Goal: Information Seeking & Learning: Check status

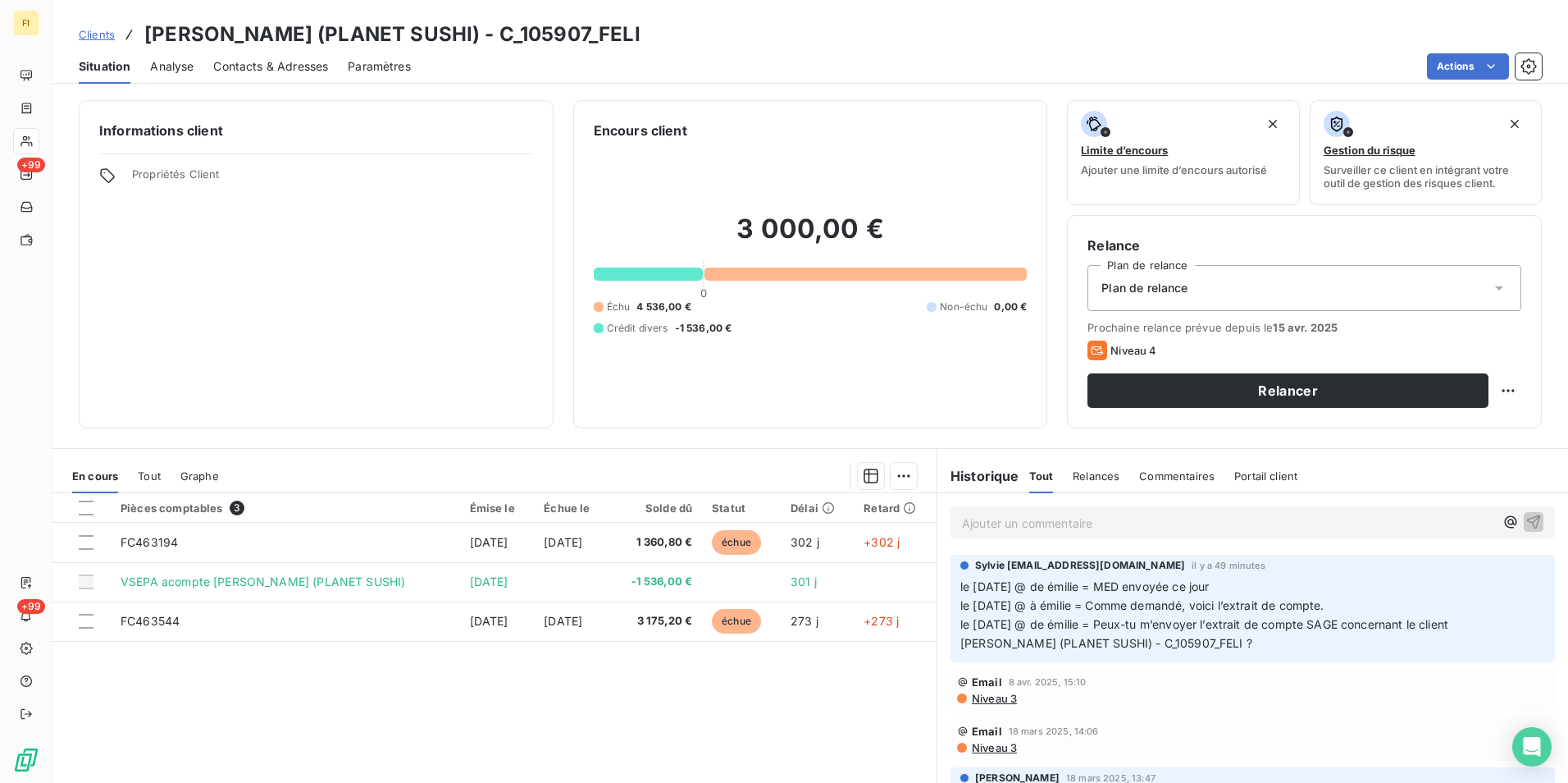
click at [101, 32] on span "Clients" at bounding box center [96, 33] width 36 height 13
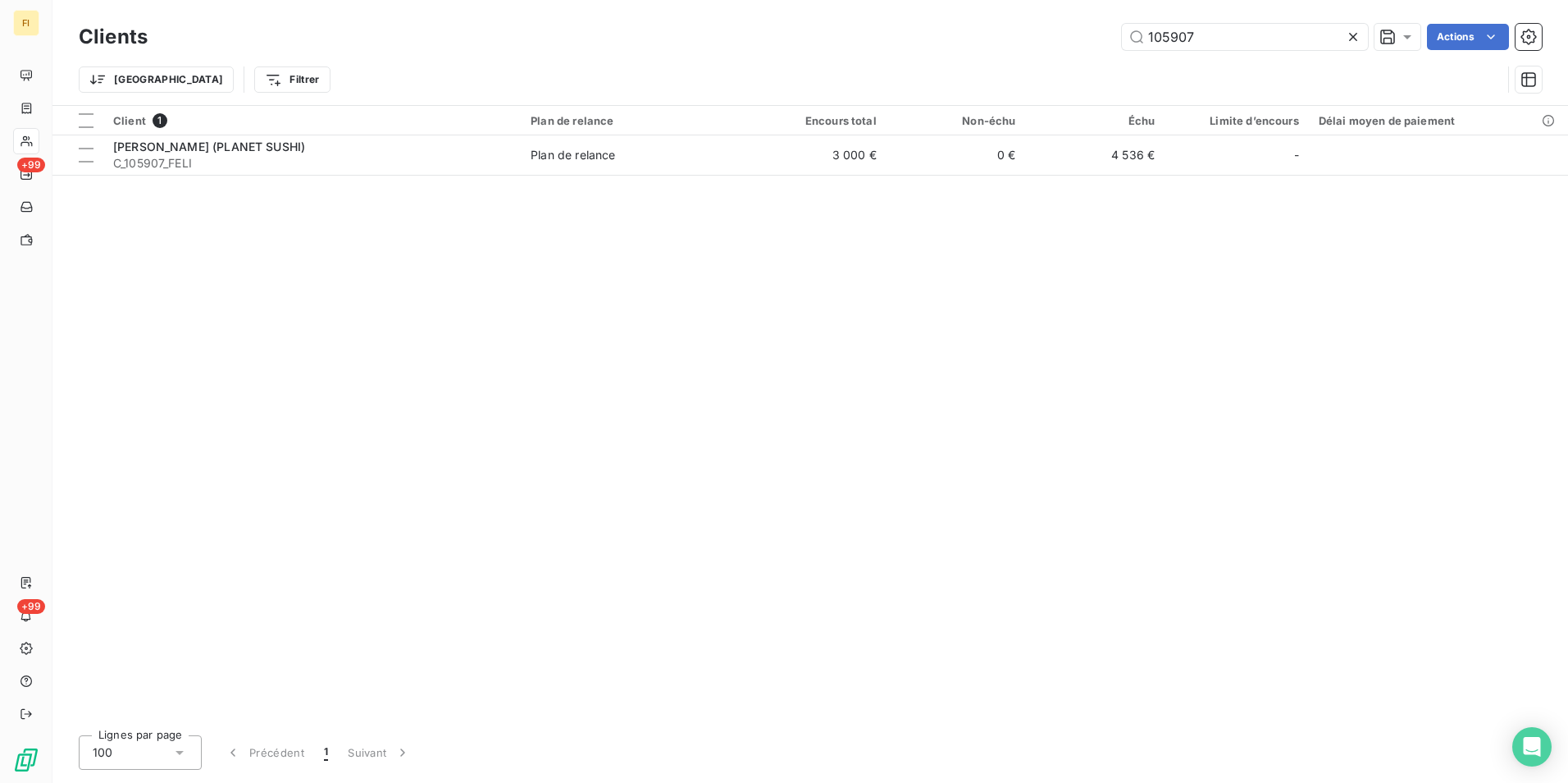
drag, startPoint x: 1253, startPoint y: 42, endPoint x: 848, endPoint y: 41, distance: 405.0
click at [849, 41] on div "105907 Actions" at bounding box center [854, 36] width 1375 height 27
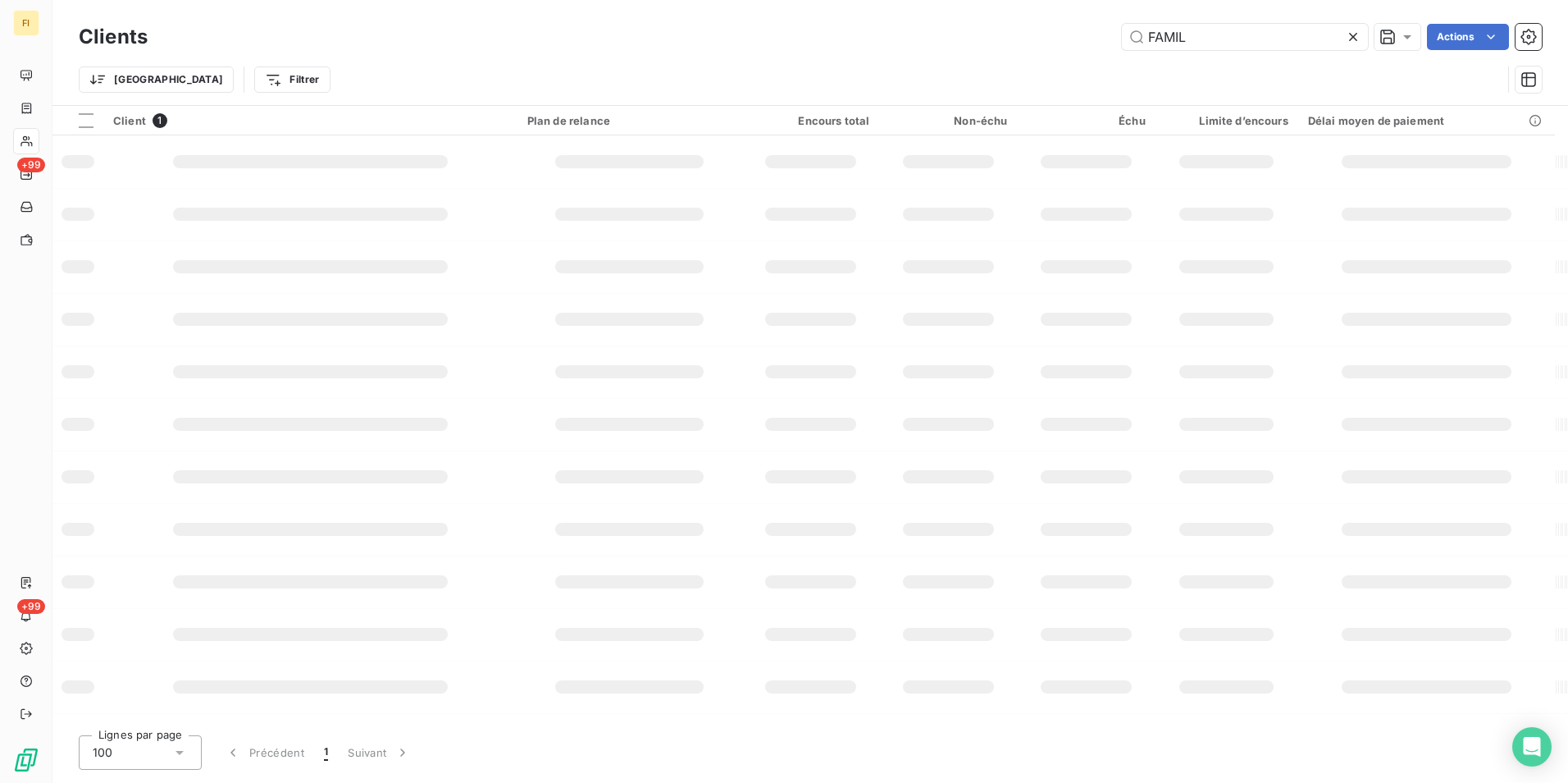
type input "FAMIL"
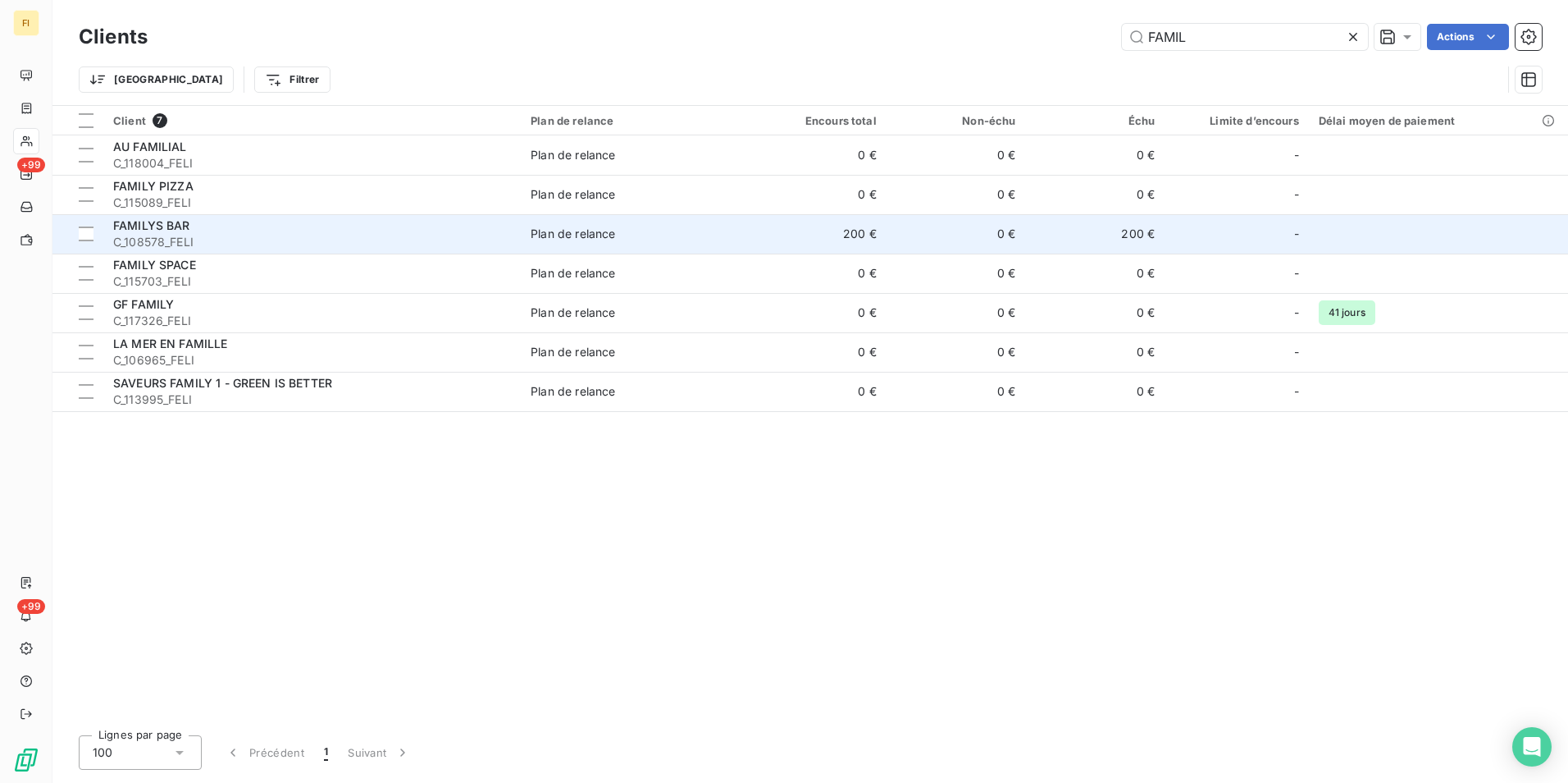
click at [324, 239] on span "C_108578_FELI" at bounding box center [311, 242] width 398 height 17
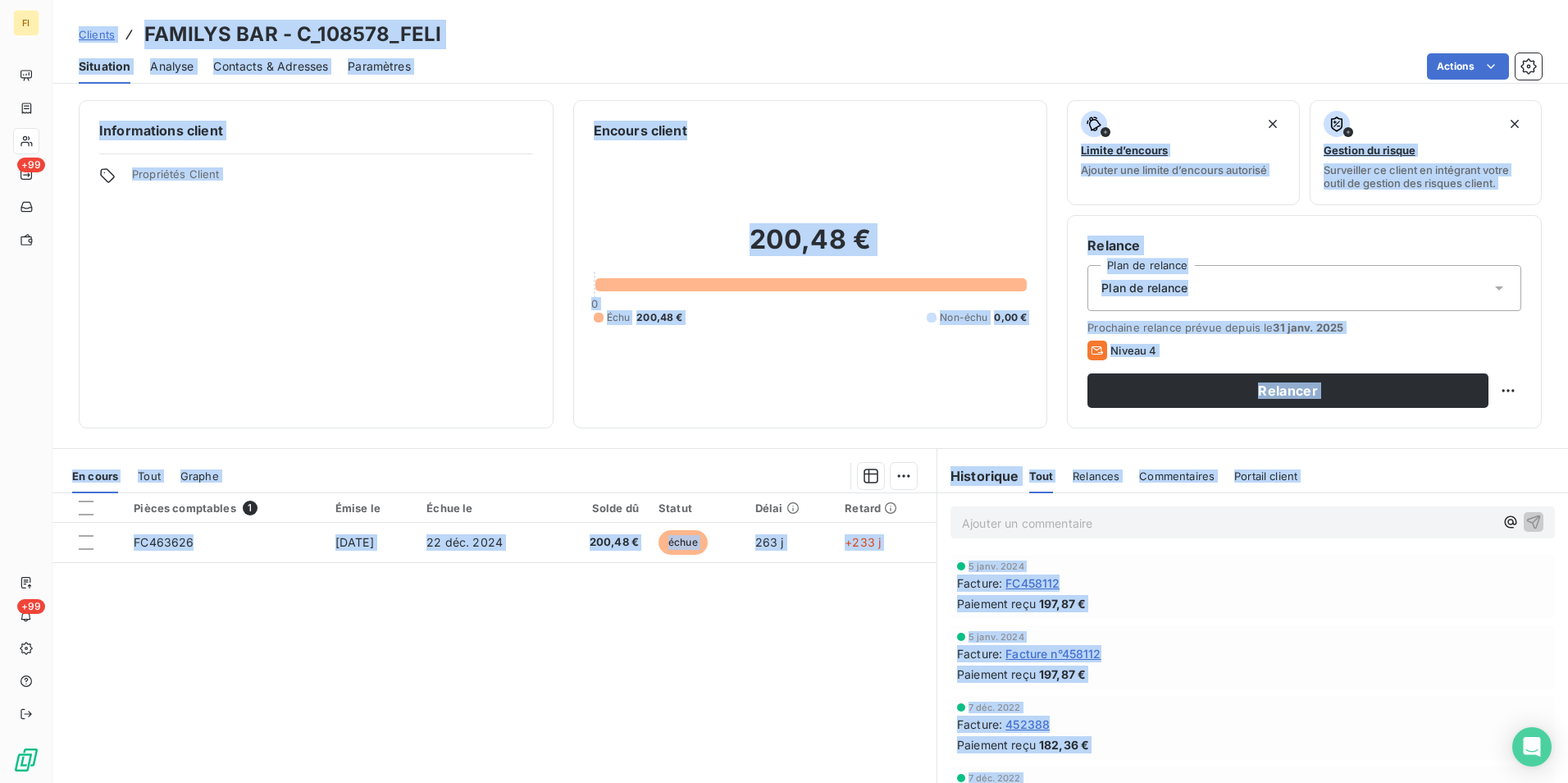
click at [514, 597] on div "Pièces comptables 1 Émise le Échue le Solde dû Statut Délai Retard FC463626 [DA…" at bounding box center [494, 651] width 884 height 316
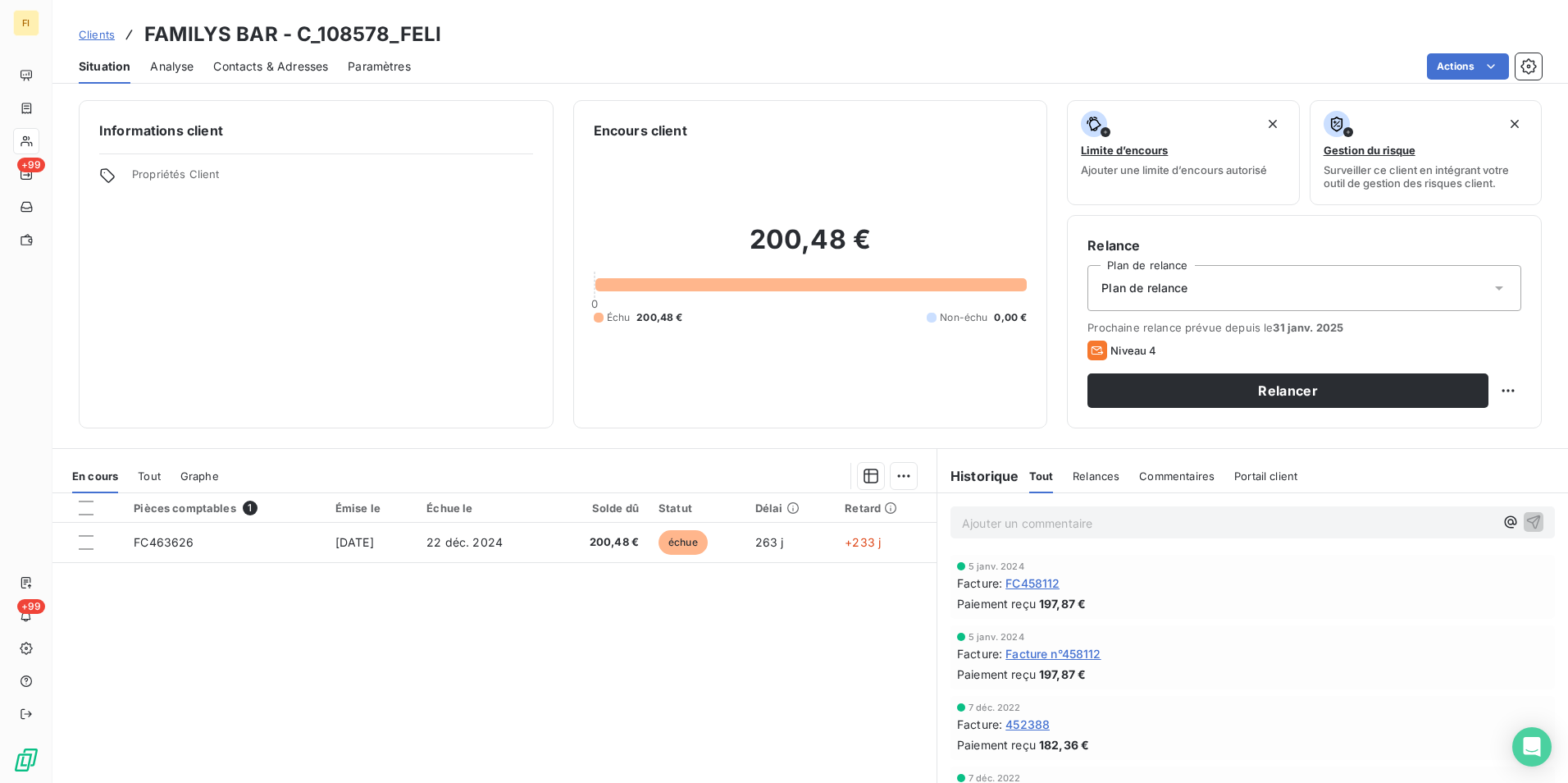
click at [259, 66] on span "Contacts & Adresses" at bounding box center [270, 66] width 115 height 17
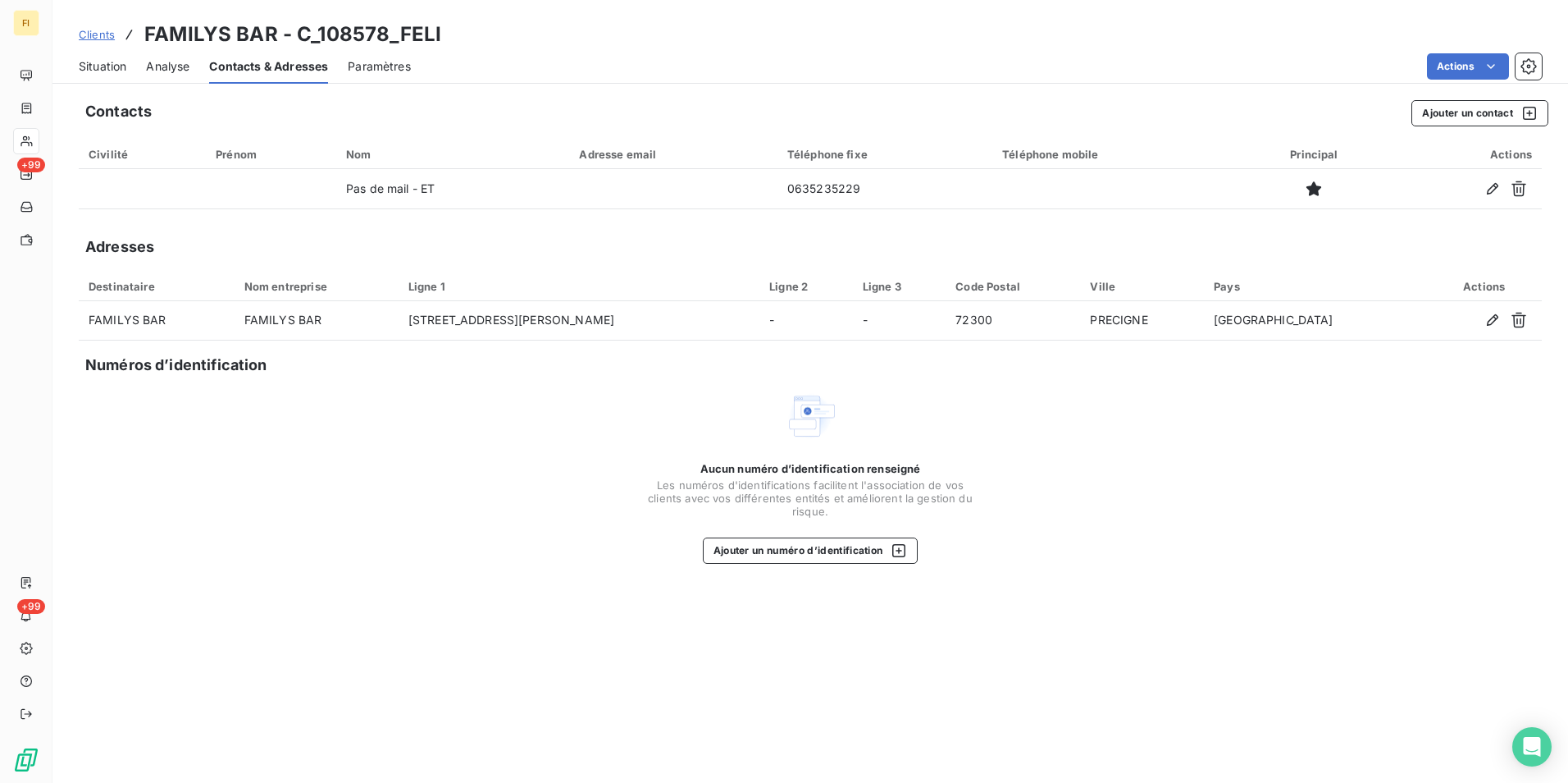
click at [126, 73] on span "Situation" at bounding box center [102, 66] width 47 height 17
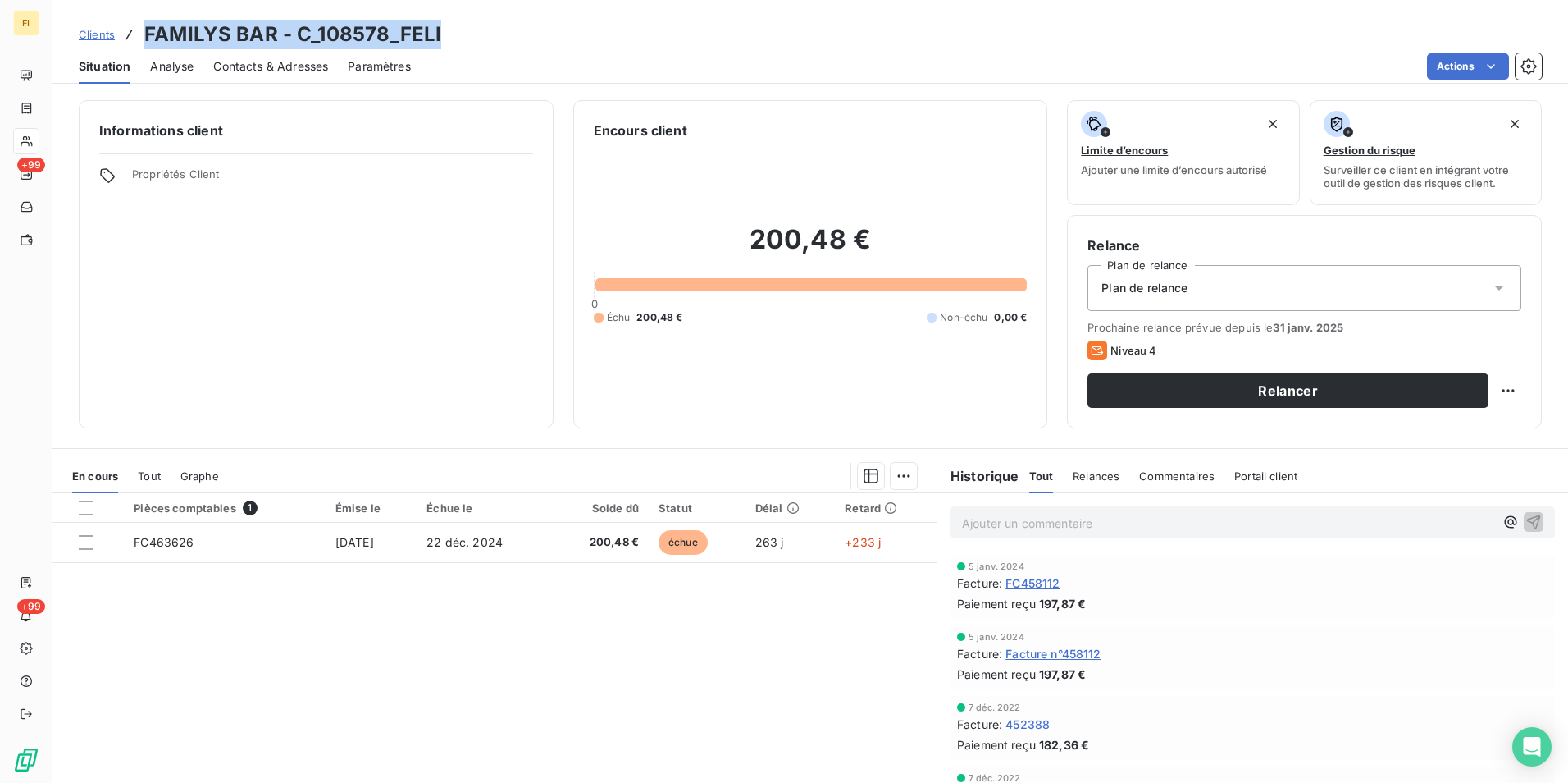
drag, startPoint x: 457, startPoint y: 29, endPoint x: 136, endPoint y: 48, distance: 321.6
click at [136, 48] on div "Clients FAMILYS BAR - C_108578_FELI" at bounding box center [810, 34] width 1516 height 29
drag, startPoint x: 136, startPoint y: 48, endPoint x: 378, endPoint y: 32, distance: 242.5
copy h3 "FAMILYS BAR - C_108578_FELI"
click at [104, 37] on span "Clients" at bounding box center [96, 33] width 36 height 13
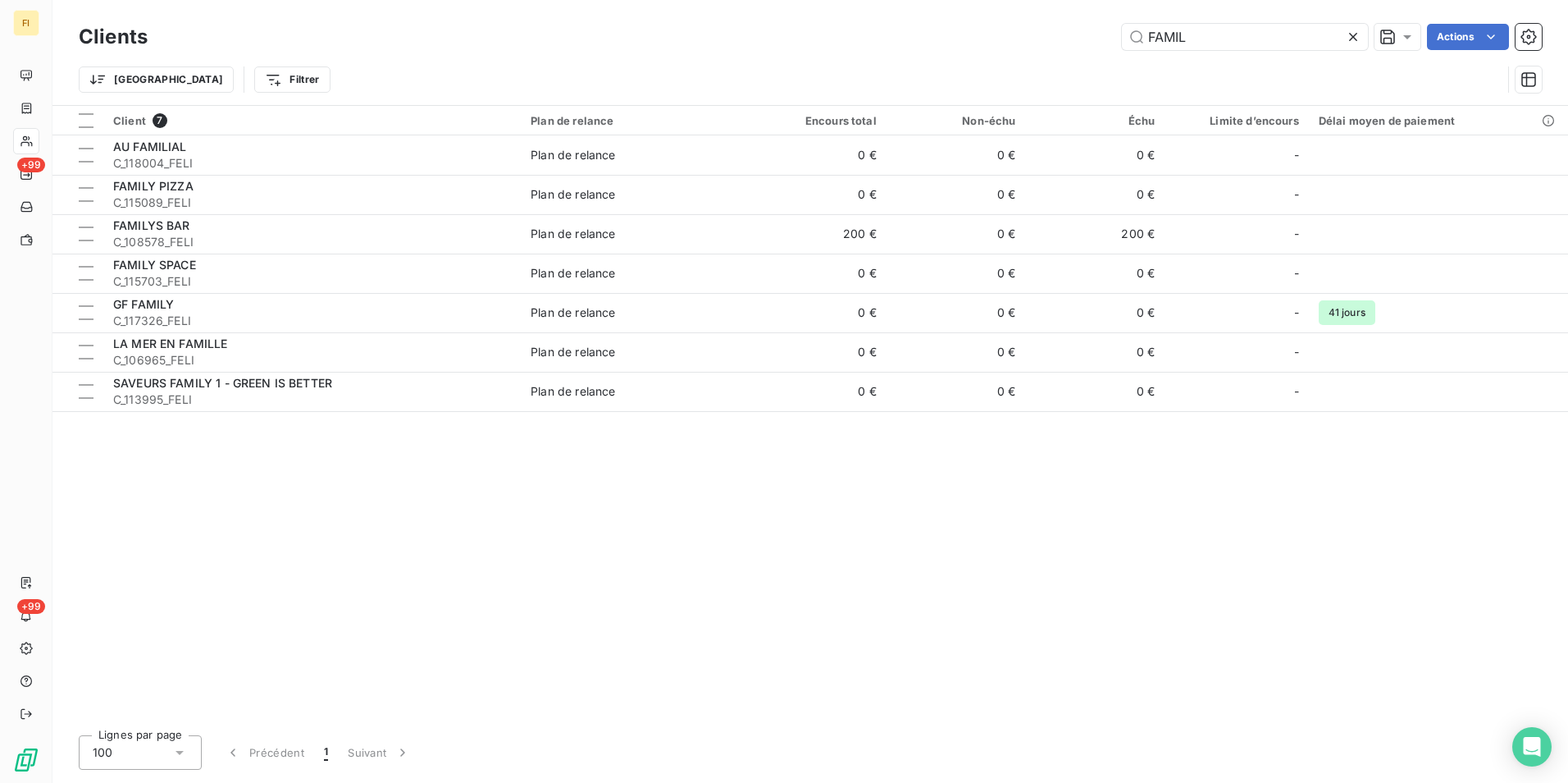
drag, startPoint x: 1208, startPoint y: 35, endPoint x: 940, endPoint y: 42, distance: 268.1
click at [949, 42] on div "FAMIL Actions" at bounding box center [854, 36] width 1375 height 27
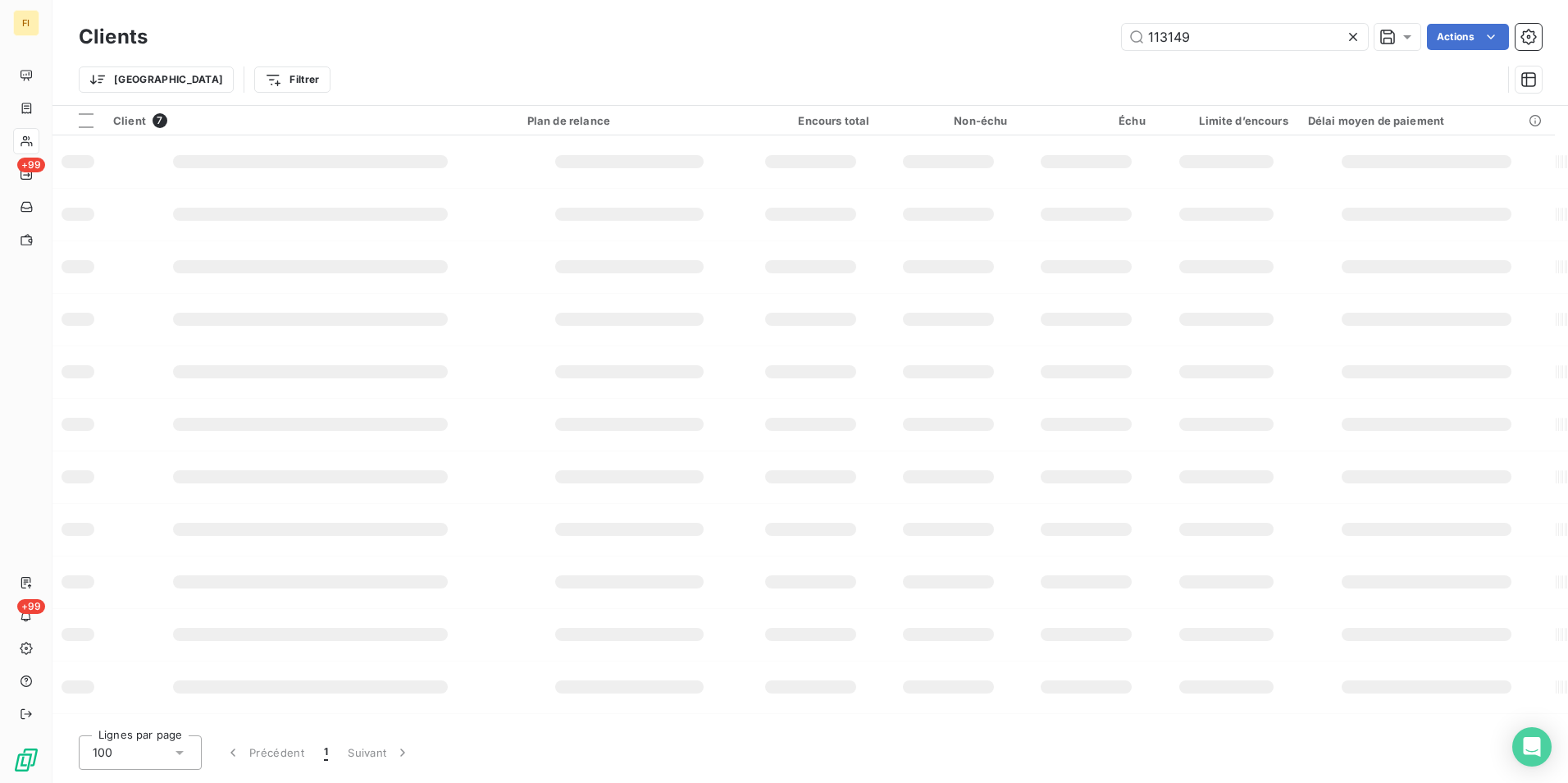
type input "113149"
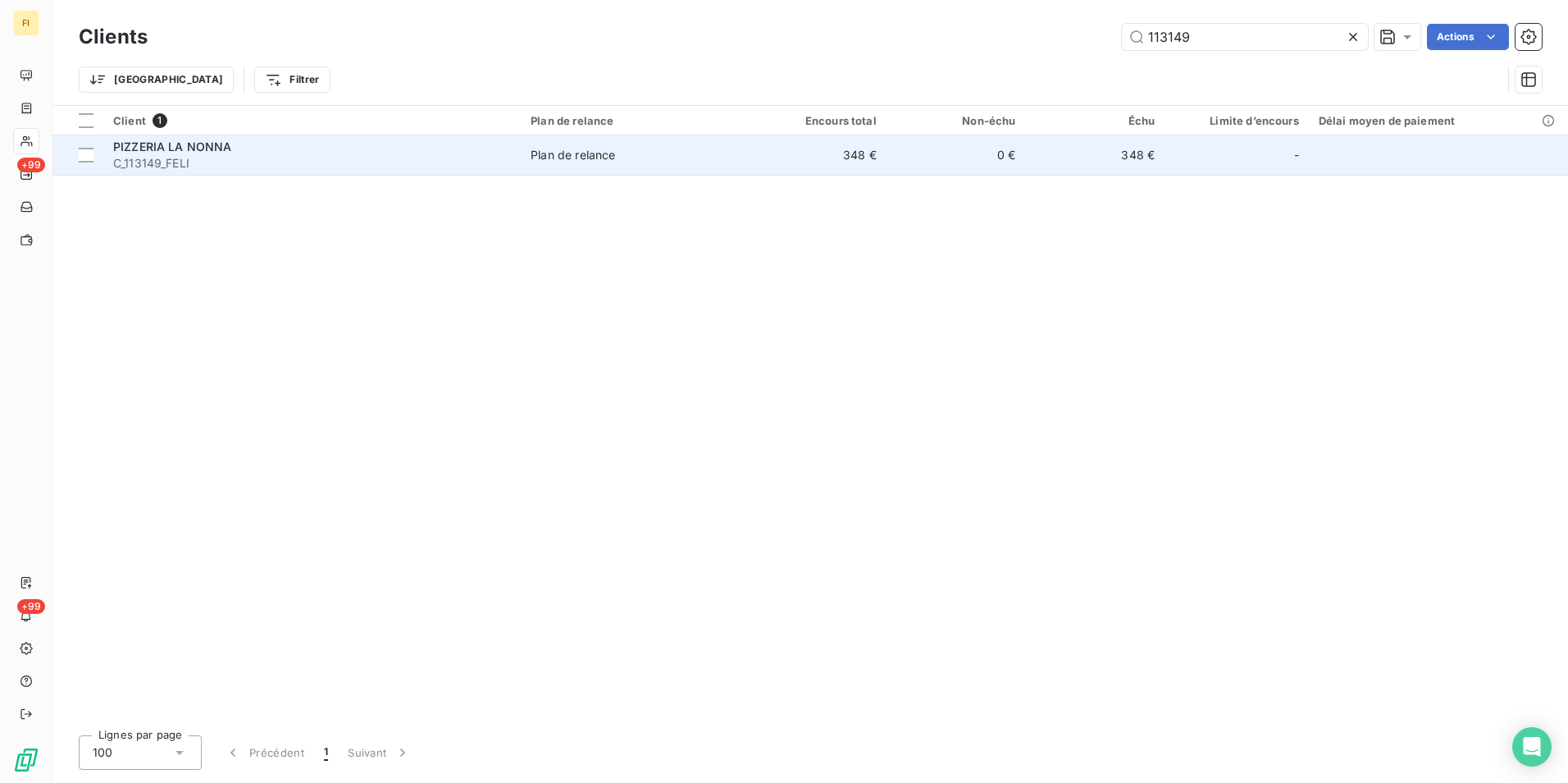
click at [981, 159] on td "0 €" at bounding box center [956, 155] width 139 height 39
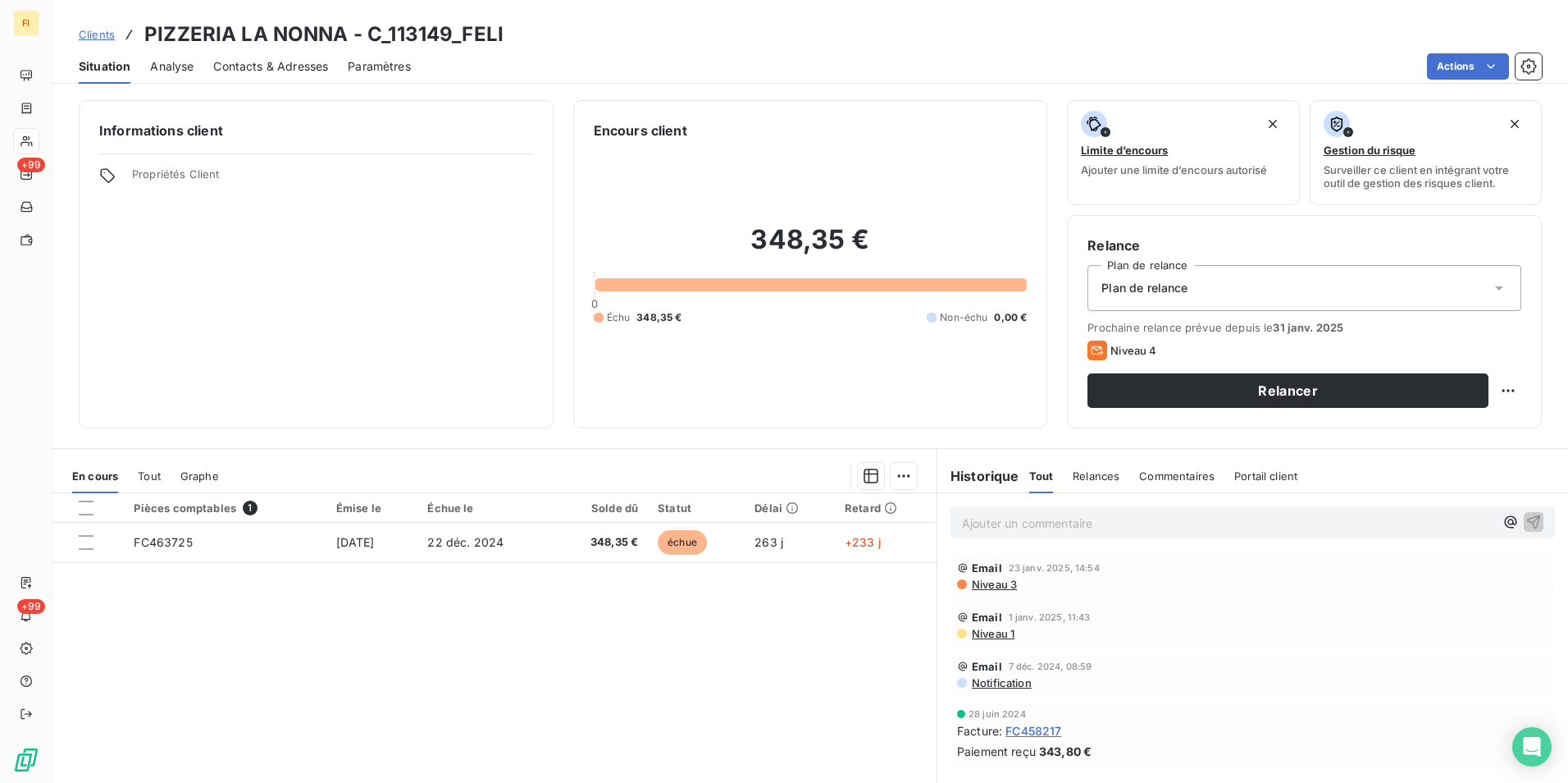
click at [102, 27] on link "Clients" at bounding box center [96, 34] width 36 height 17
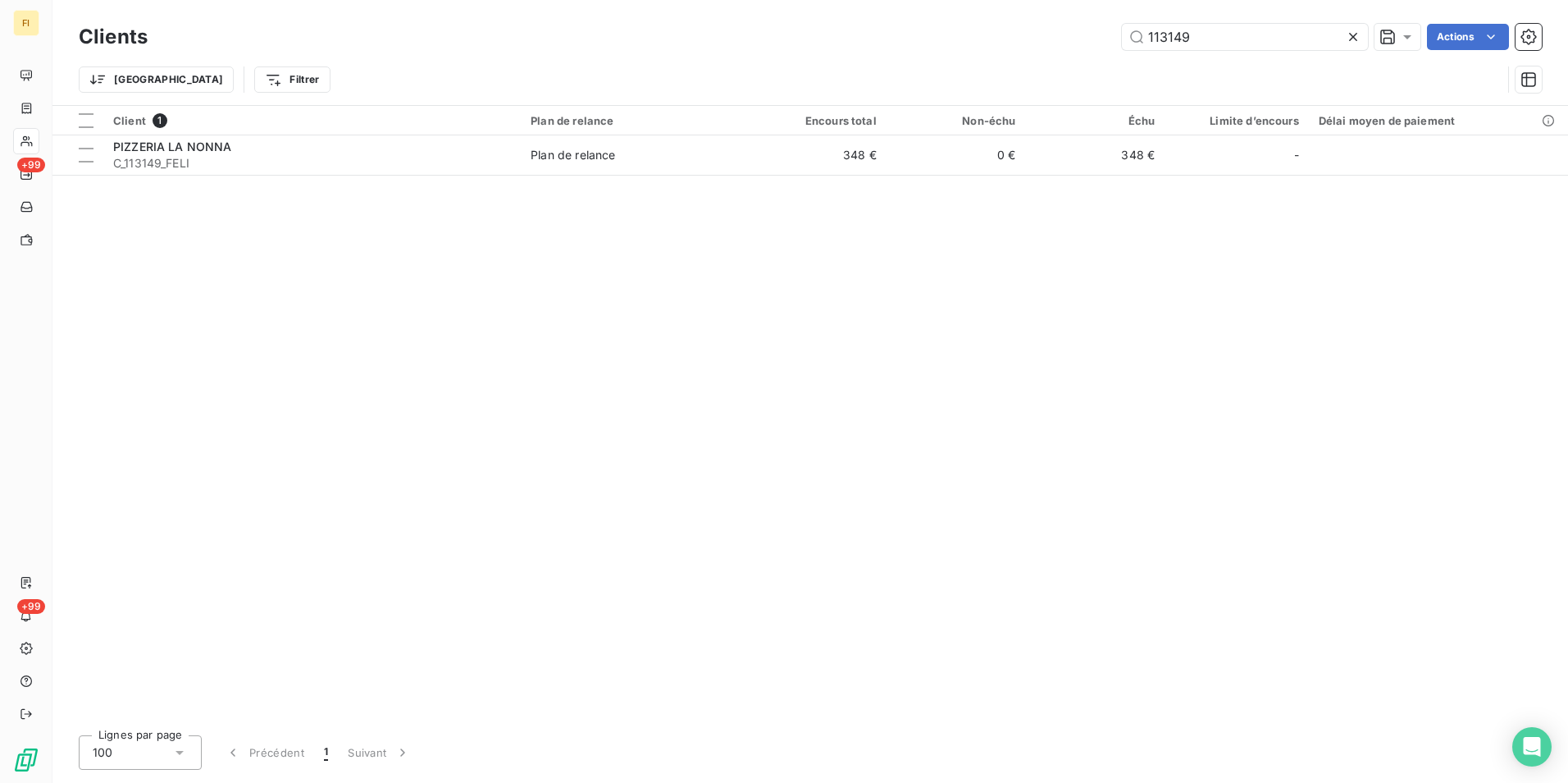
drag, startPoint x: 1261, startPoint y: 37, endPoint x: 874, endPoint y: 32, distance: 387.0
click at [934, 33] on div "113149 Actions" at bounding box center [854, 36] width 1375 height 27
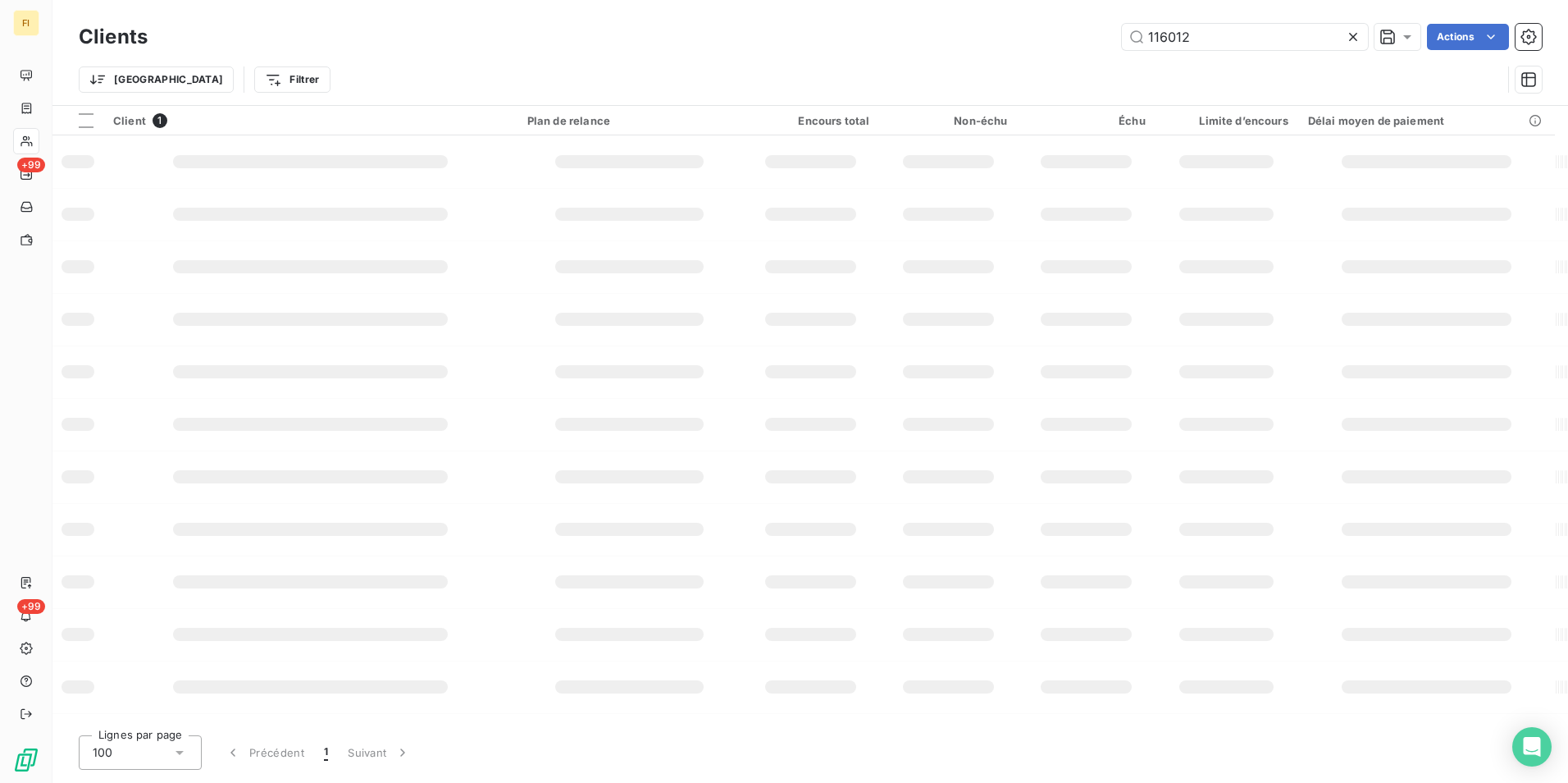
type input "116012"
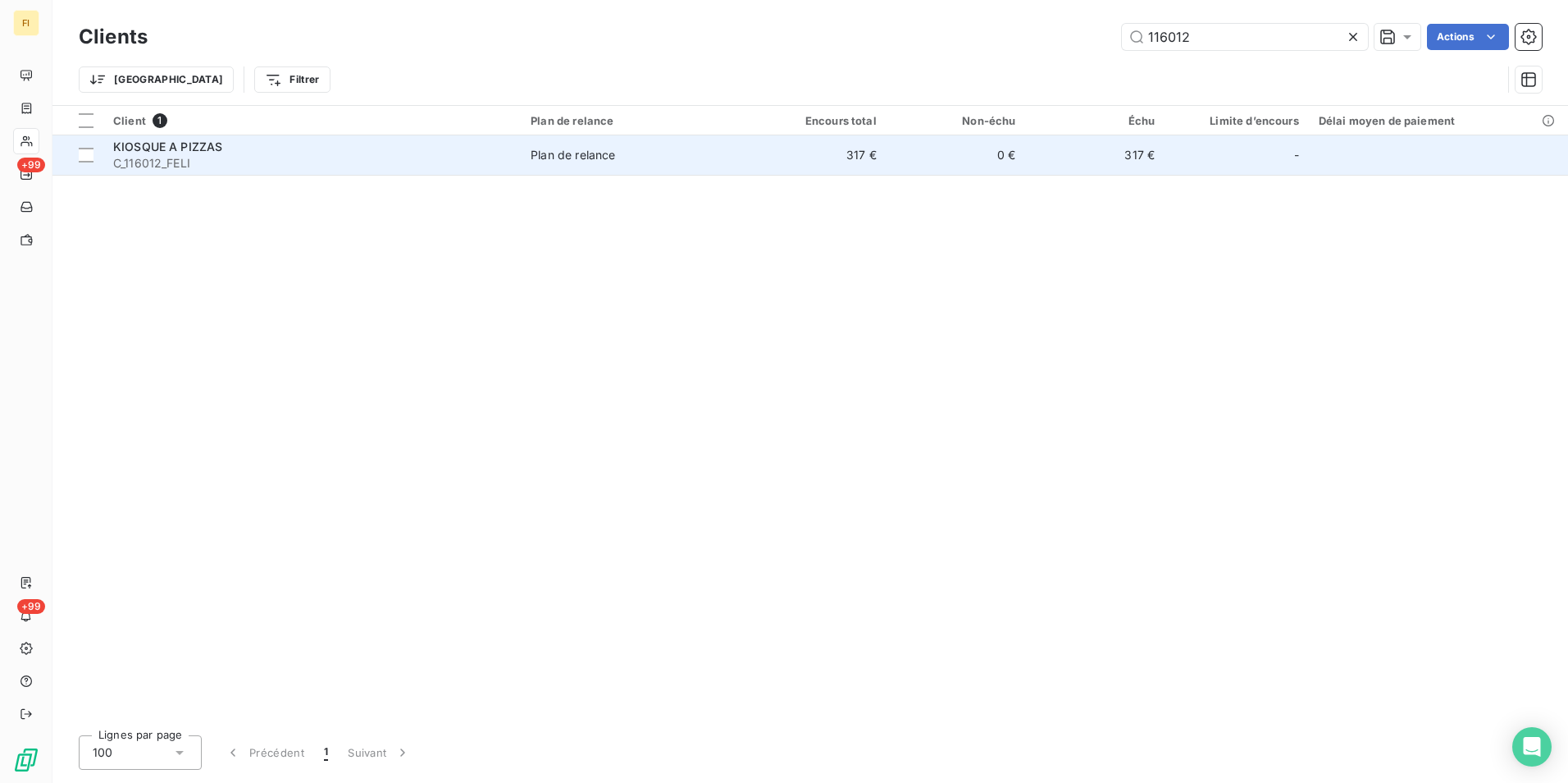
click at [845, 163] on td "317 €" at bounding box center [817, 155] width 139 height 39
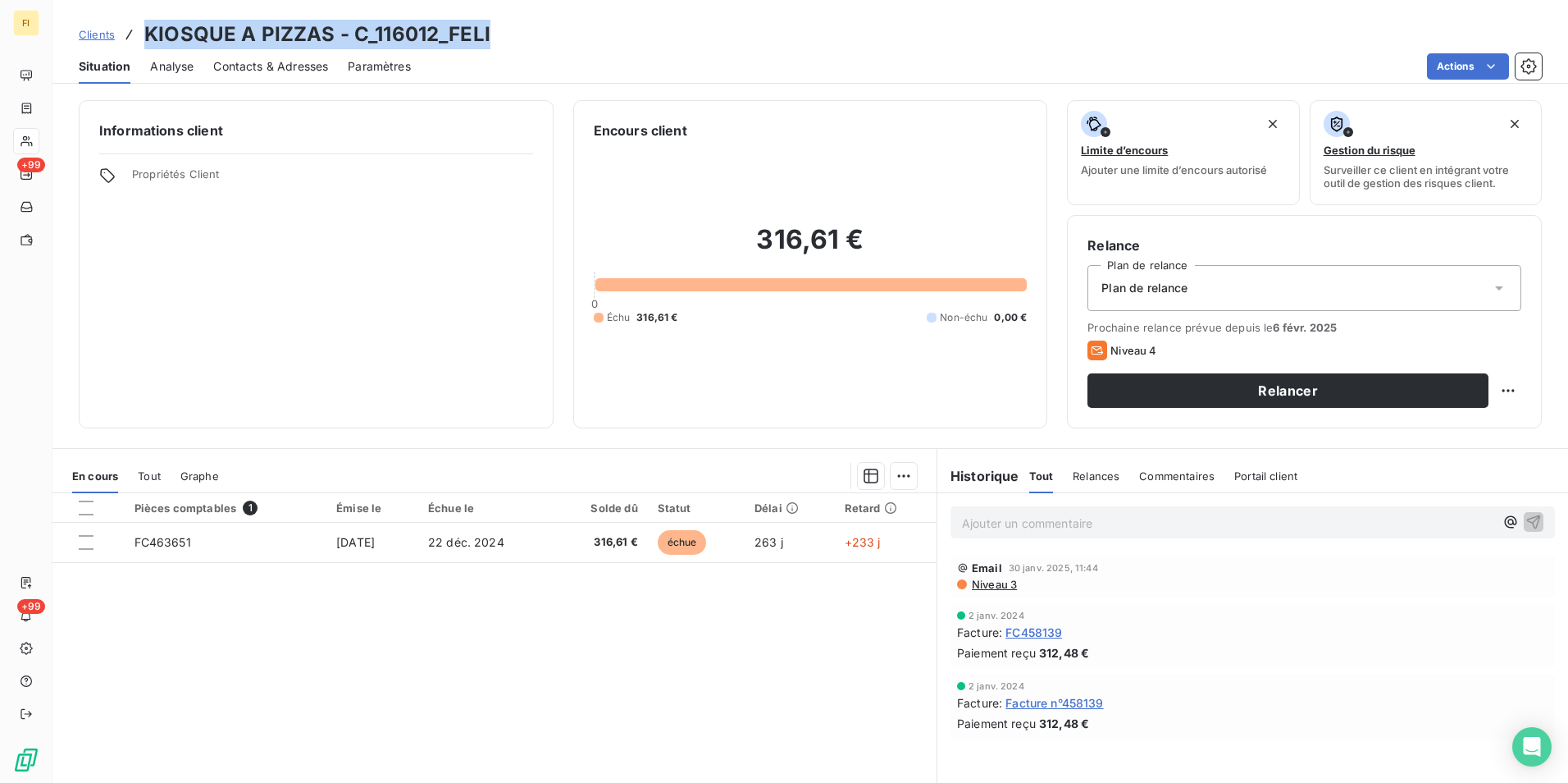
drag, startPoint x: 515, startPoint y: 30, endPoint x: 147, endPoint y: 23, distance: 368.1
click at [147, 23] on div "Clients KIOSQUE A PIZZAS - C_116012_FELI" at bounding box center [810, 34] width 1516 height 29
drag, startPoint x: 147, startPoint y: 23, endPoint x: 358, endPoint y: 30, distance: 211.1
copy h3 "KIOSQUE A PIZZAS - C_116012_FELI"
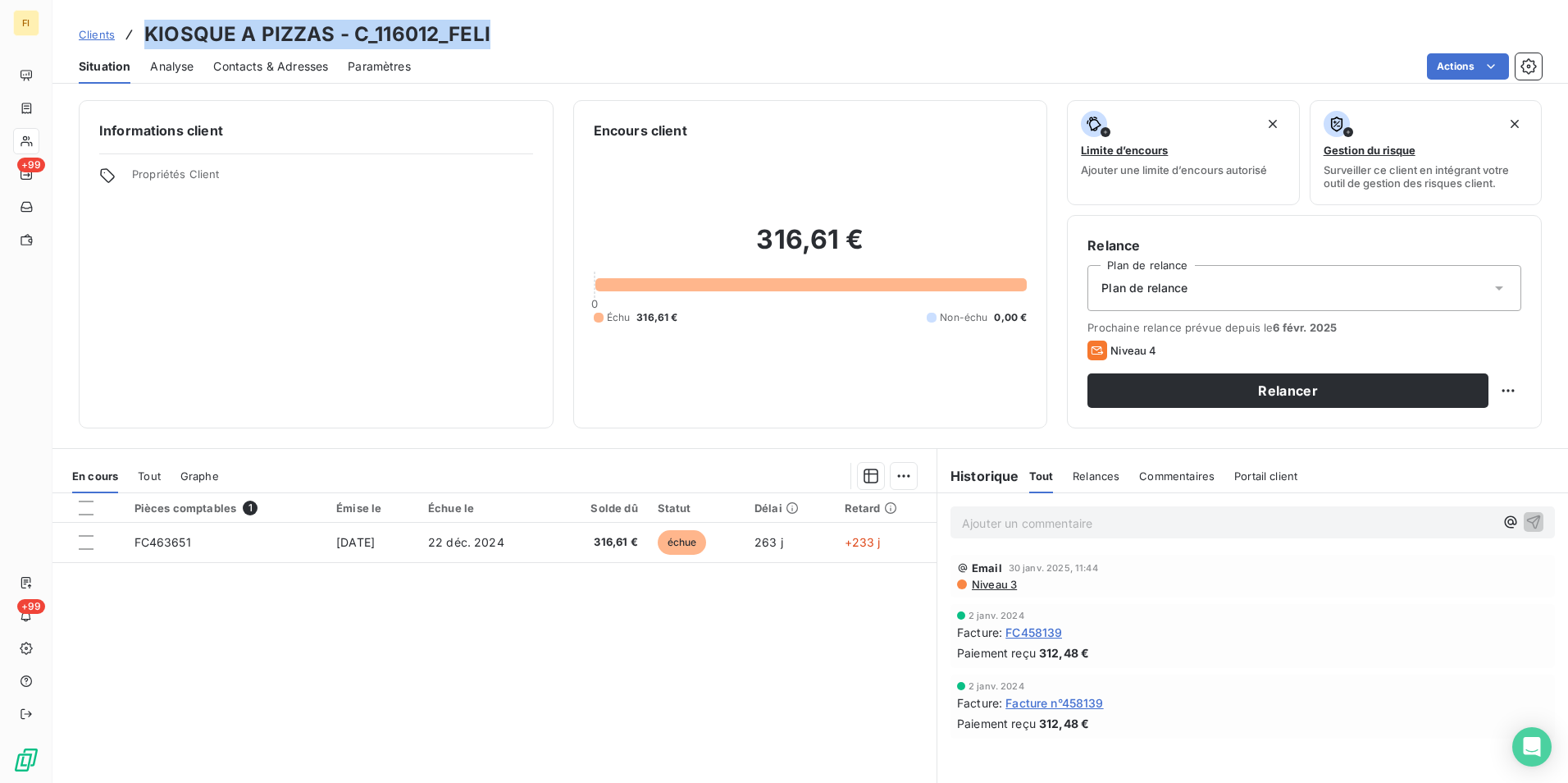
click at [96, 34] on span "Clients" at bounding box center [96, 33] width 36 height 13
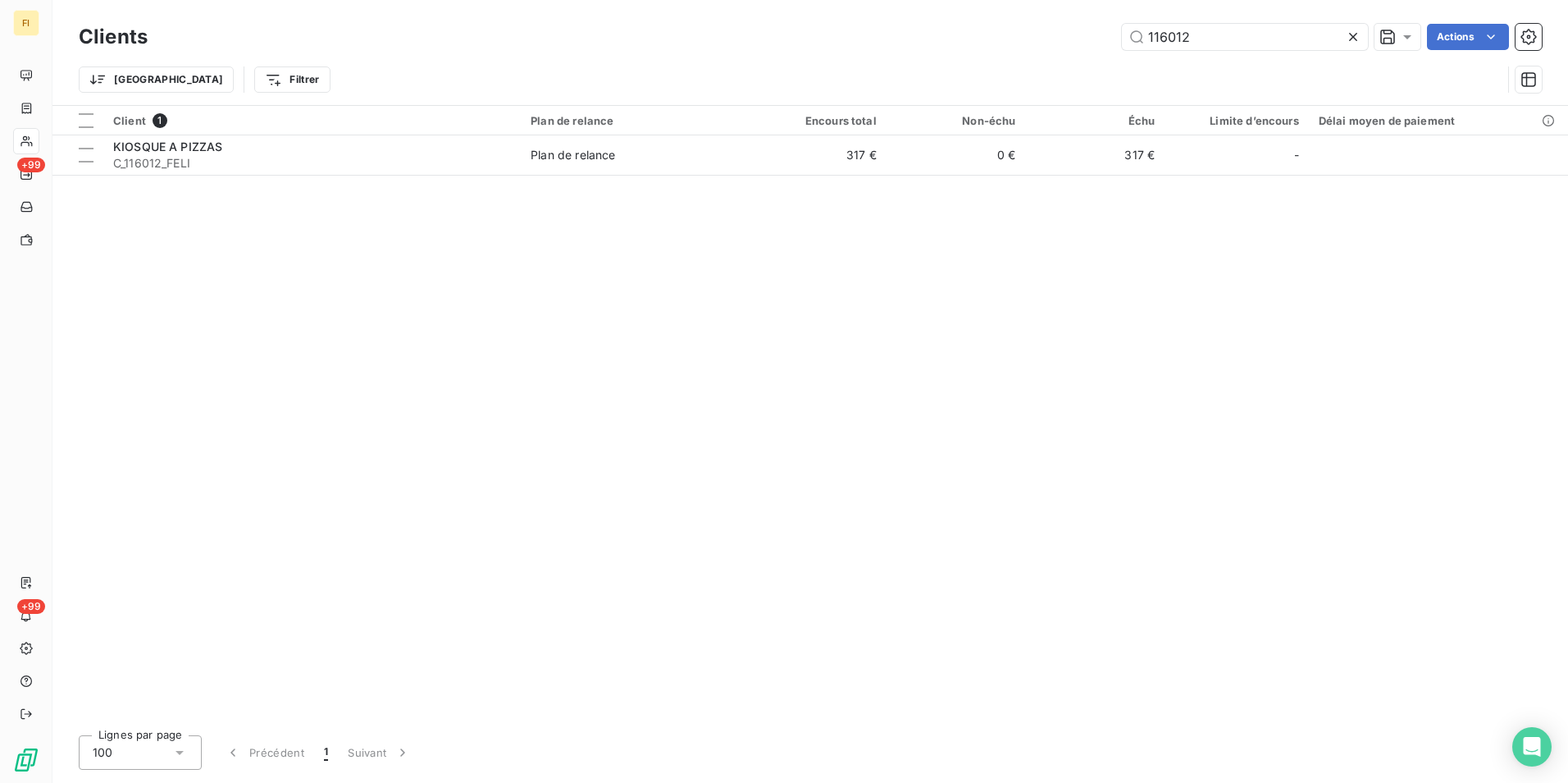
drag, startPoint x: 1200, startPoint y: 35, endPoint x: 903, endPoint y: 35, distance: 297.0
click at [937, 36] on div "116012 Actions" at bounding box center [854, 36] width 1375 height 27
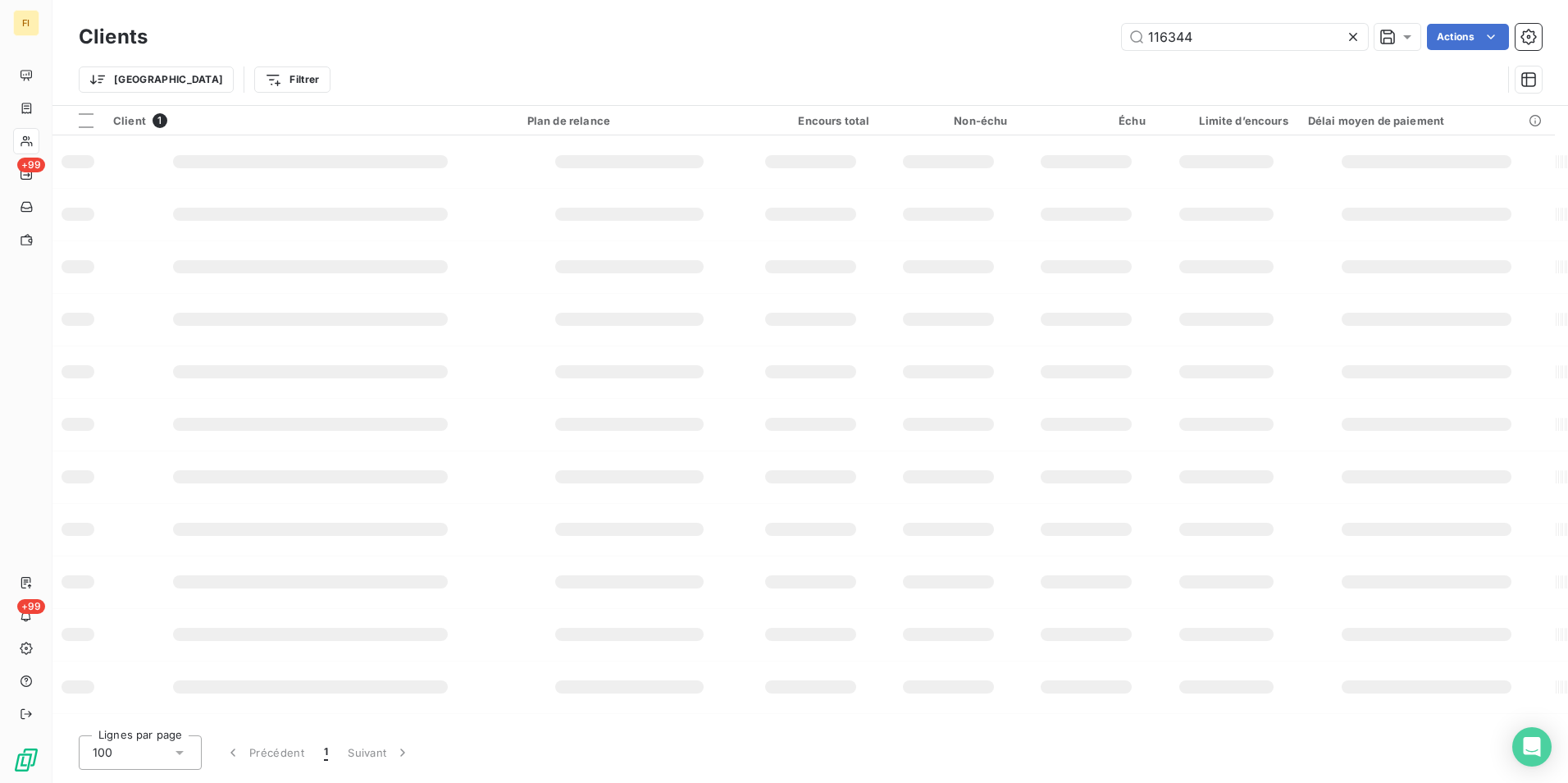
type input "116344"
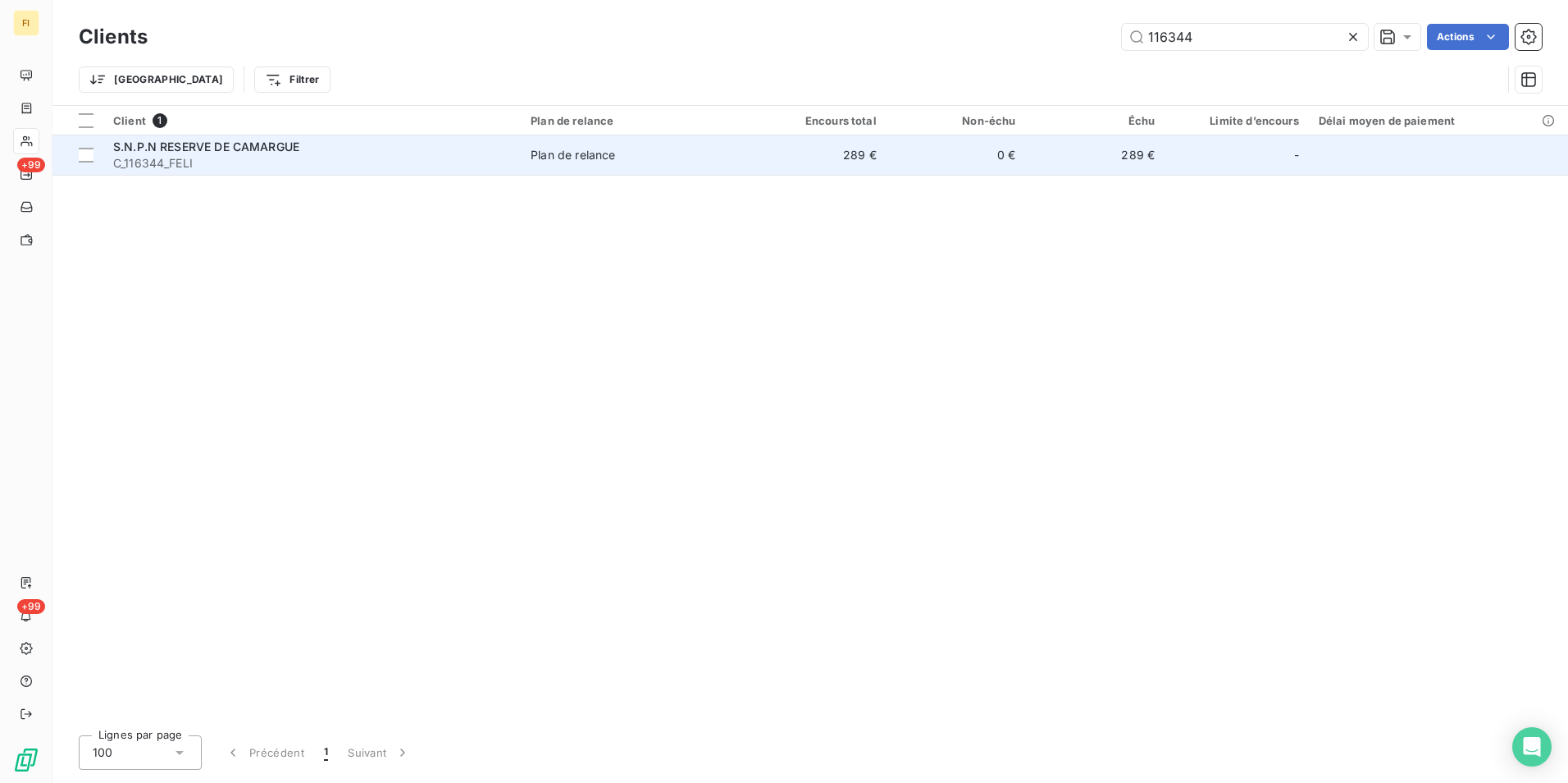
click at [856, 166] on td "289 €" at bounding box center [817, 155] width 139 height 39
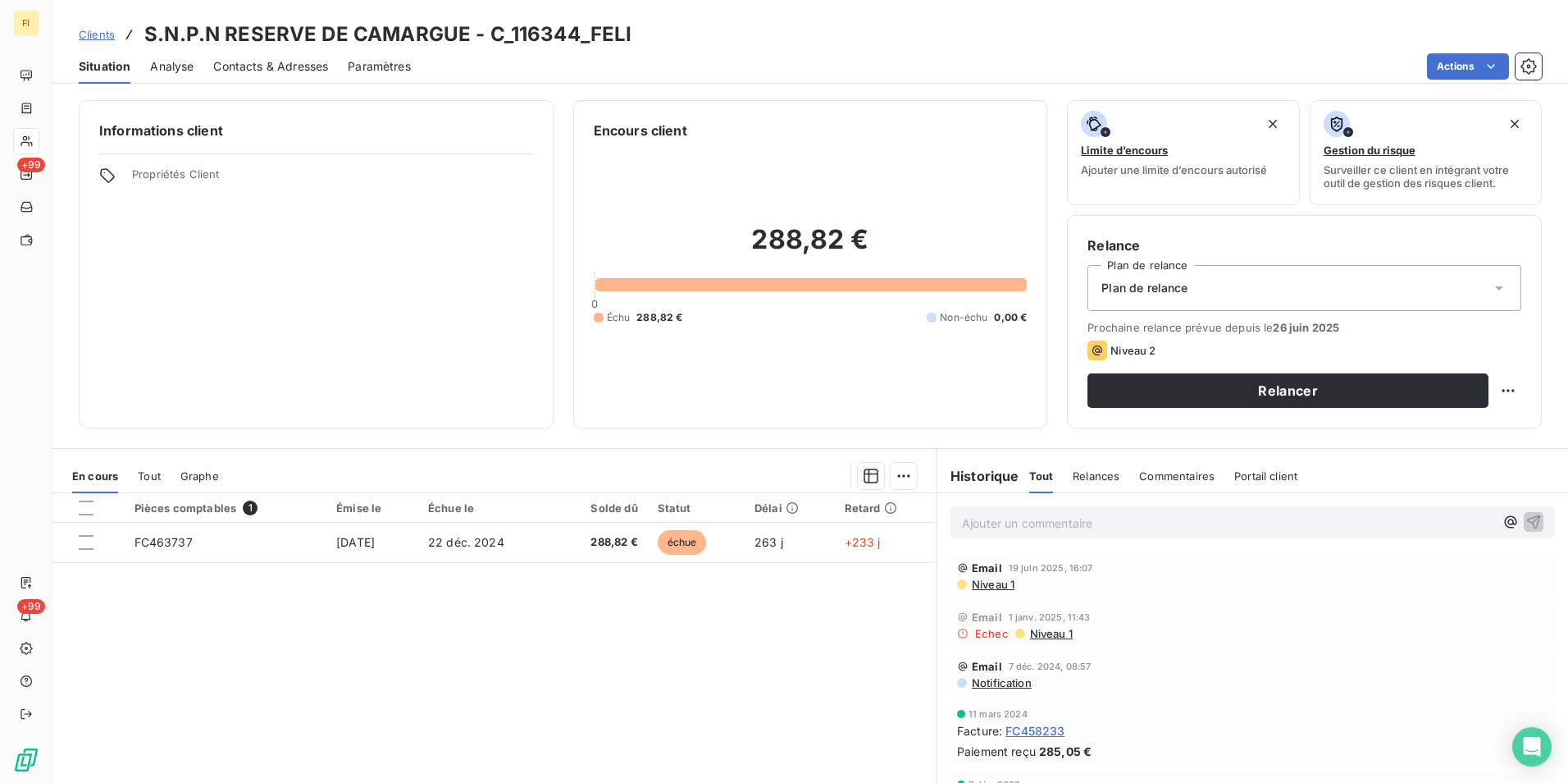
click at [308, 63] on span "Contacts & Adresses" at bounding box center [270, 66] width 115 height 17
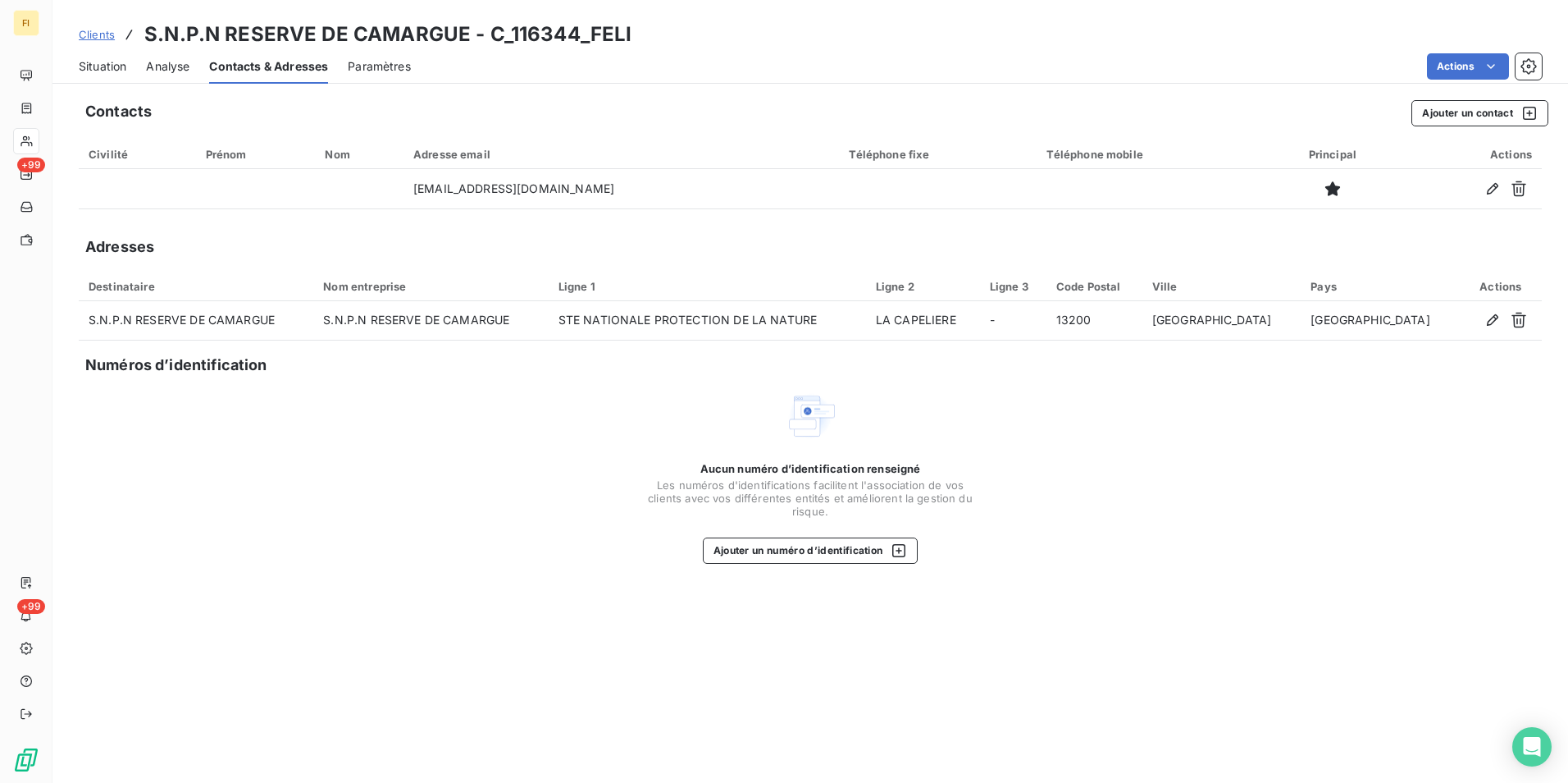
click at [119, 62] on span "Situation" at bounding box center [102, 66] width 47 height 17
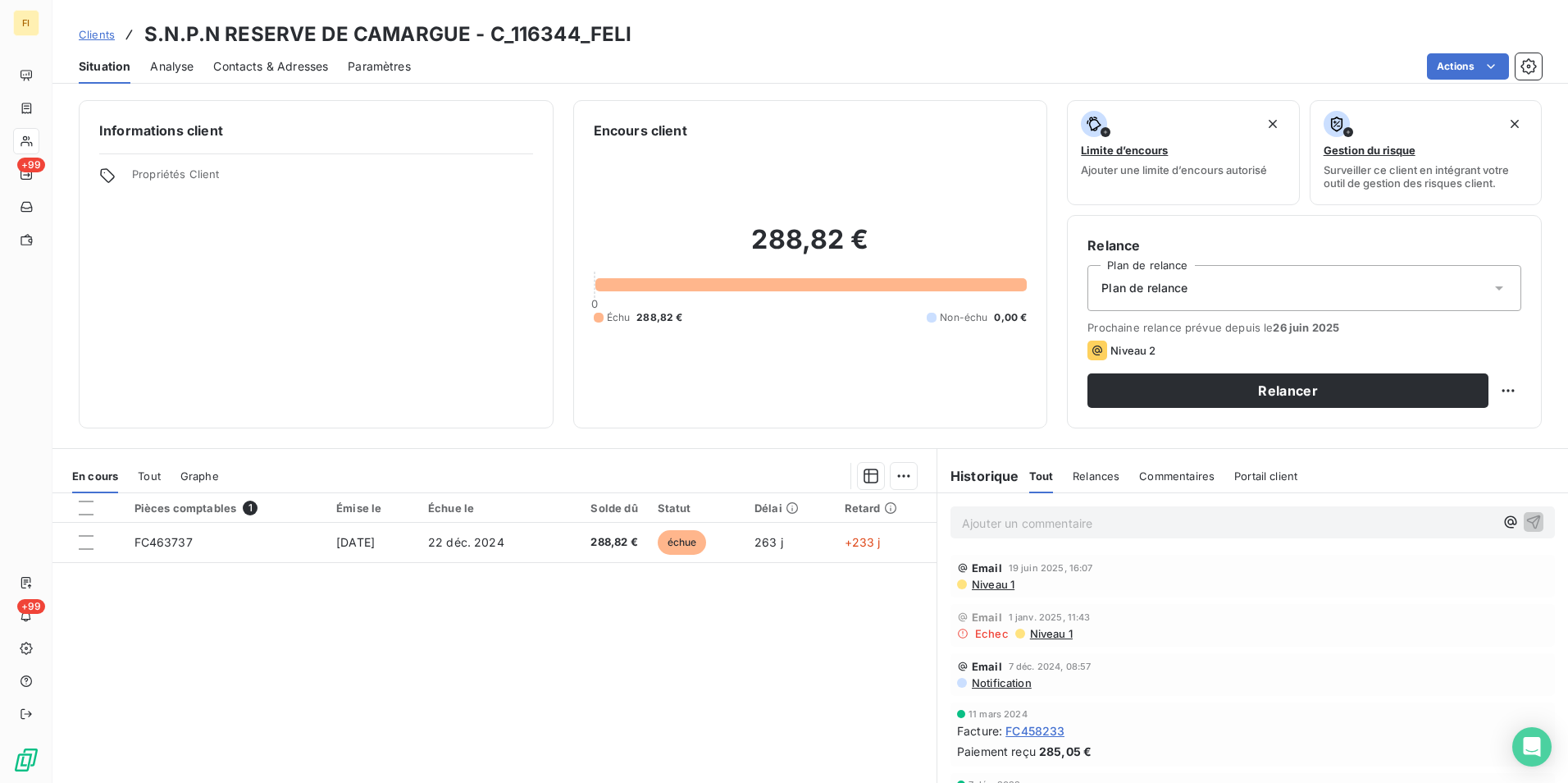
click at [88, 34] on span "Clients" at bounding box center [96, 33] width 36 height 13
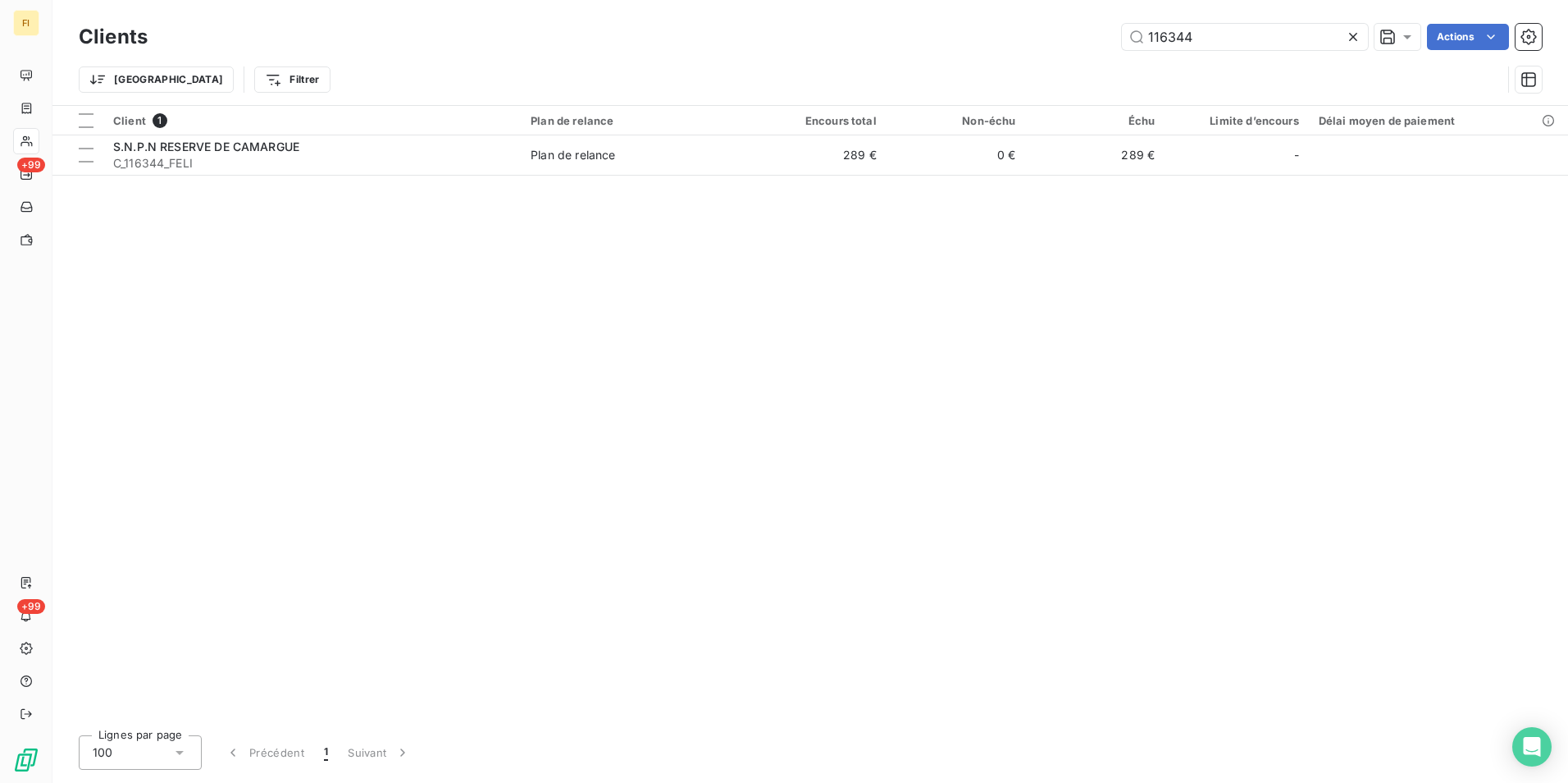
drag, startPoint x: 1222, startPoint y: 32, endPoint x: 940, endPoint y: 81, distance: 286.2
click at [1018, 60] on div "Clients 116344 Actions Trier Filtrer" at bounding box center [810, 62] width 1463 height 85
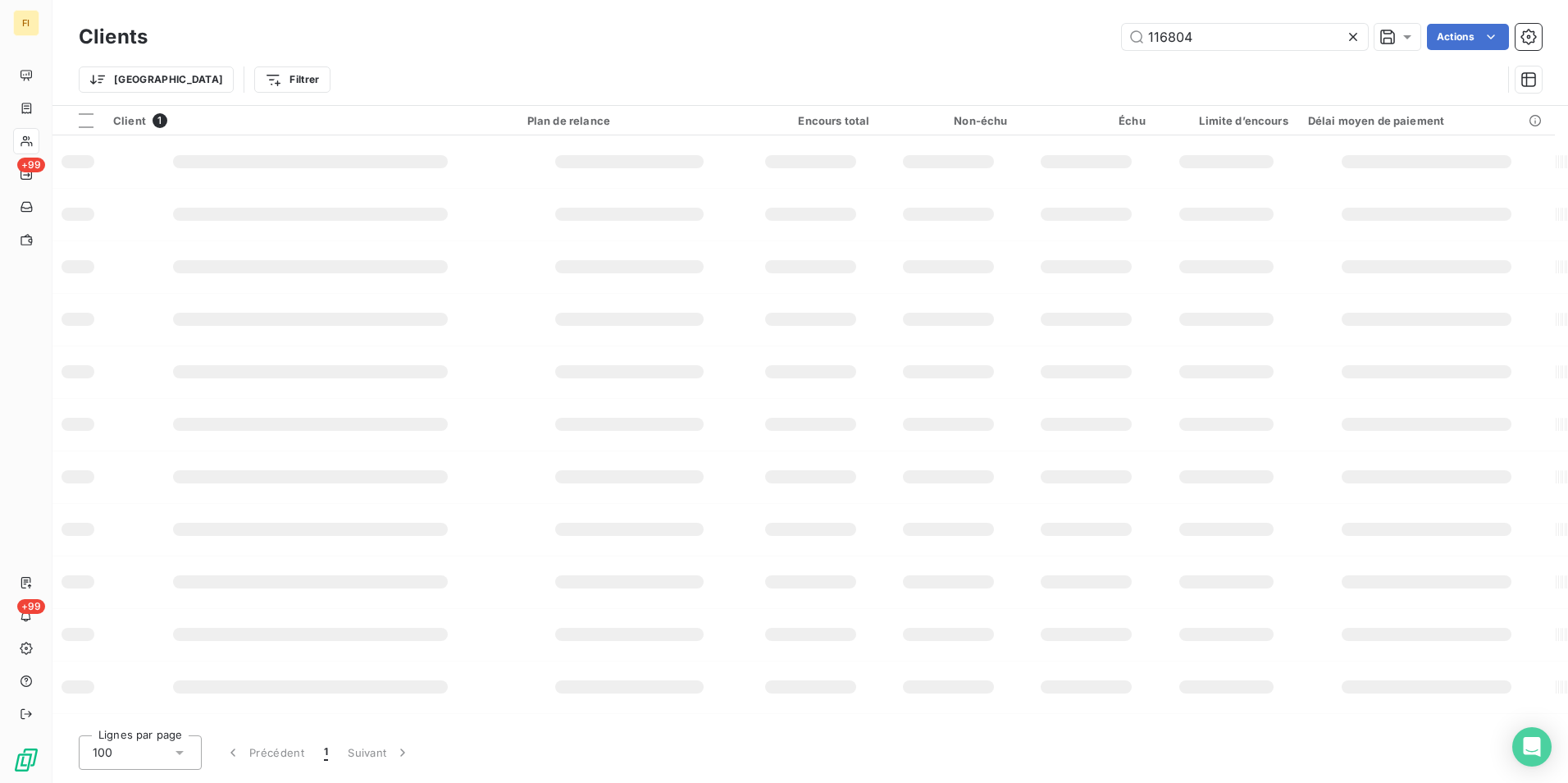
type input "116804"
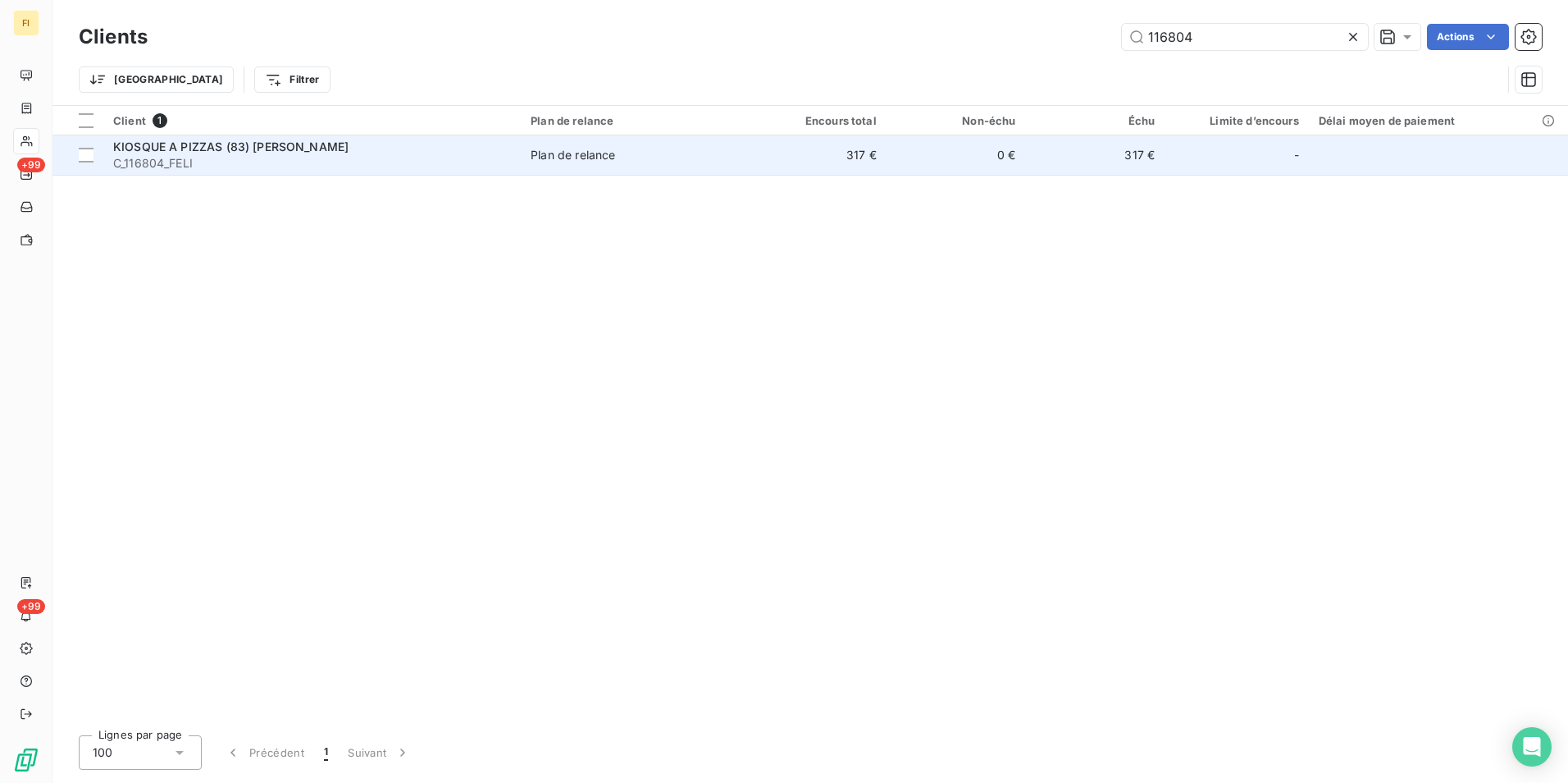
click at [867, 152] on td "317 €" at bounding box center [817, 155] width 139 height 39
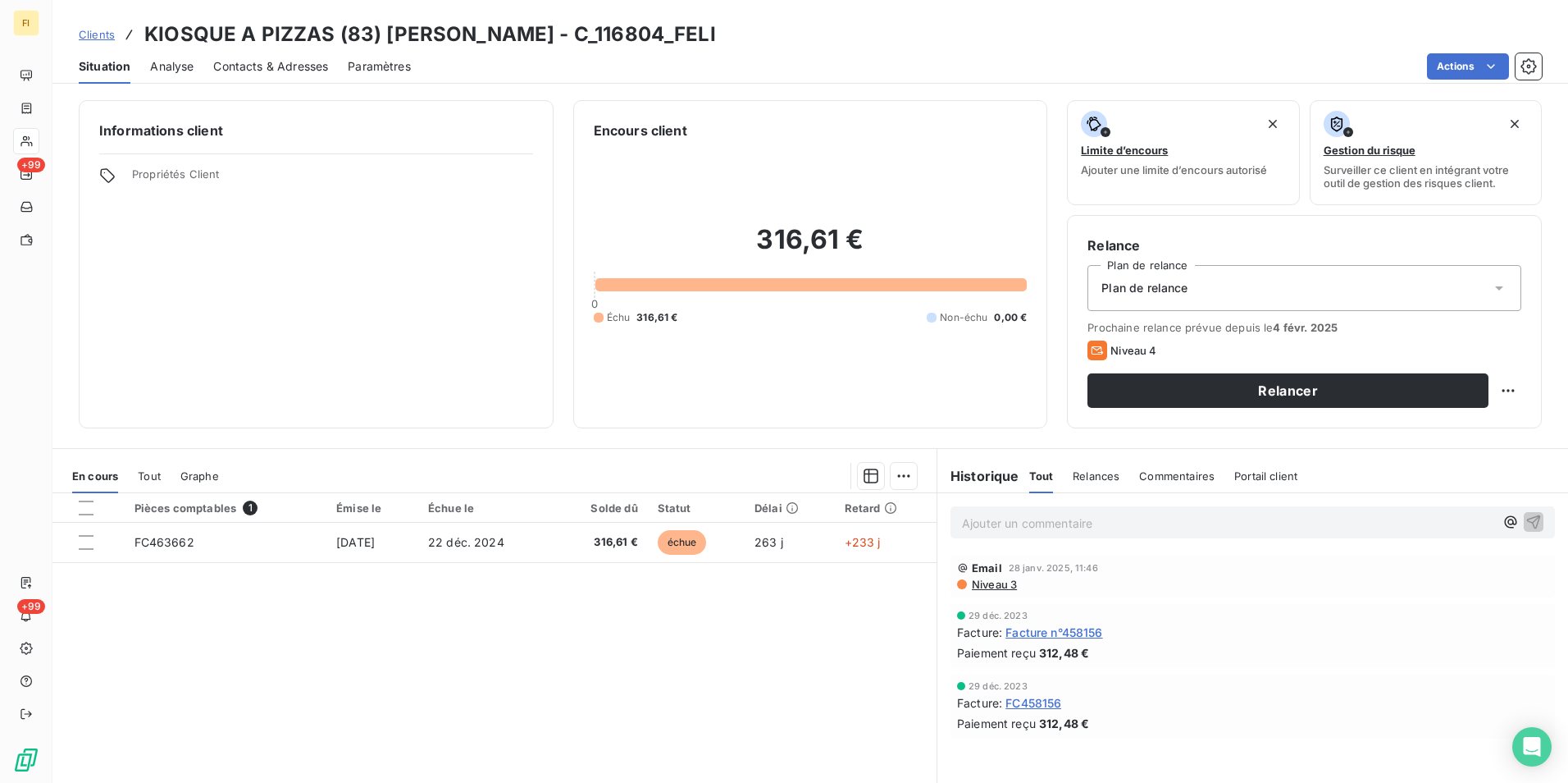
click at [100, 36] on span "Clients" at bounding box center [96, 33] width 36 height 13
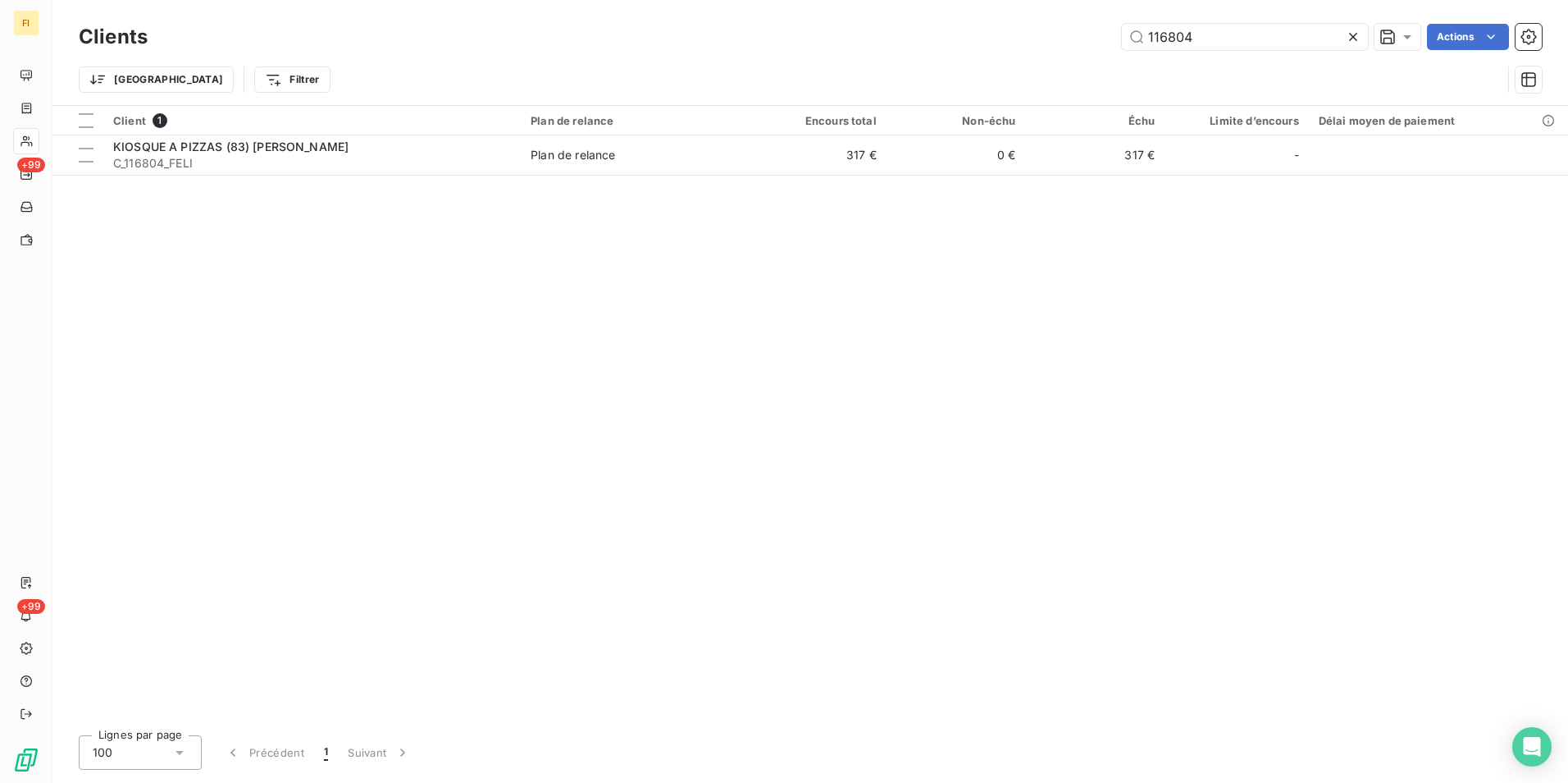
drag, startPoint x: 1236, startPoint y: 38, endPoint x: 868, endPoint y: 37, distance: 368.0
click at [944, 32] on div "116804 Actions" at bounding box center [854, 36] width 1375 height 27
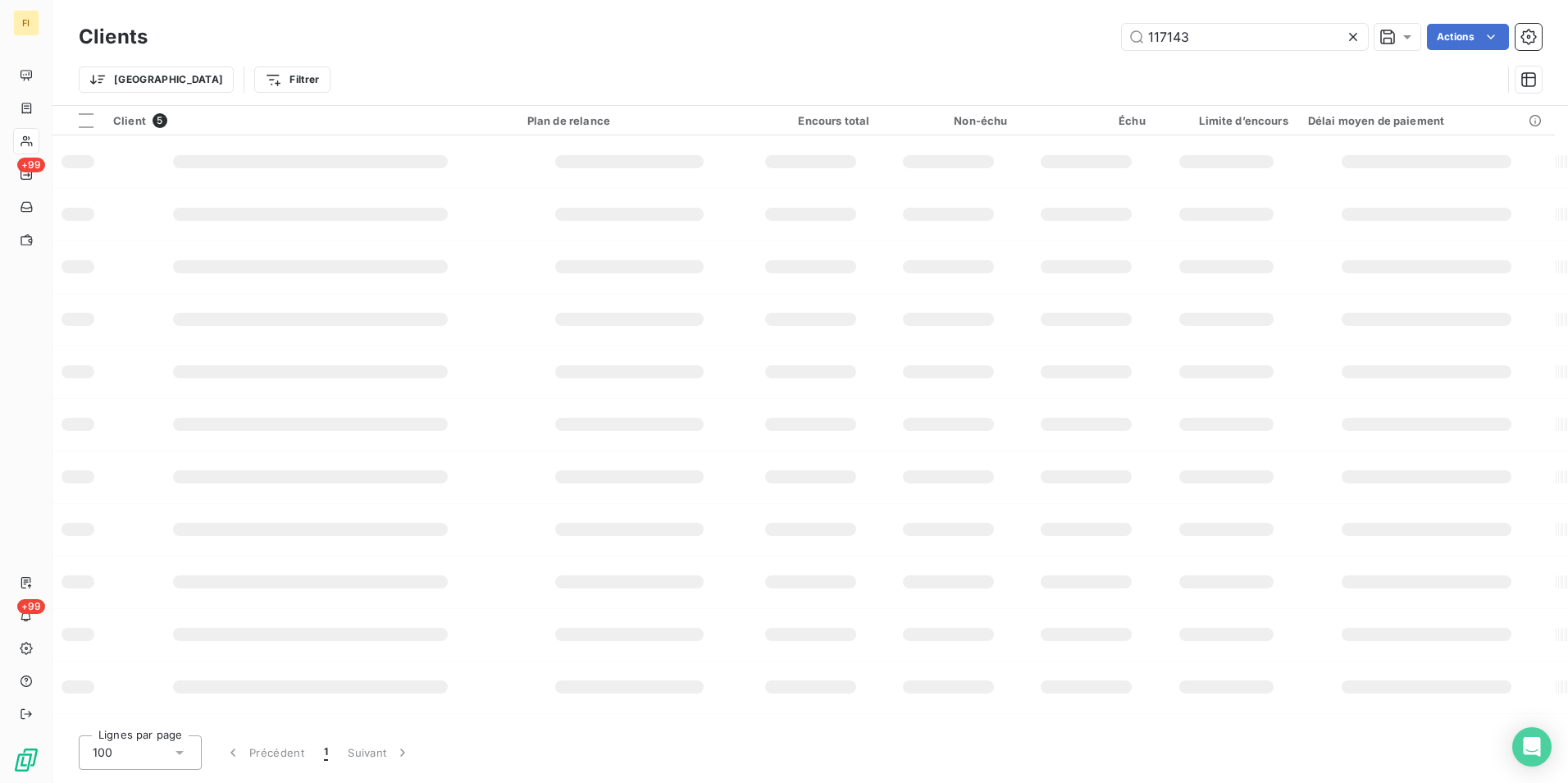
type input "117143"
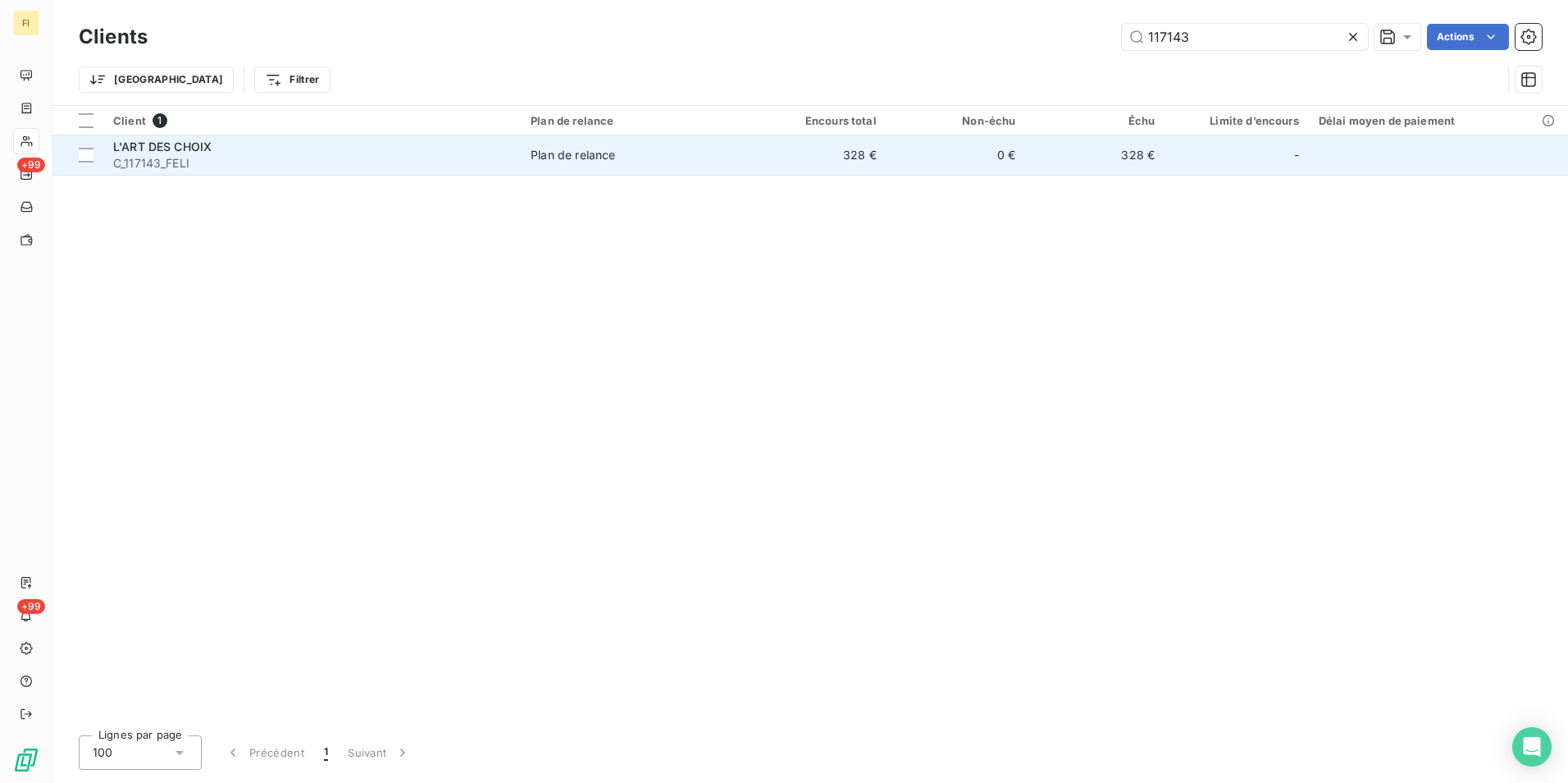
click at [1095, 165] on td "328 €" at bounding box center [1095, 155] width 139 height 39
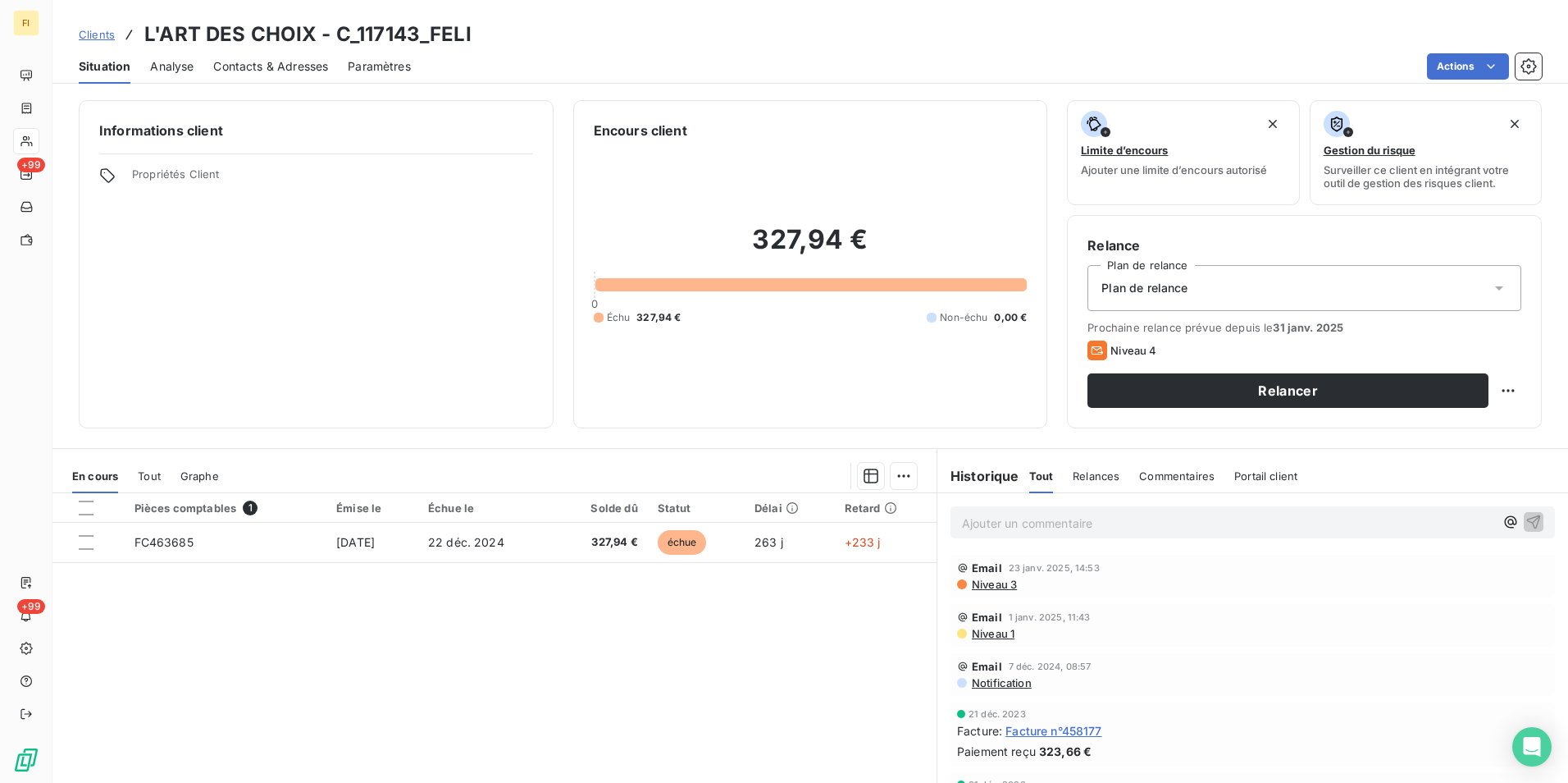
click at [99, 35] on span "Clients" at bounding box center [96, 33] width 36 height 13
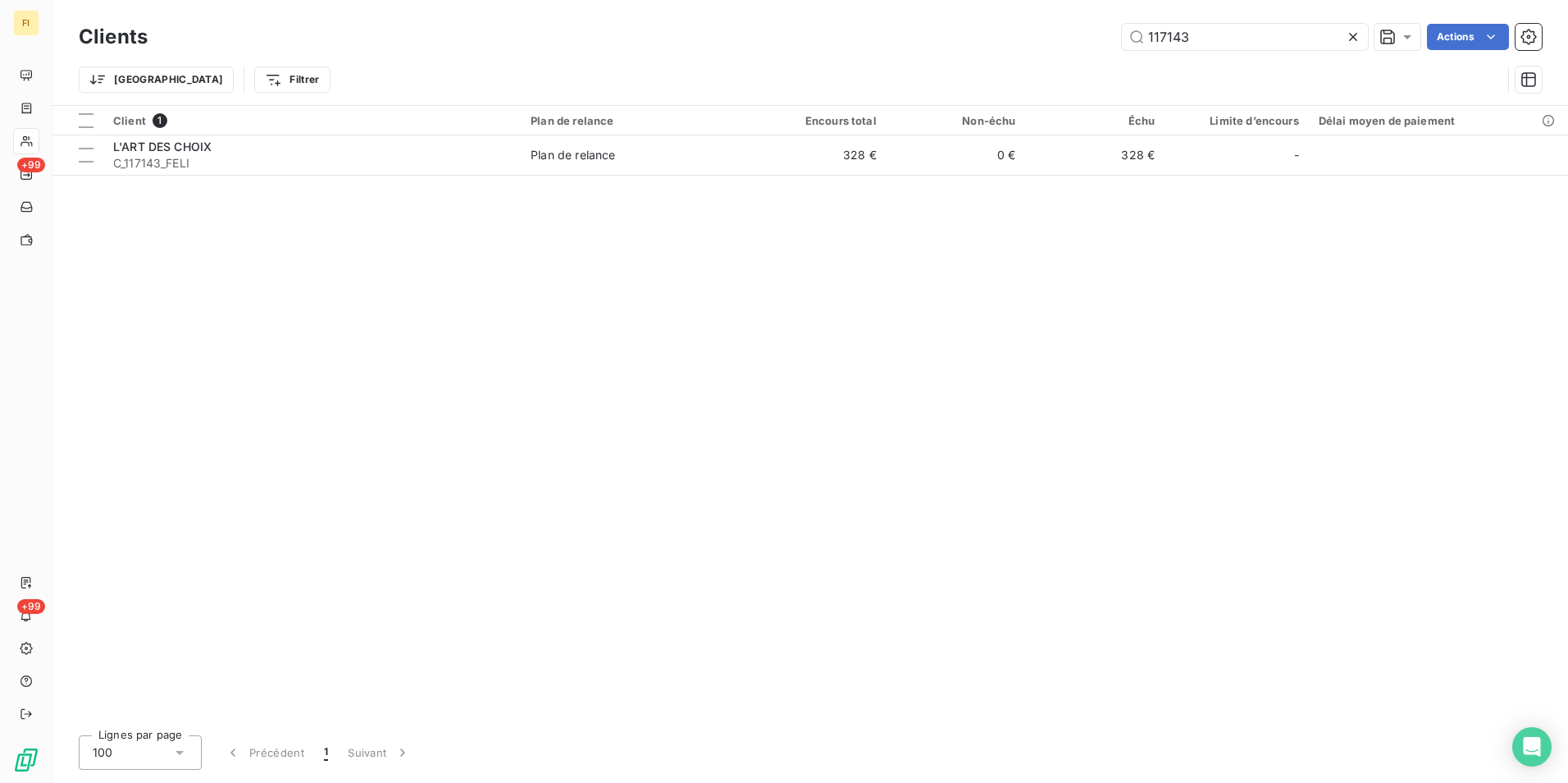
drag, startPoint x: 1242, startPoint y: 34, endPoint x: 1009, endPoint y: 48, distance: 233.4
click at [1044, 42] on div "117143 Actions" at bounding box center [854, 36] width 1375 height 27
type input "117581"
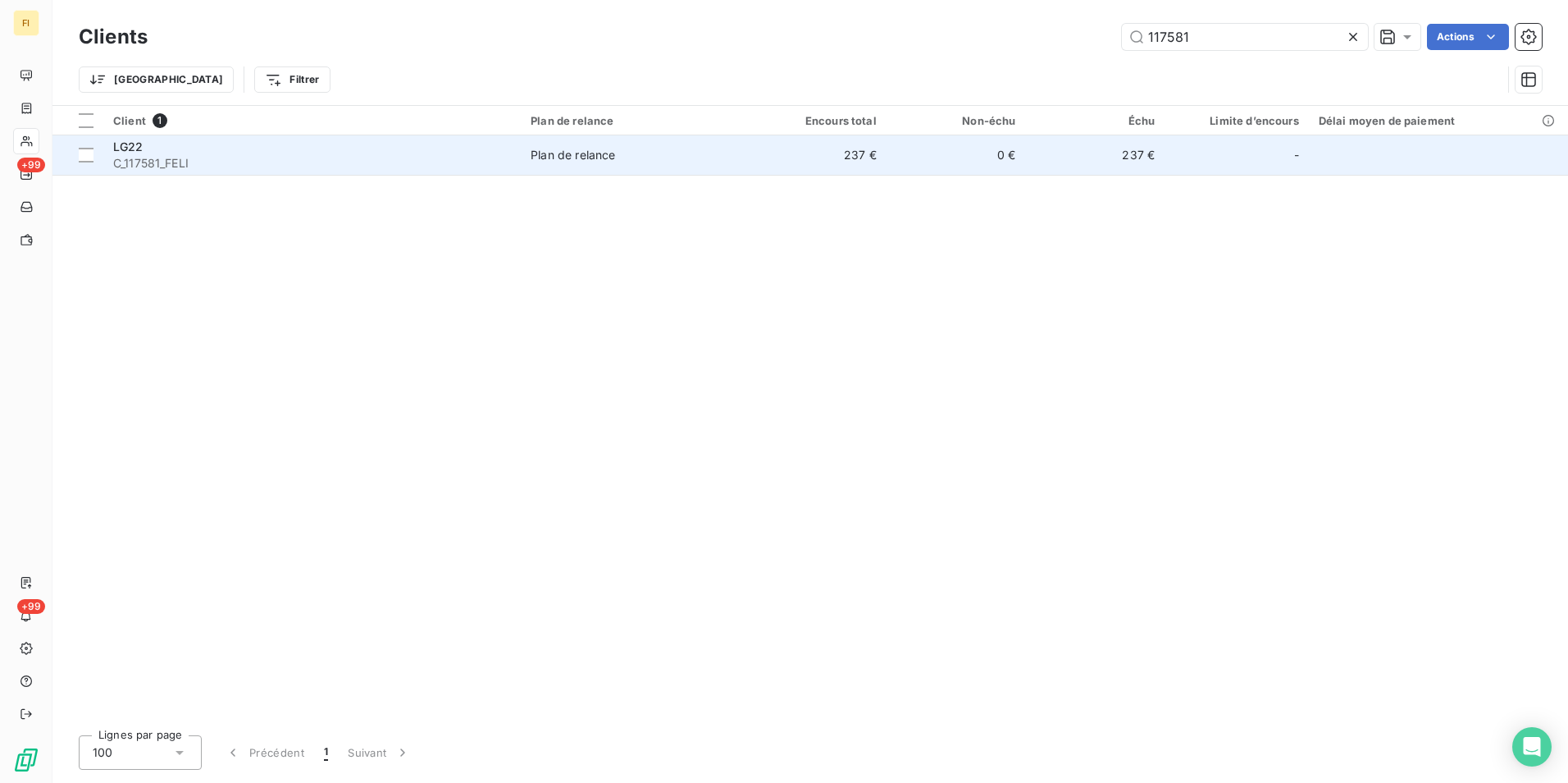
click at [747, 147] on td "Plan de relance" at bounding box center [633, 155] width 227 height 39
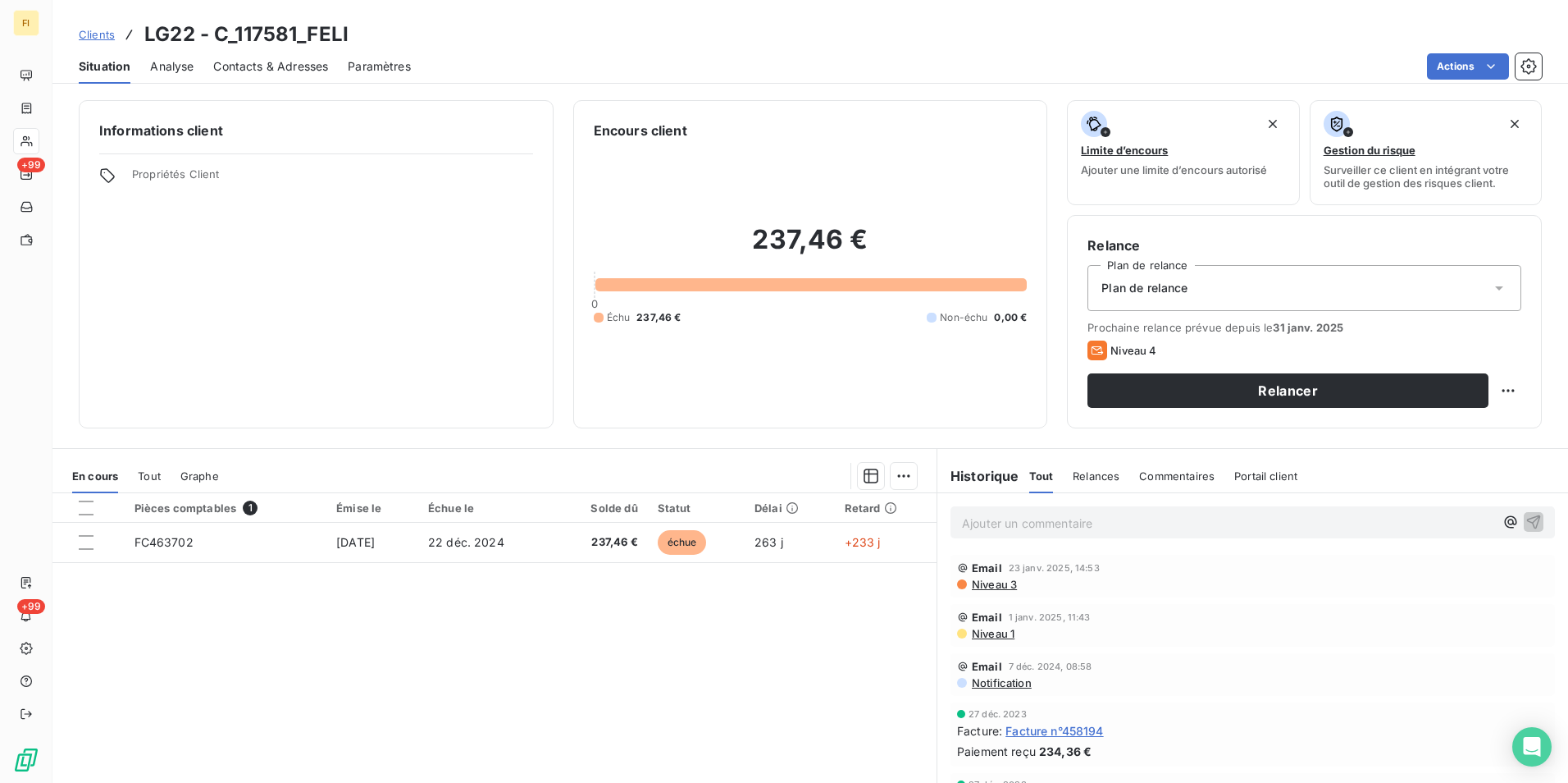
click at [98, 37] on span "Clients" at bounding box center [96, 33] width 36 height 13
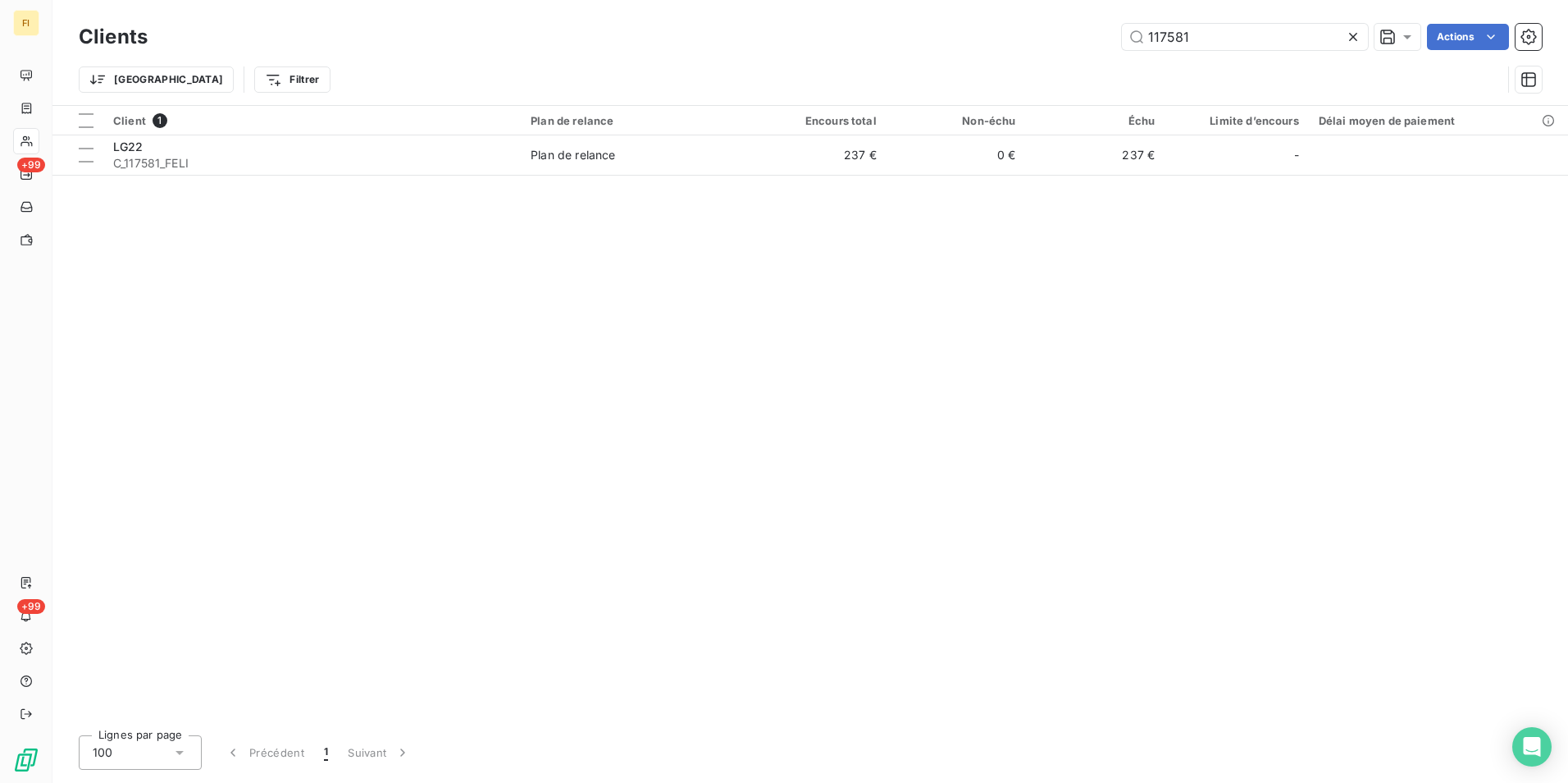
drag, startPoint x: 1217, startPoint y: 37, endPoint x: 929, endPoint y: 33, distance: 288.0
click at [1017, 47] on div "117581 Actions" at bounding box center [854, 36] width 1375 height 27
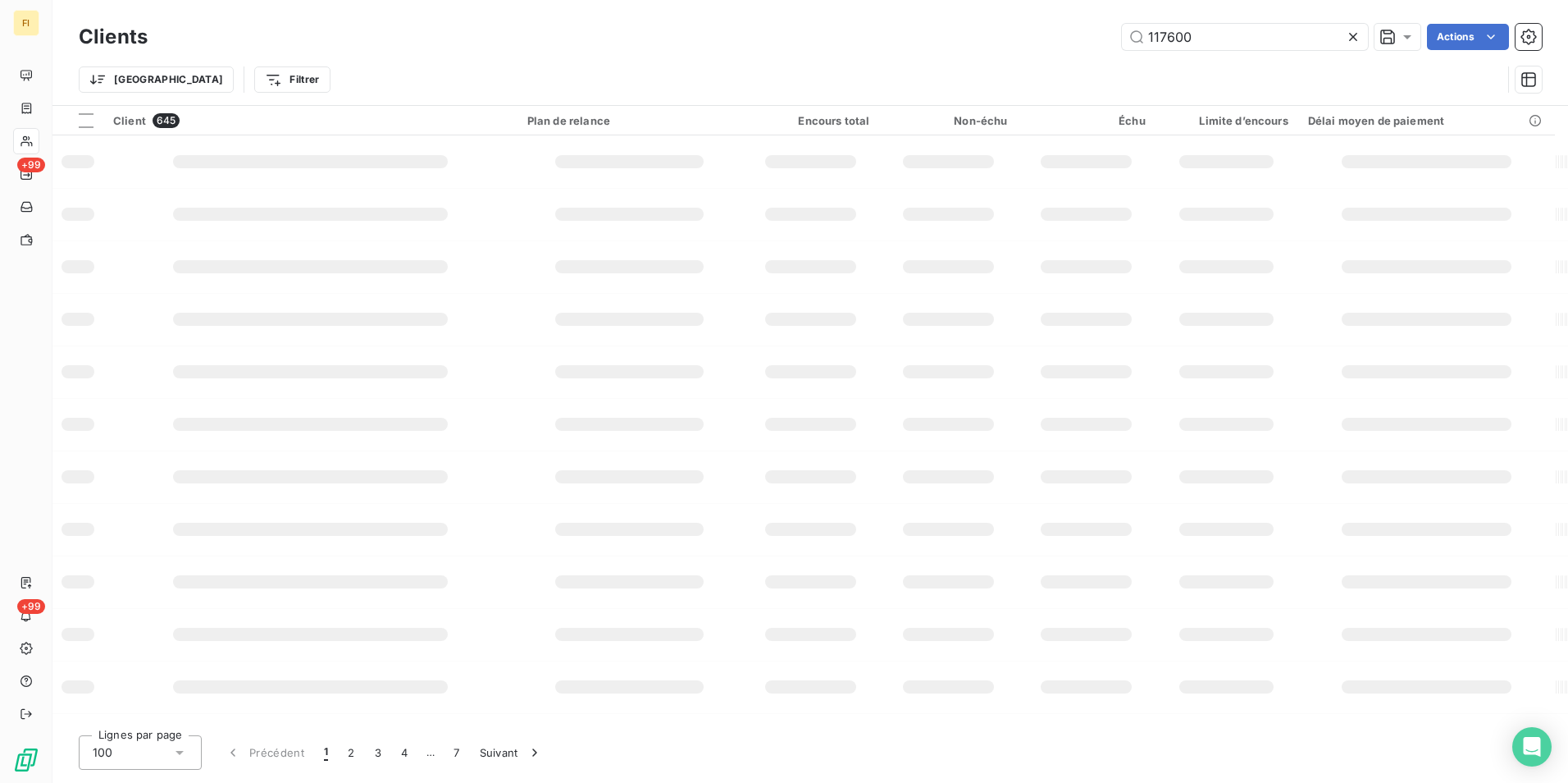
type input "117600"
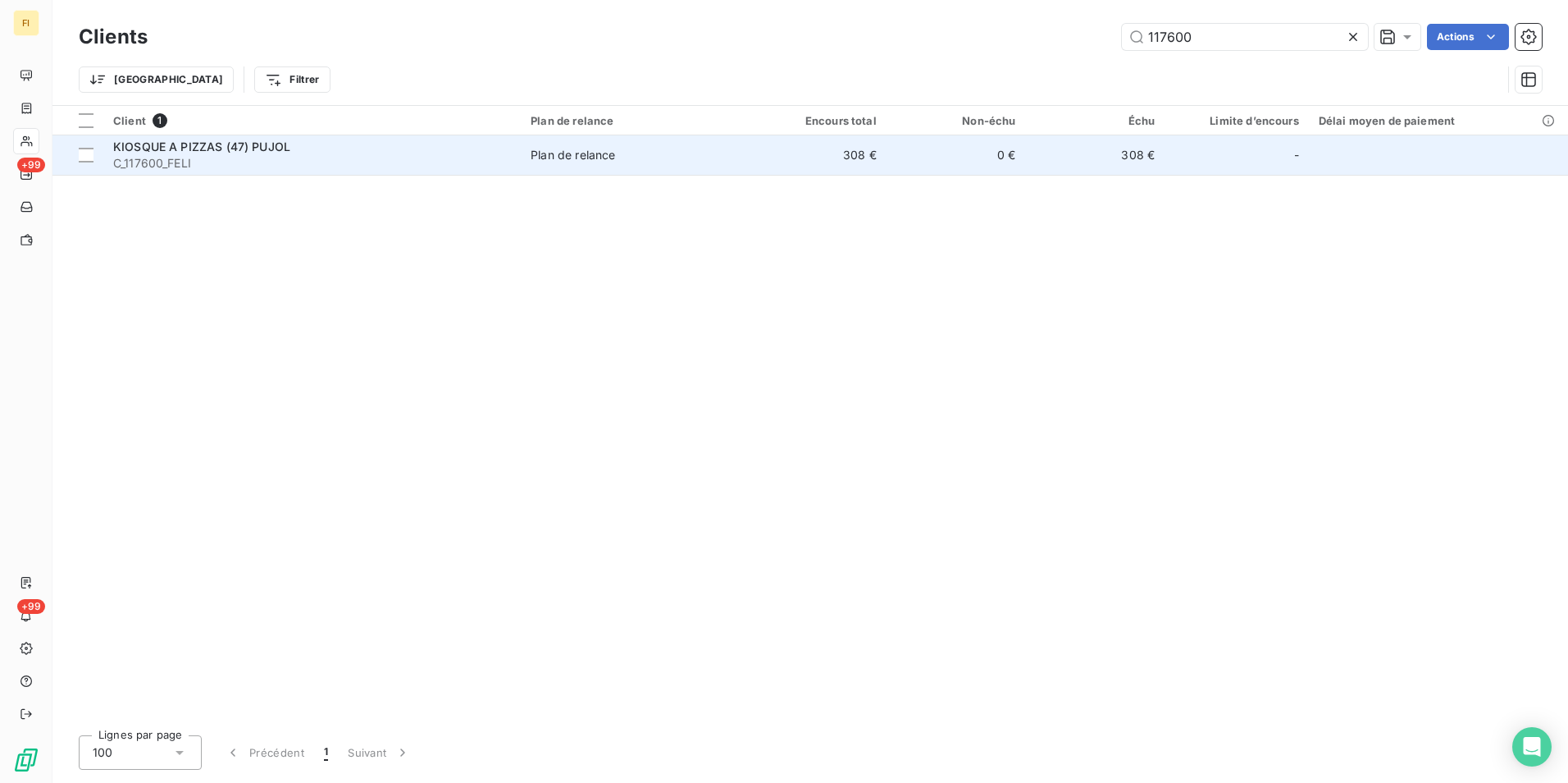
click at [957, 157] on td "0 €" at bounding box center [956, 155] width 139 height 39
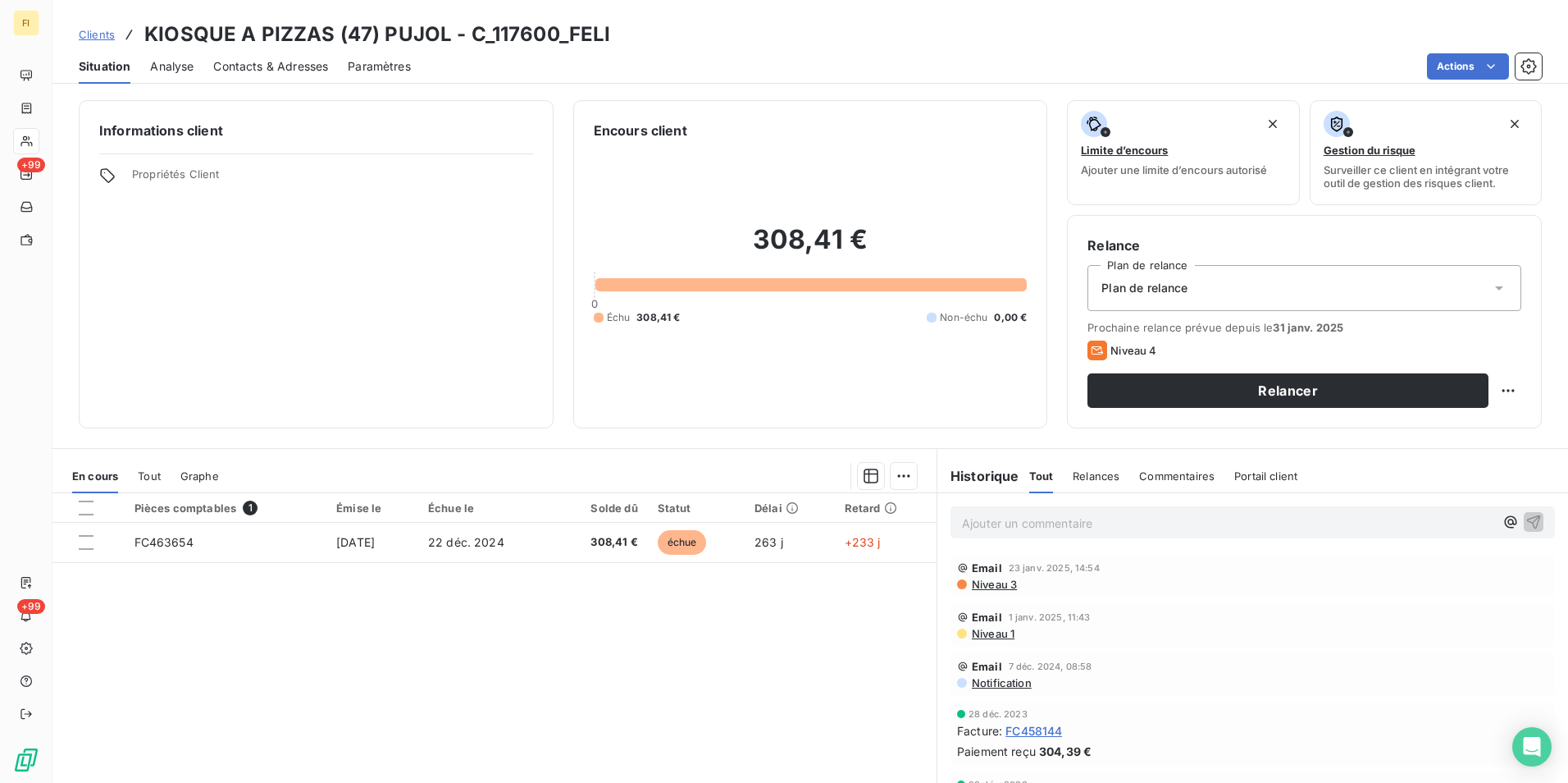
click at [112, 32] on span "Clients" at bounding box center [96, 33] width 36 height 13
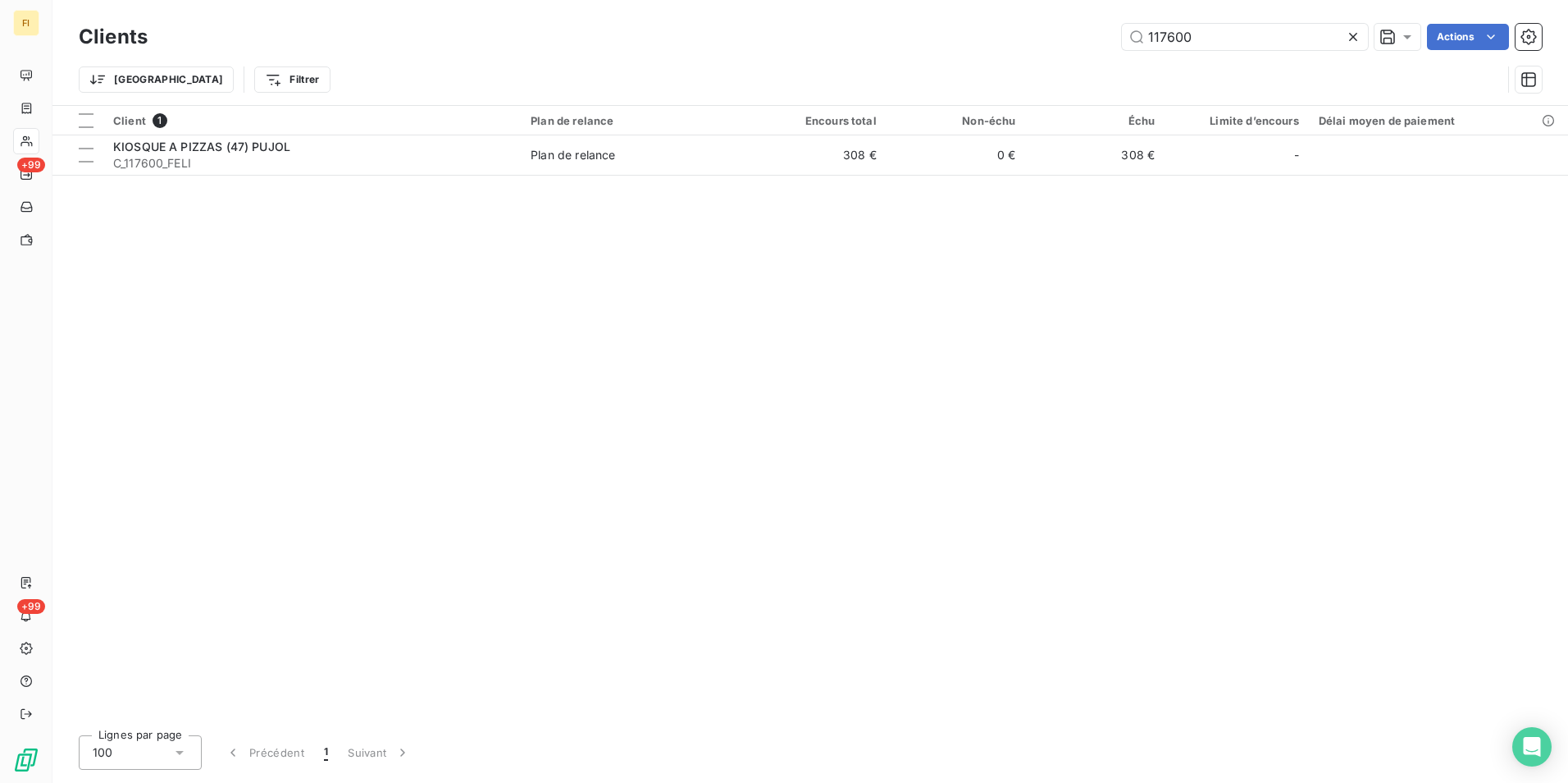
drag, startPoint x: 1238, startPoint y: 43, endPoint x: 1051, endPoint y: 68, distance: 188.7
click at [1088, 56] on div "Clients 117600 Actions Trier Filtrer" at bounding box center [810, 62] width 1463 height 85
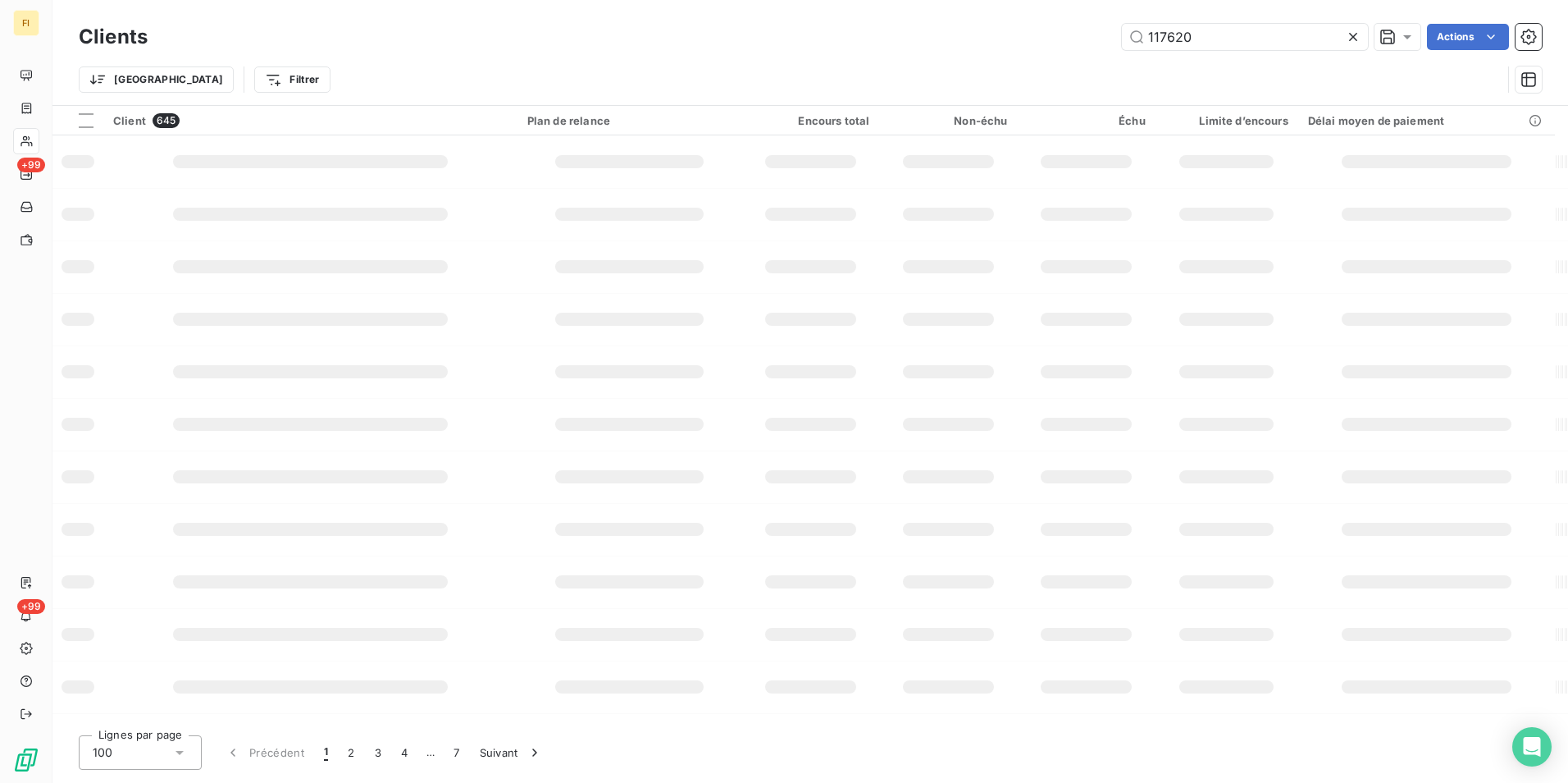
type input "117620"
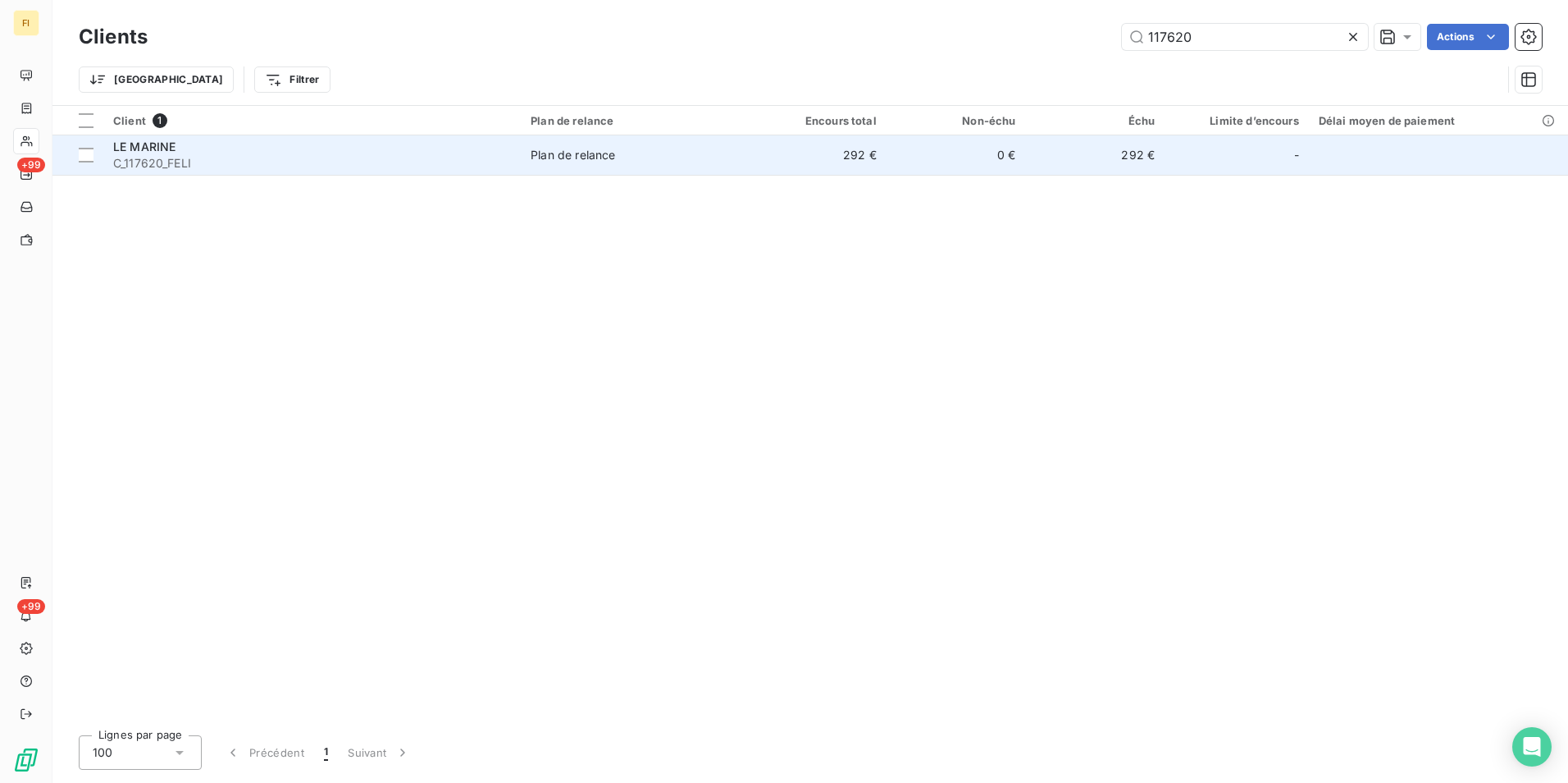
click at [929, 153] on td "0 €" at bounding box center [956, 155] width 139 height 39
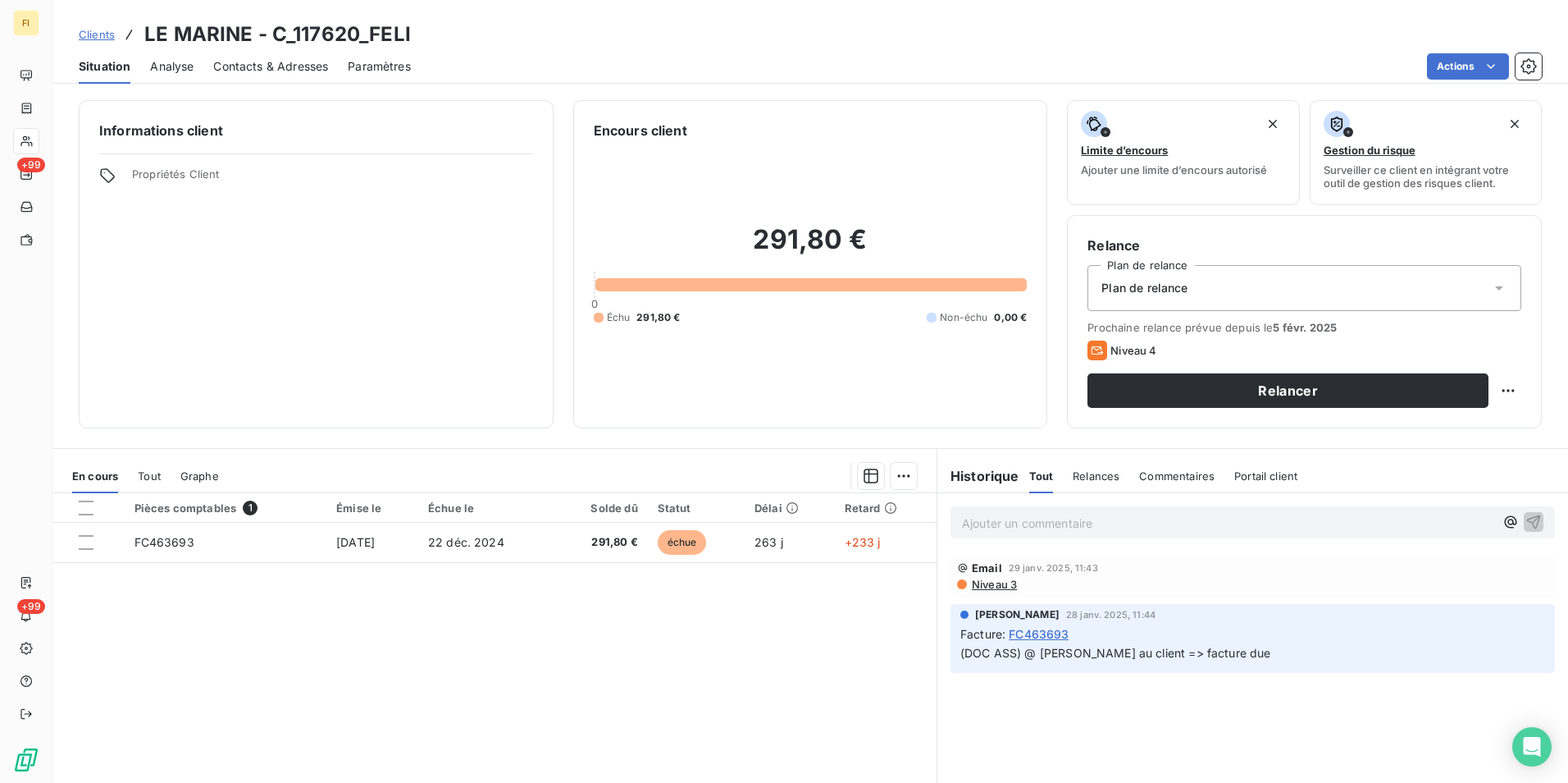
click at [150, 477] on span "Tout" at bounding box center [148, 475] width 23 height 13
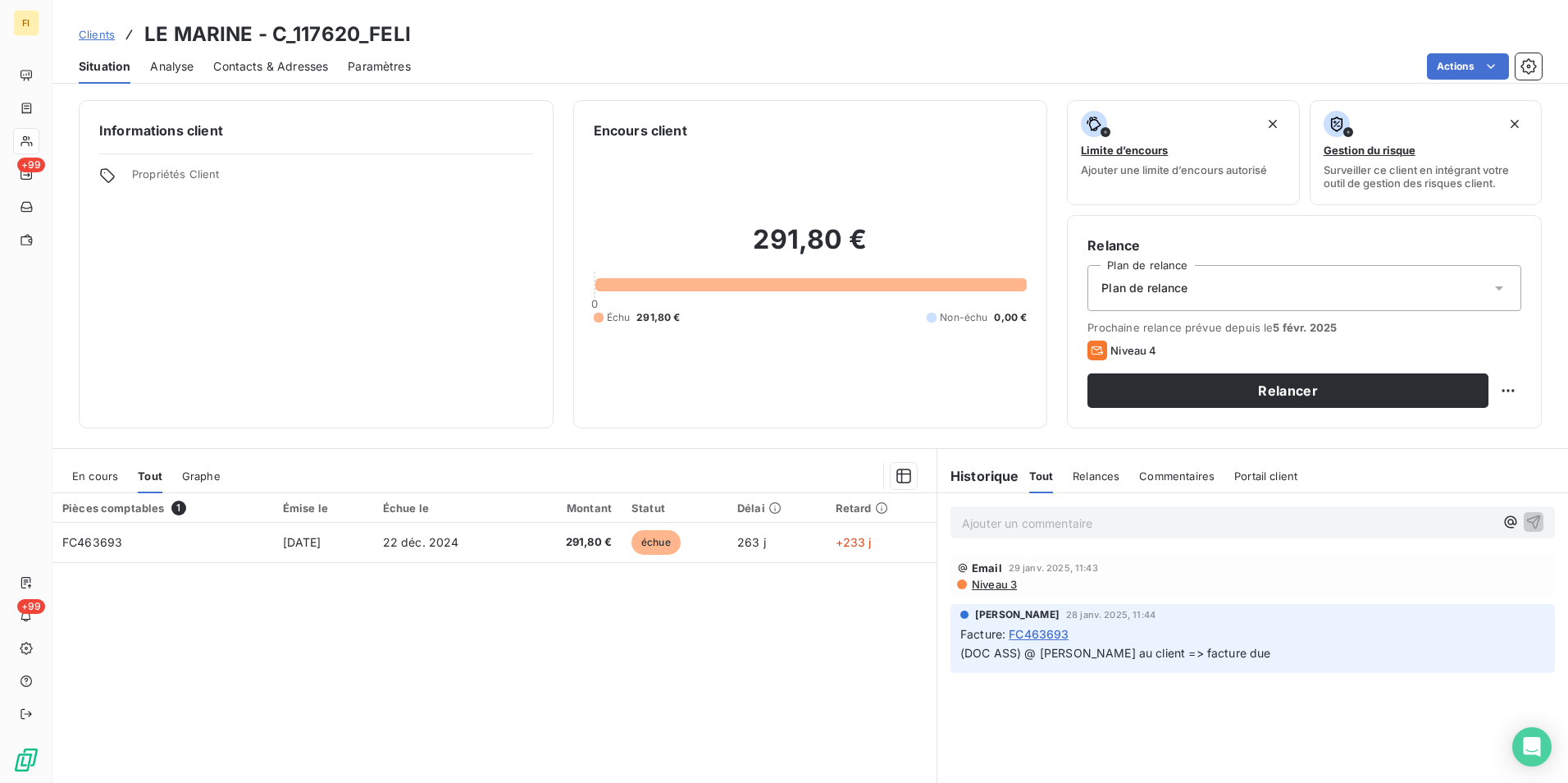
click at [117, 478] on span "En cours" at bounding box center [95, 475] width 46 height 13
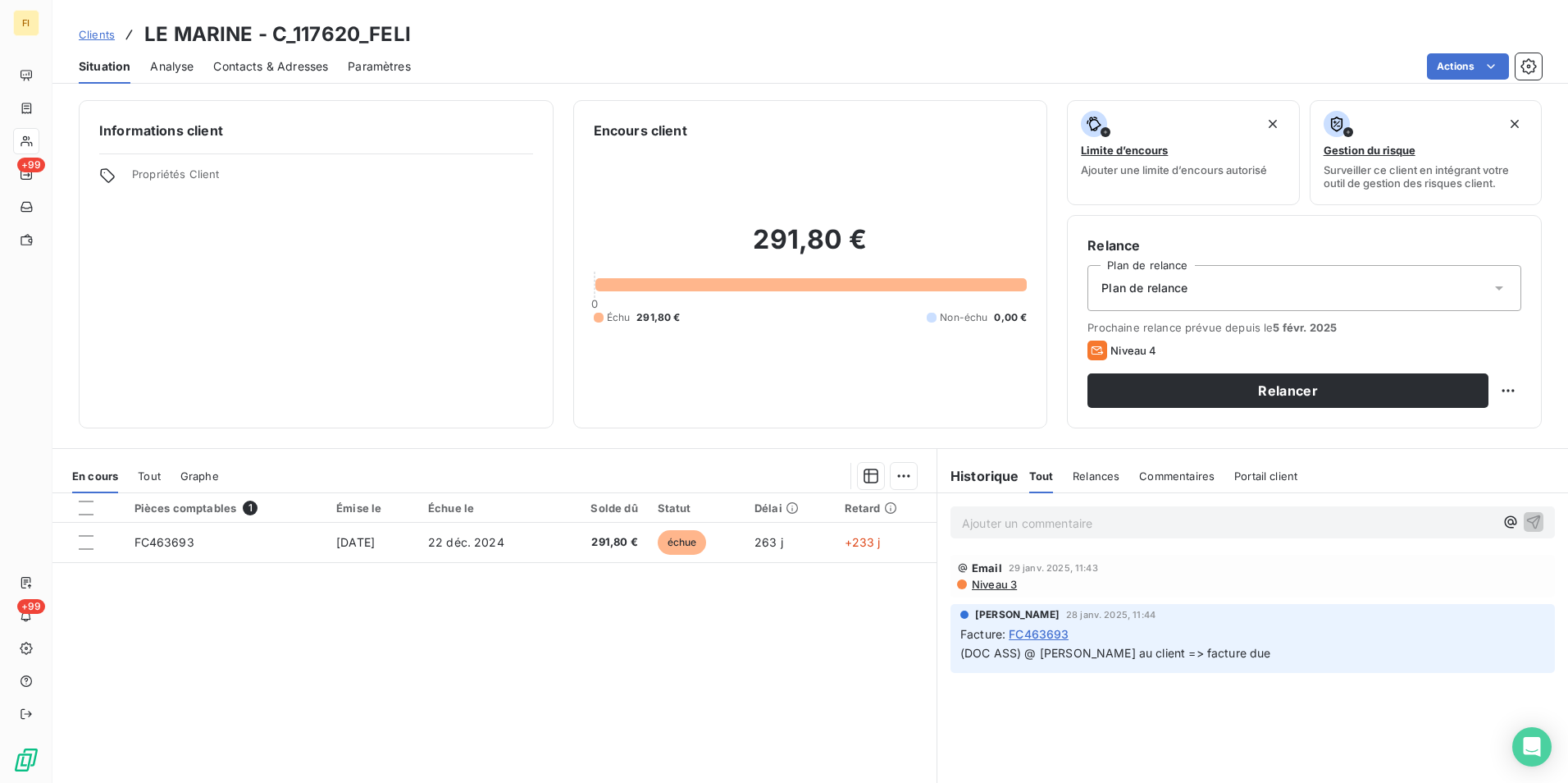
click at [112, 28] on span "Clients" at bounding box center [96, 33] width 36 height 13
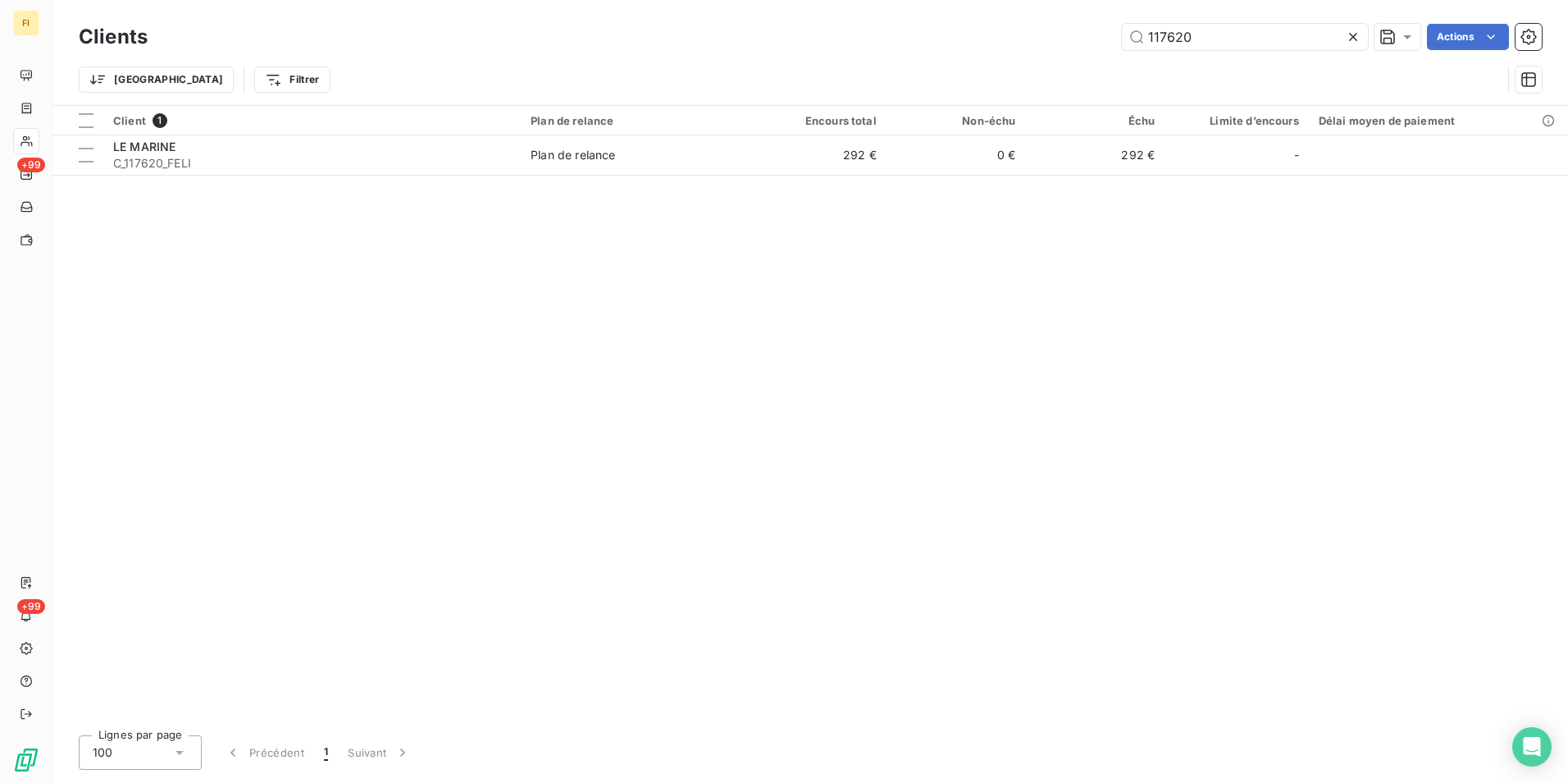
drag, startPoint x: 1036, startPoint y: 33, endPoint x: 929, endPoint y: 40, distance: 107.2
click at [955, 33] on div "117620 Actions" at bounding box center [854, 36] width 1375 height 27
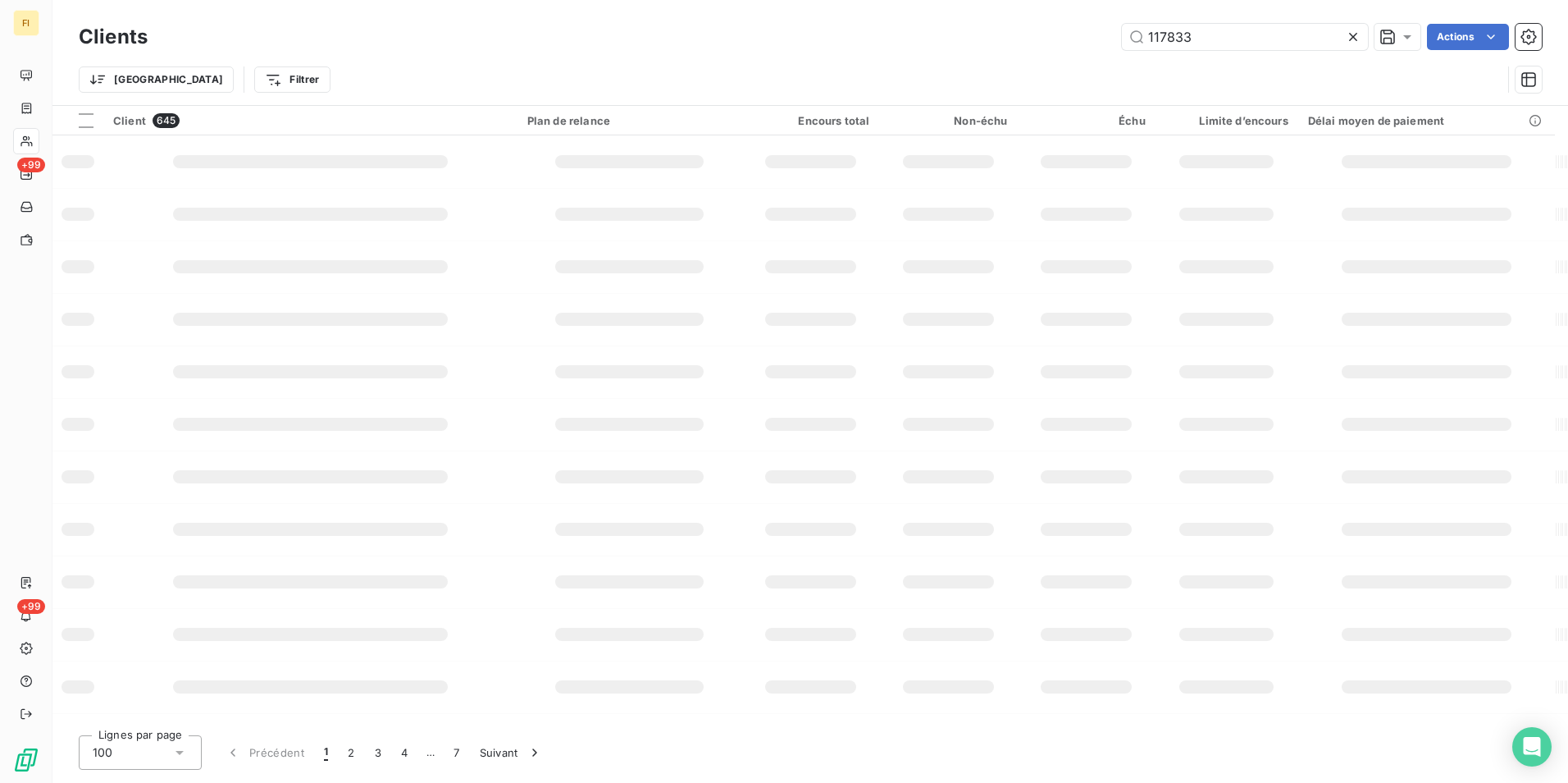
type input "117833"
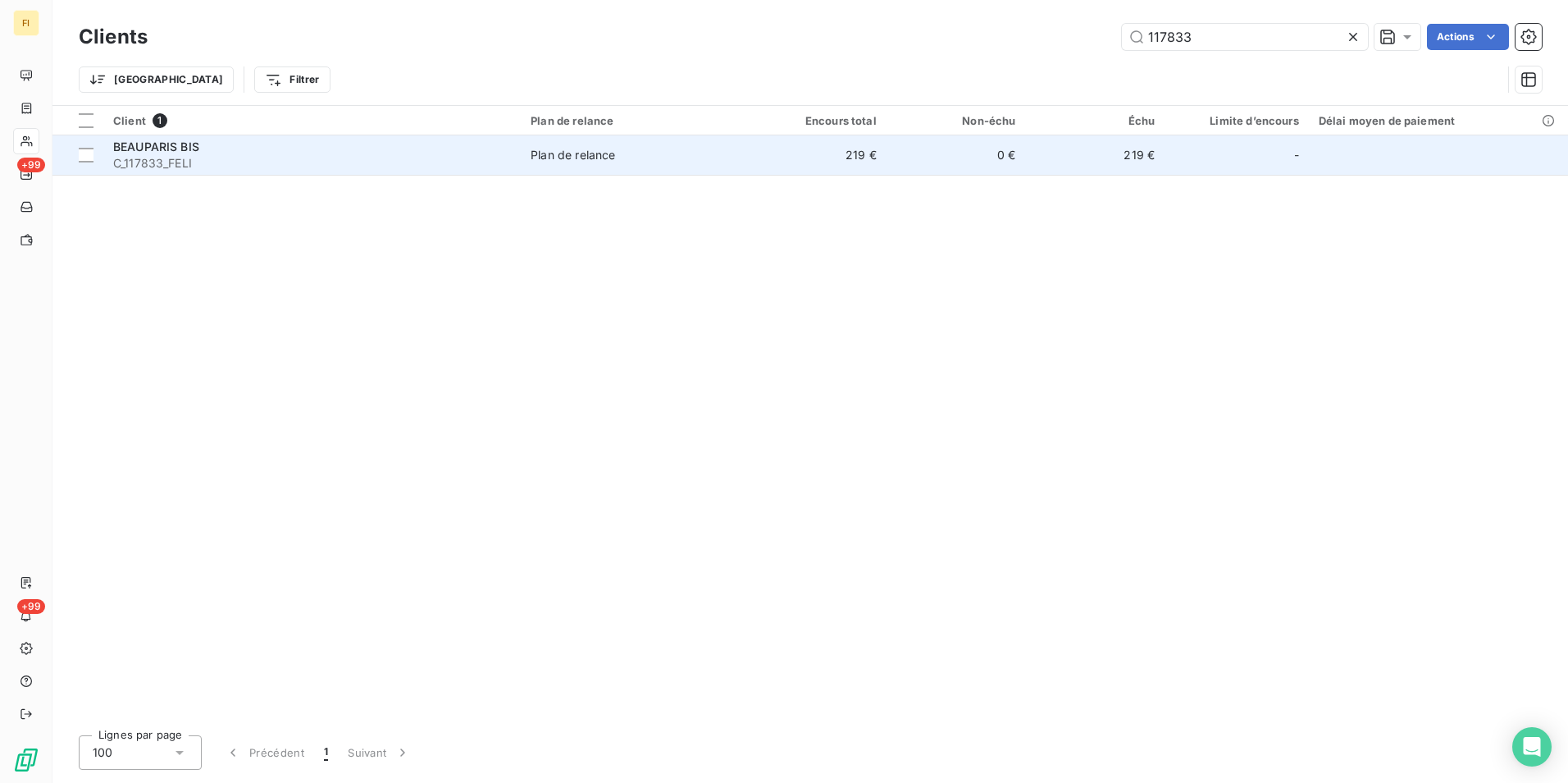
click at [612, 161] on div "Plan de relance" at bounding box center [572, 155] width 84 height 17
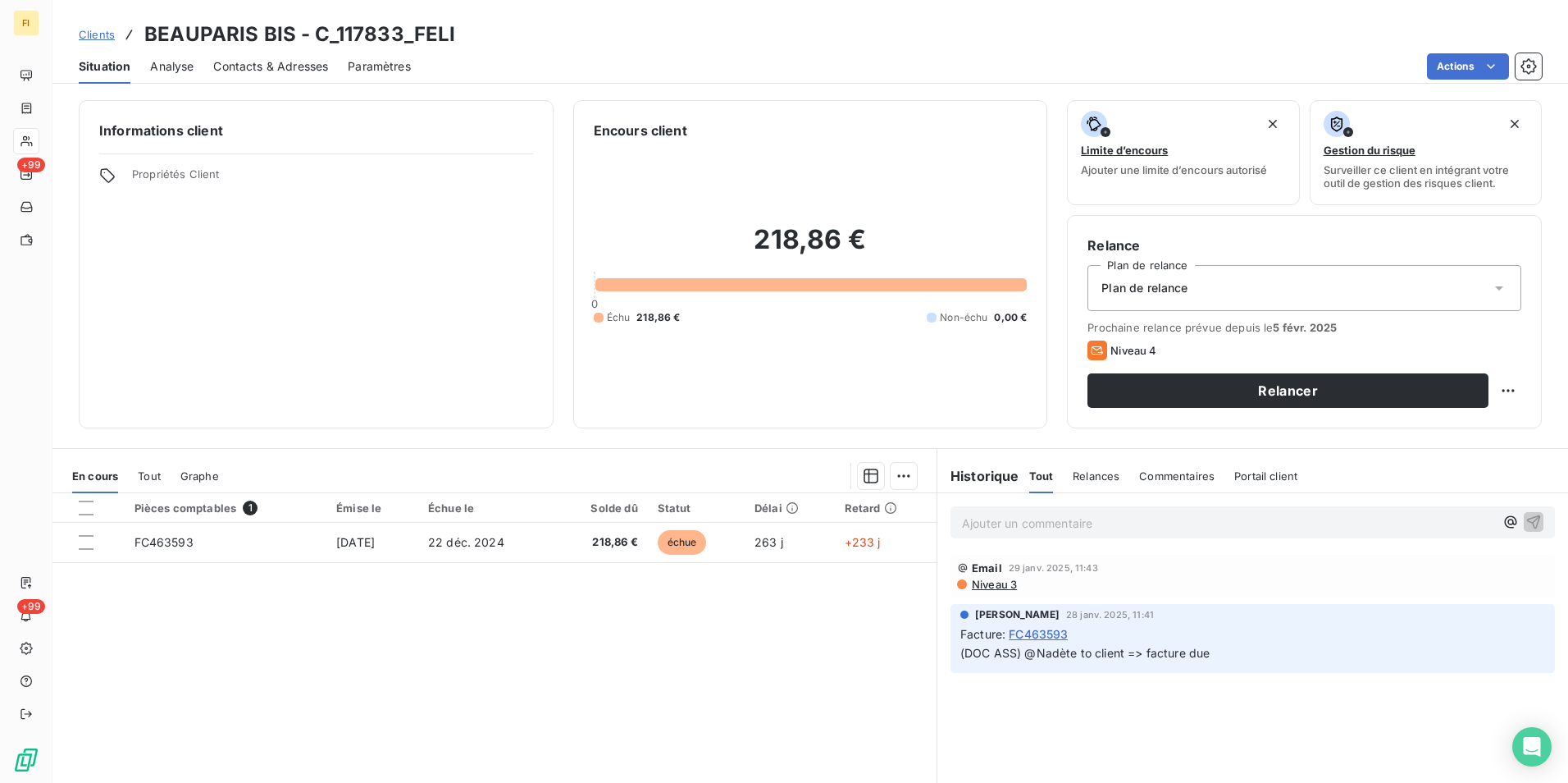
click at [99, 37] on span "Clients" at bounding box center [96, 33] width 36 height 13
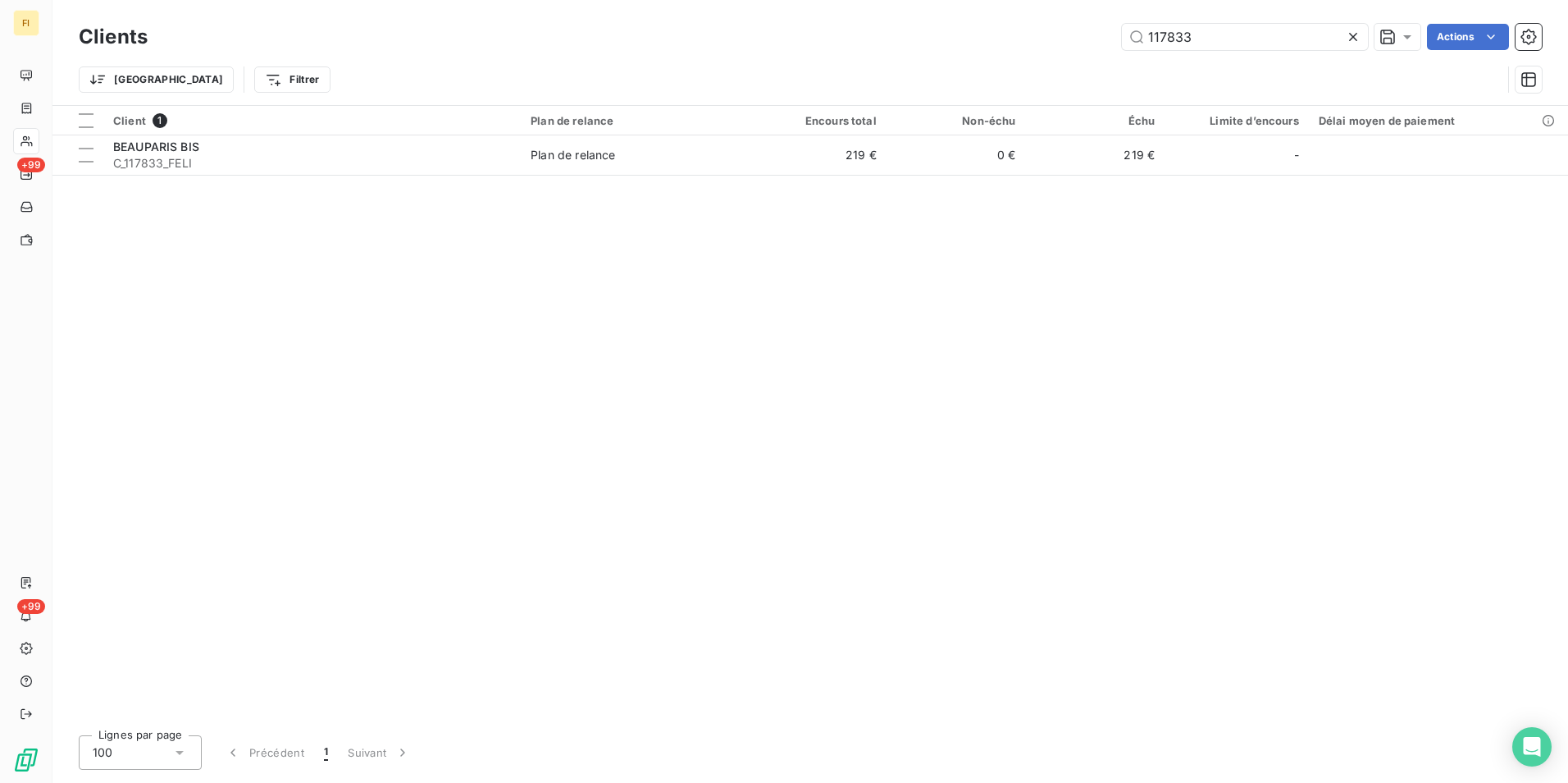
drag, startPoint x: 1202, startPoint y: 44, endPoint x: 993, endPoint y: 79, distance: 211.9
click at [1008, 66] on div "Clients 117833 Actions Trier Filtrer" at bounding box center [810, 62] width 1463 height 85
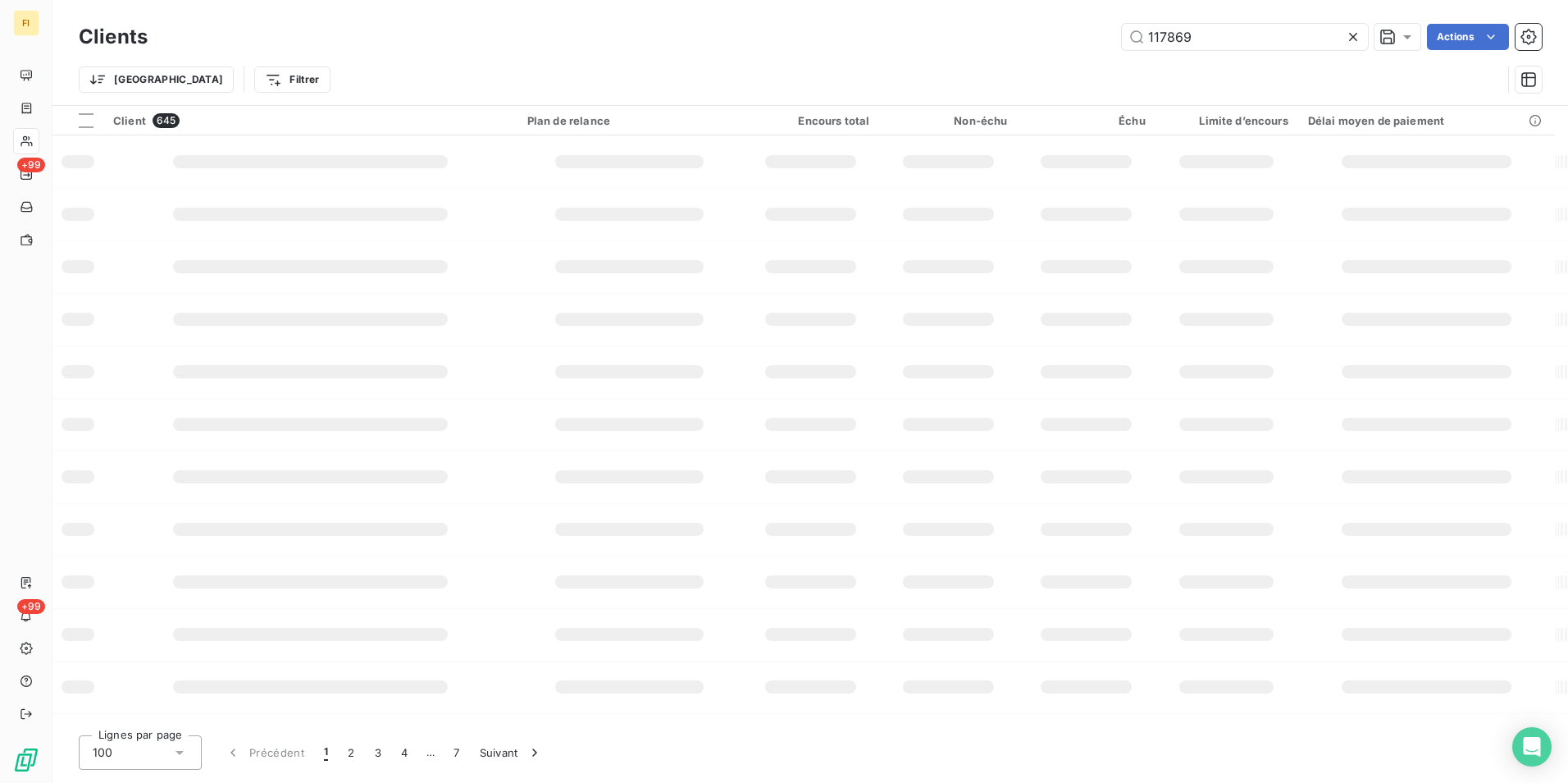
type input "117869"
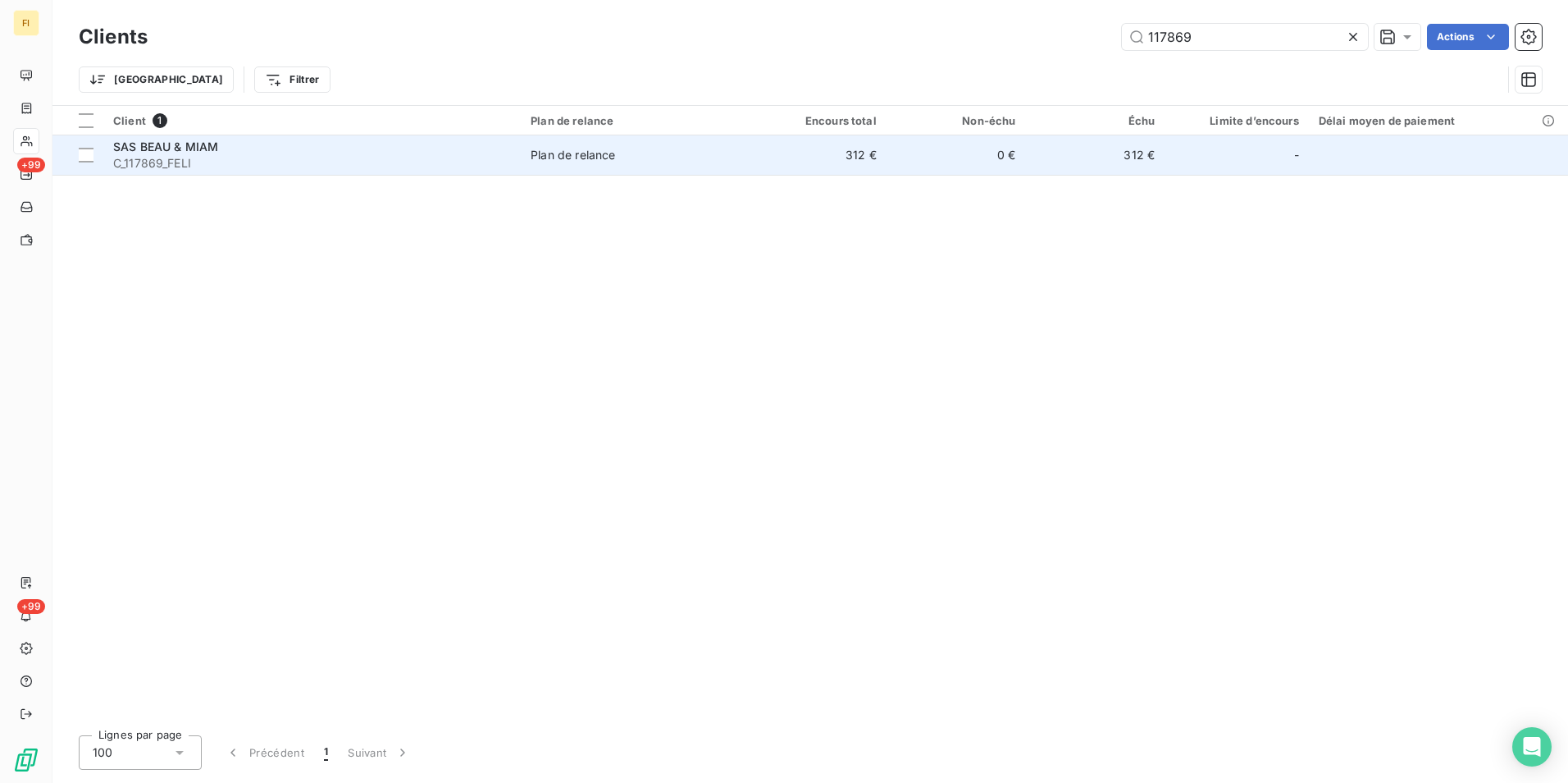
click at [990, 146] on td "0 €" at bounding box center [956, 155] width 139 height 39
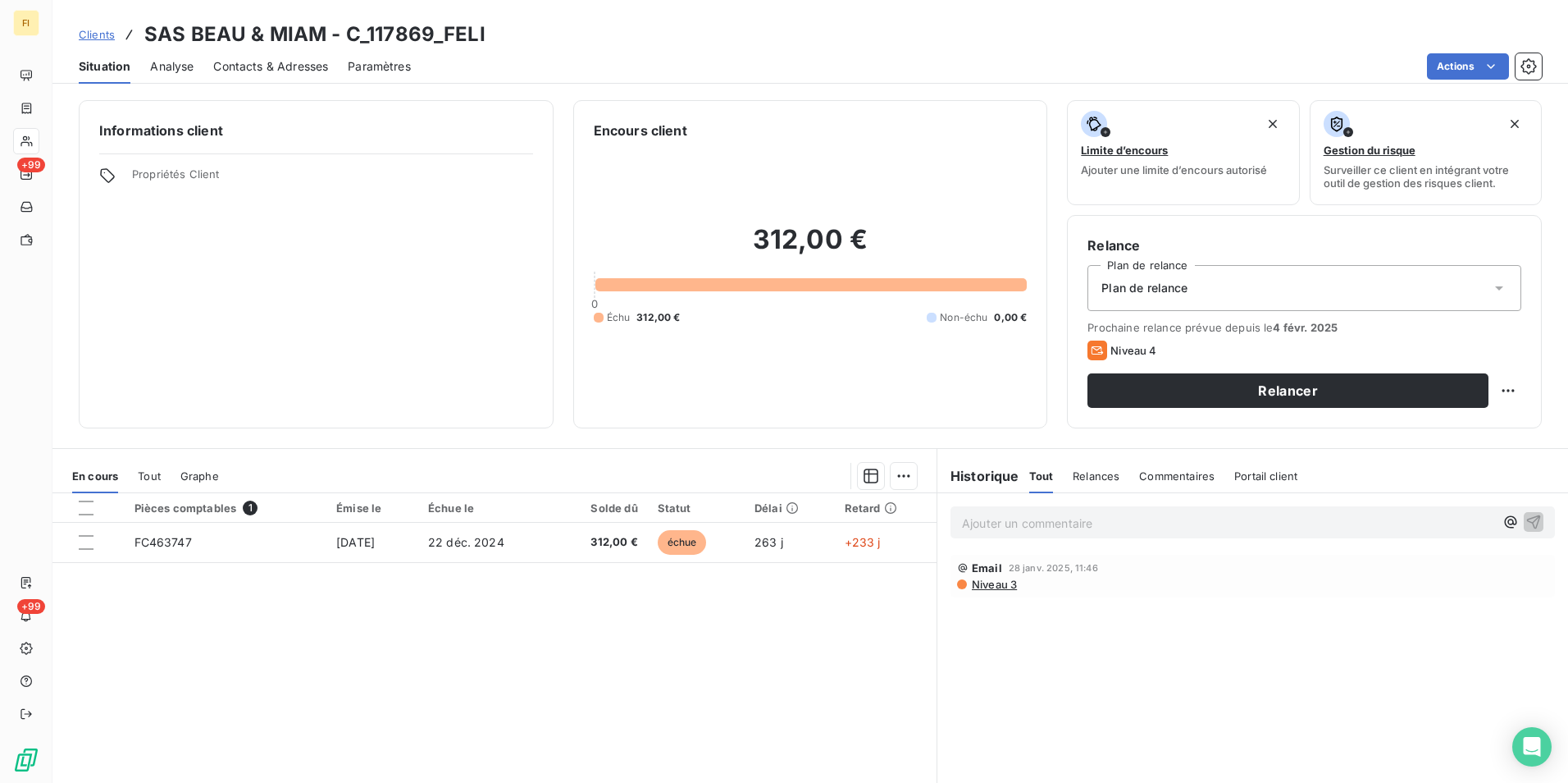
click at [108, 39] on link "Clients" at bounding box center [96, 34] width 36 height 17
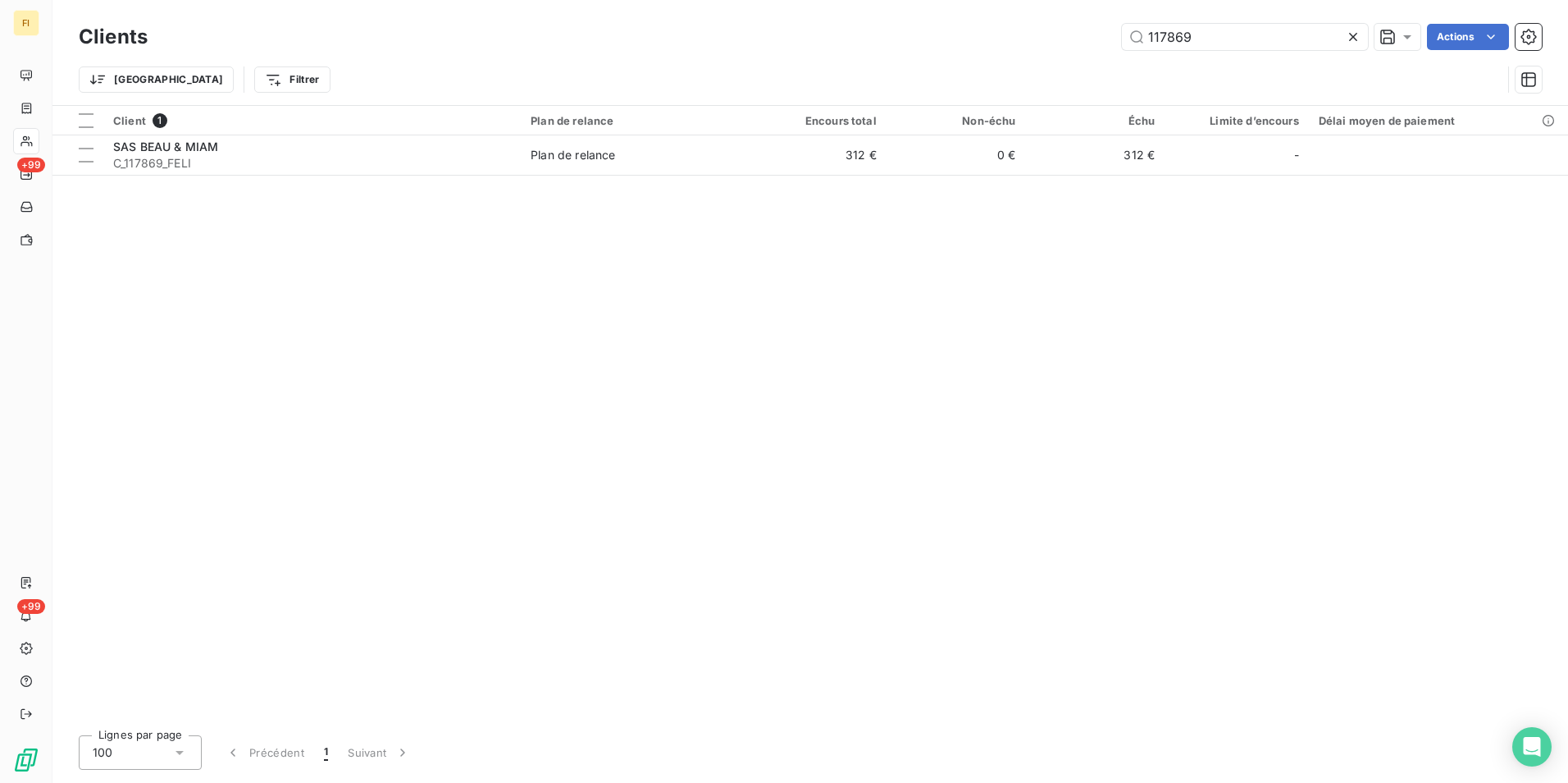
drag, startPoint x: 1201, startPoint y: 39, endPoint x: 1023, endPoint y: 7, distance: 180.9
click at [1128, 36] on input "117869" at bounding box center [1245, 36] width 246 height 27
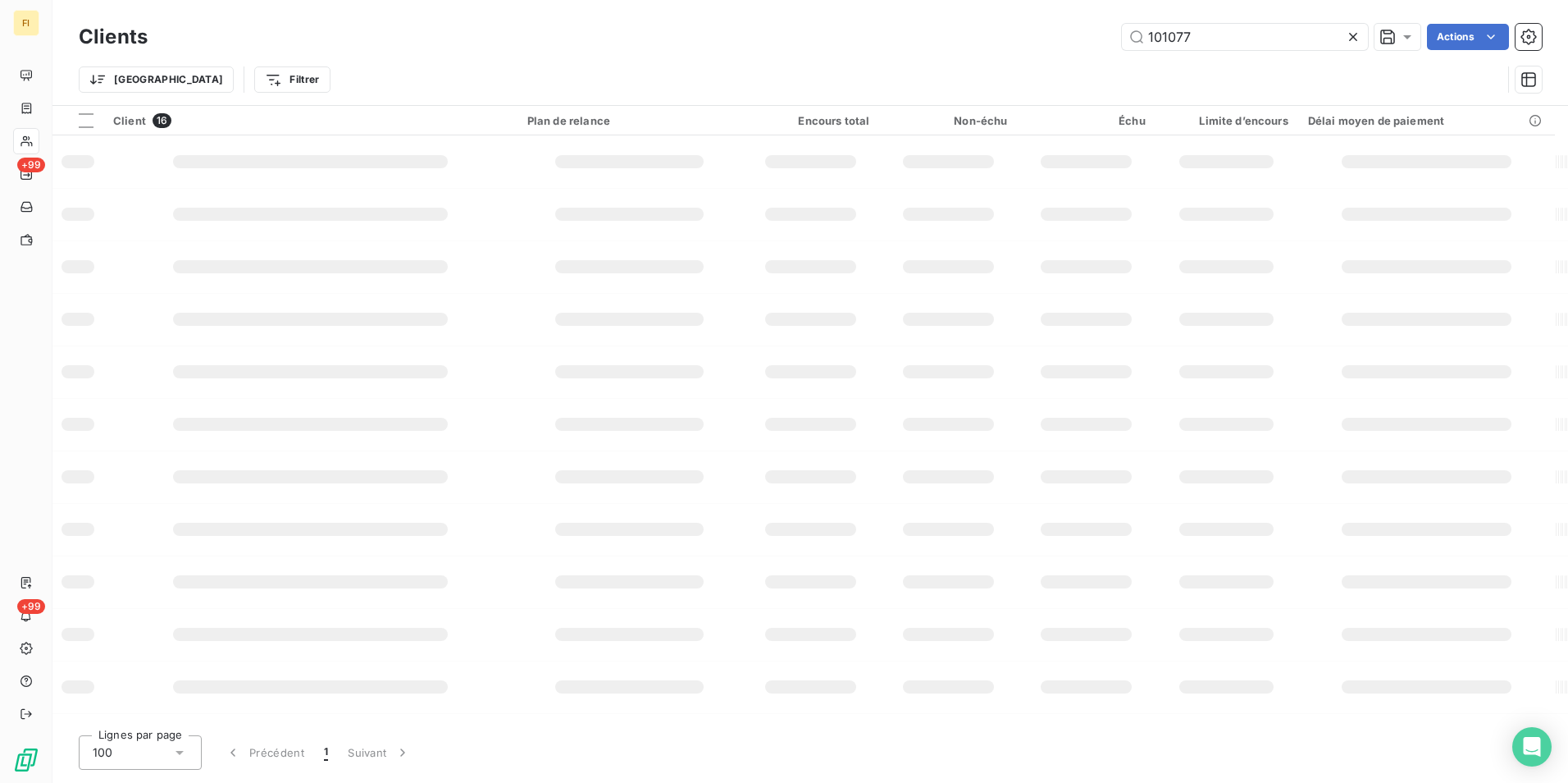
type input "101077"
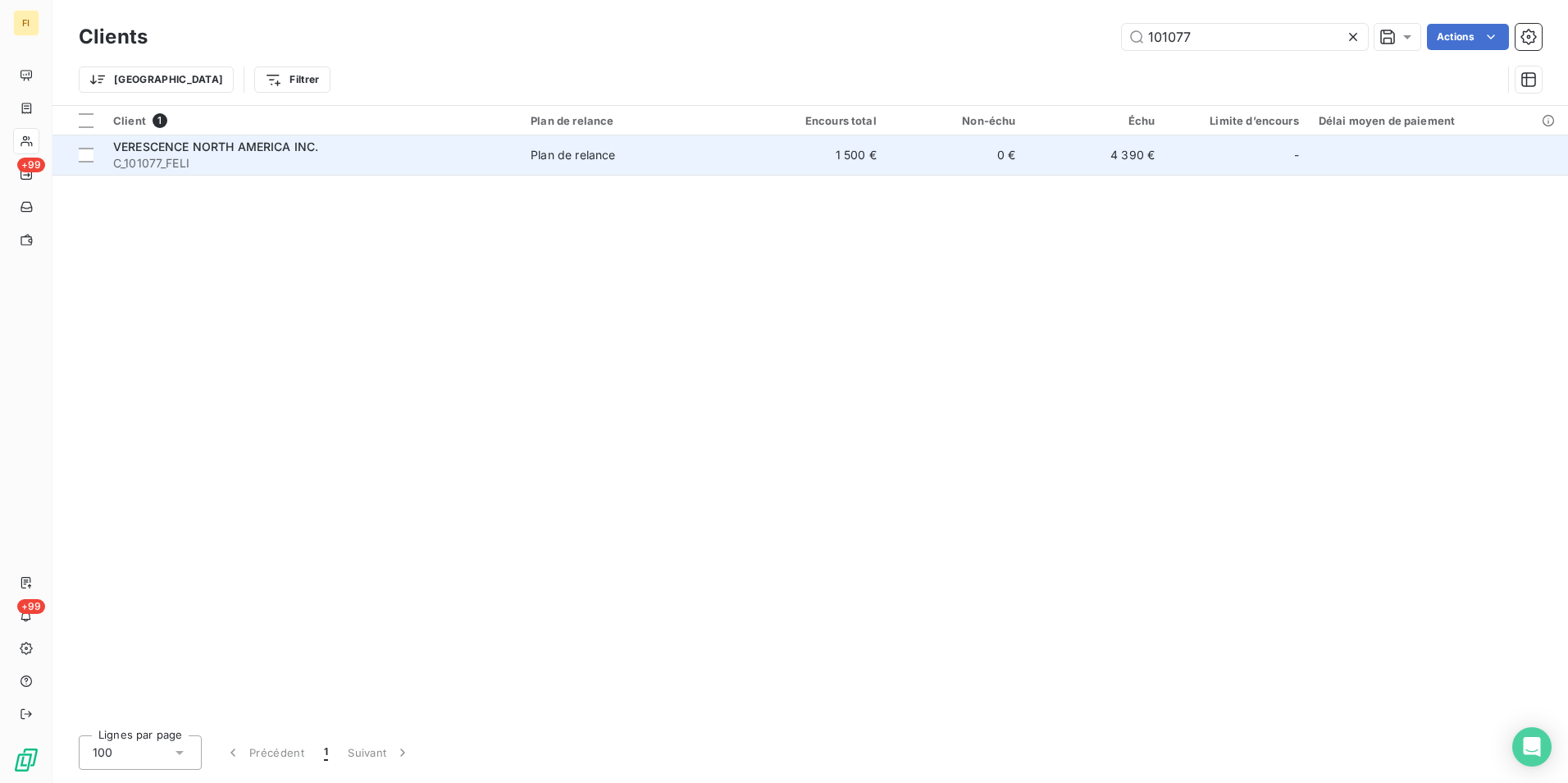
click at [906, 147] on td "0 €" at bounding box center [956, 155] width 139 height 39
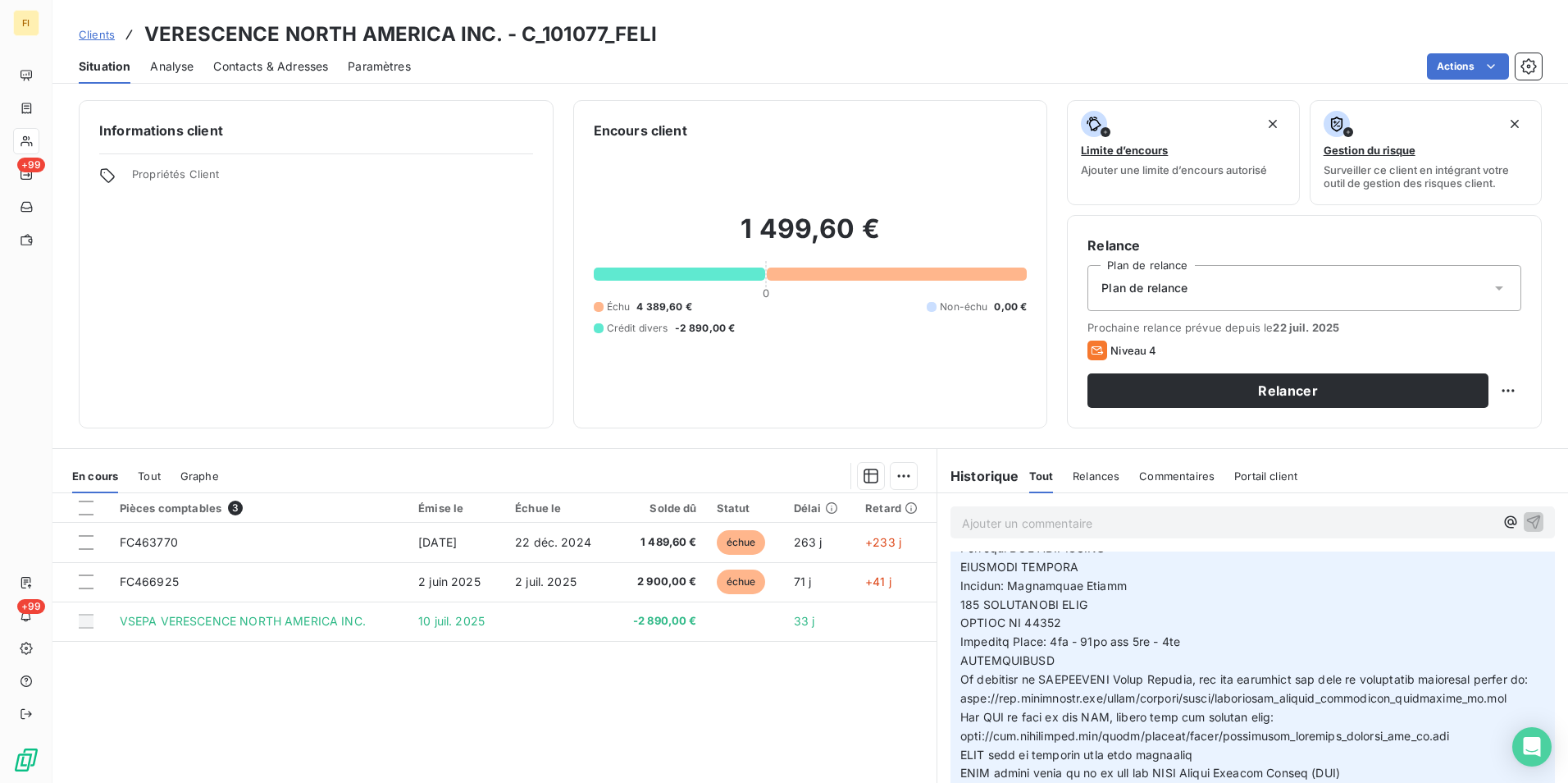
scroll to position [575, 0]
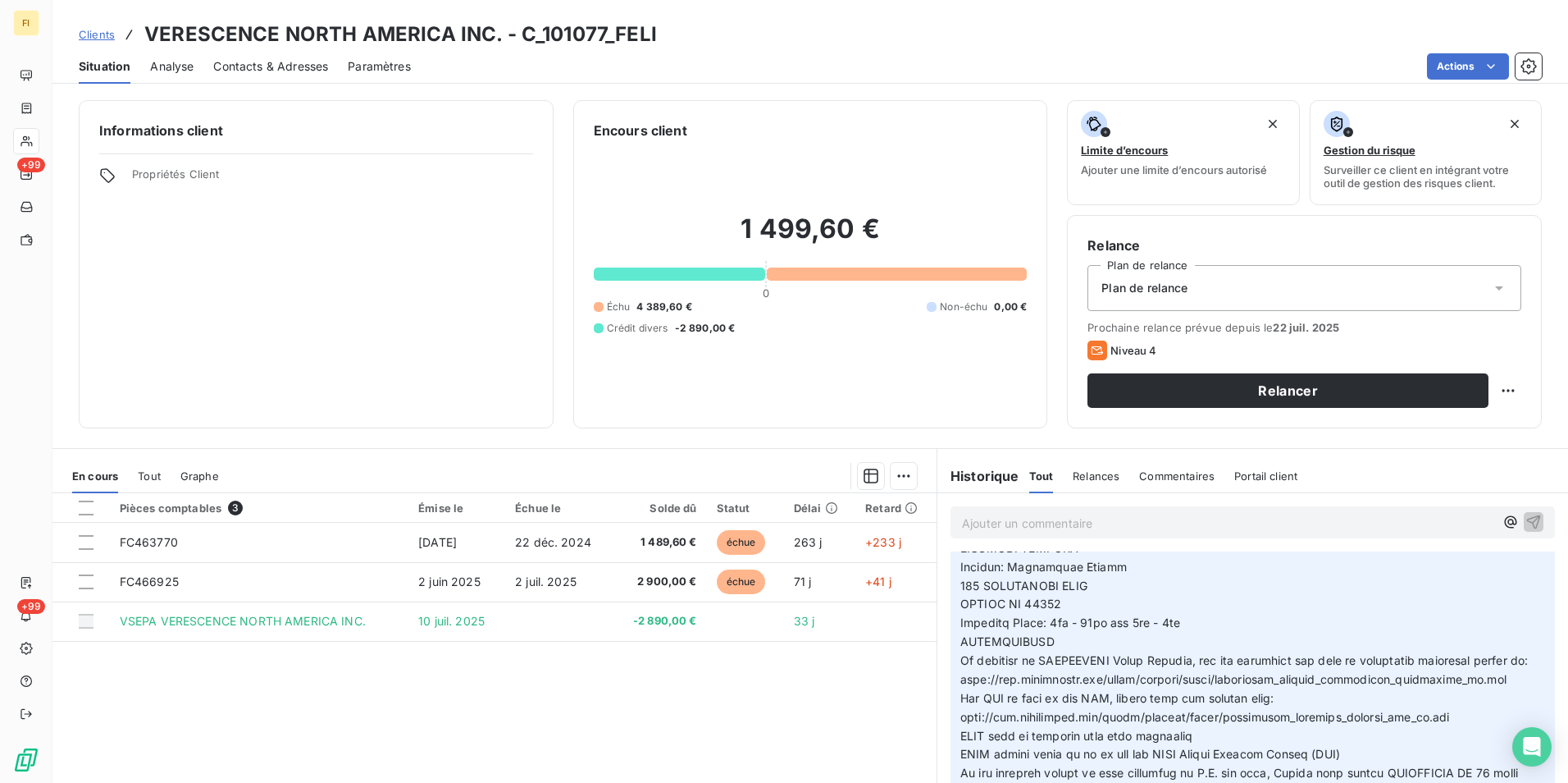
click at [91, 30] on span "Clients" at bounding box center [96, 33] width 36 height 13
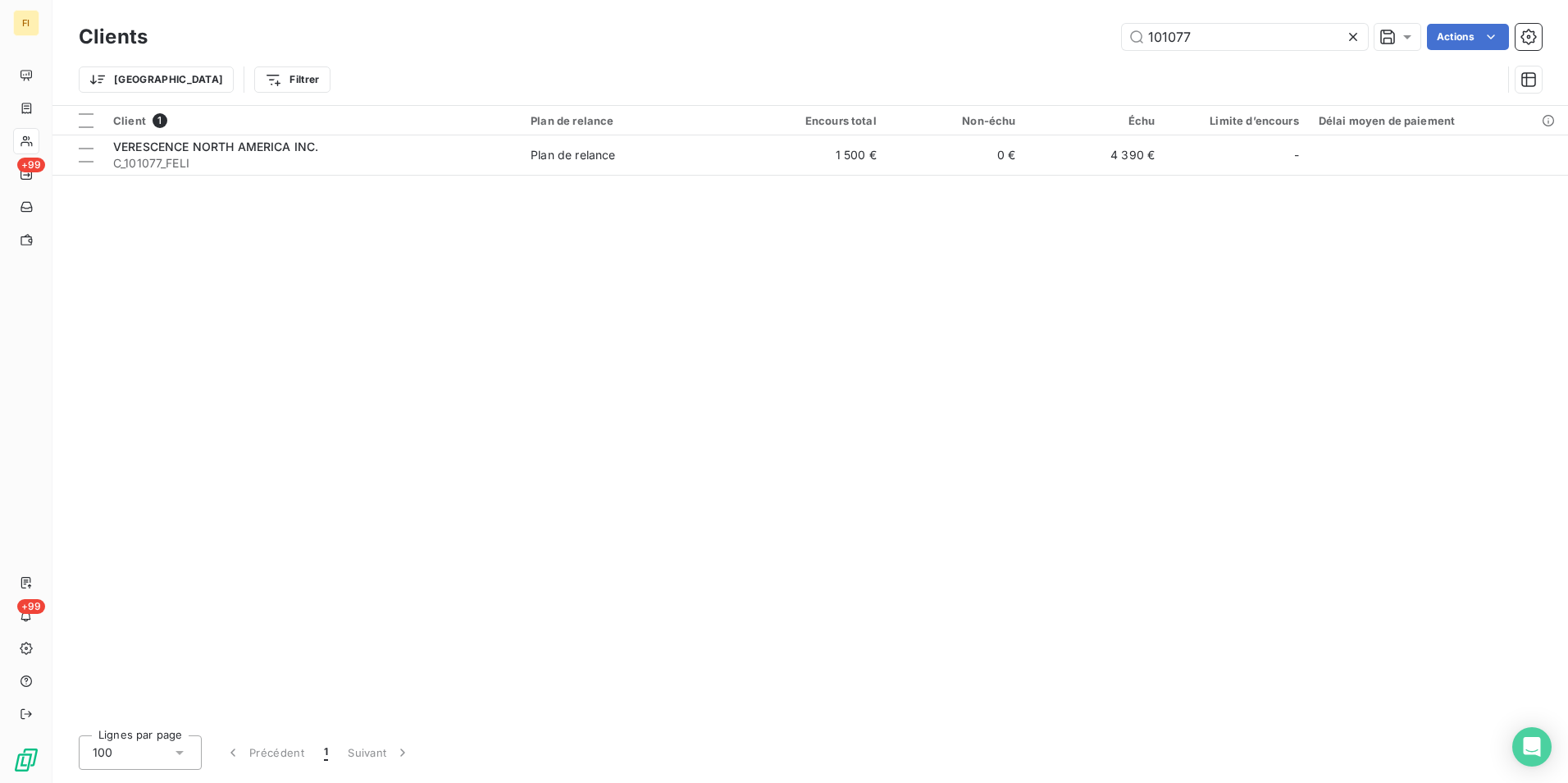
drag, startPoint x: 1213, startPoint y: 39, endPoint x: 1008, endPoint y: 54, distance: 205.5
click at [1069, 47] on div "101077 Actions" at bounding box center [854, 36] width 1375 height 27
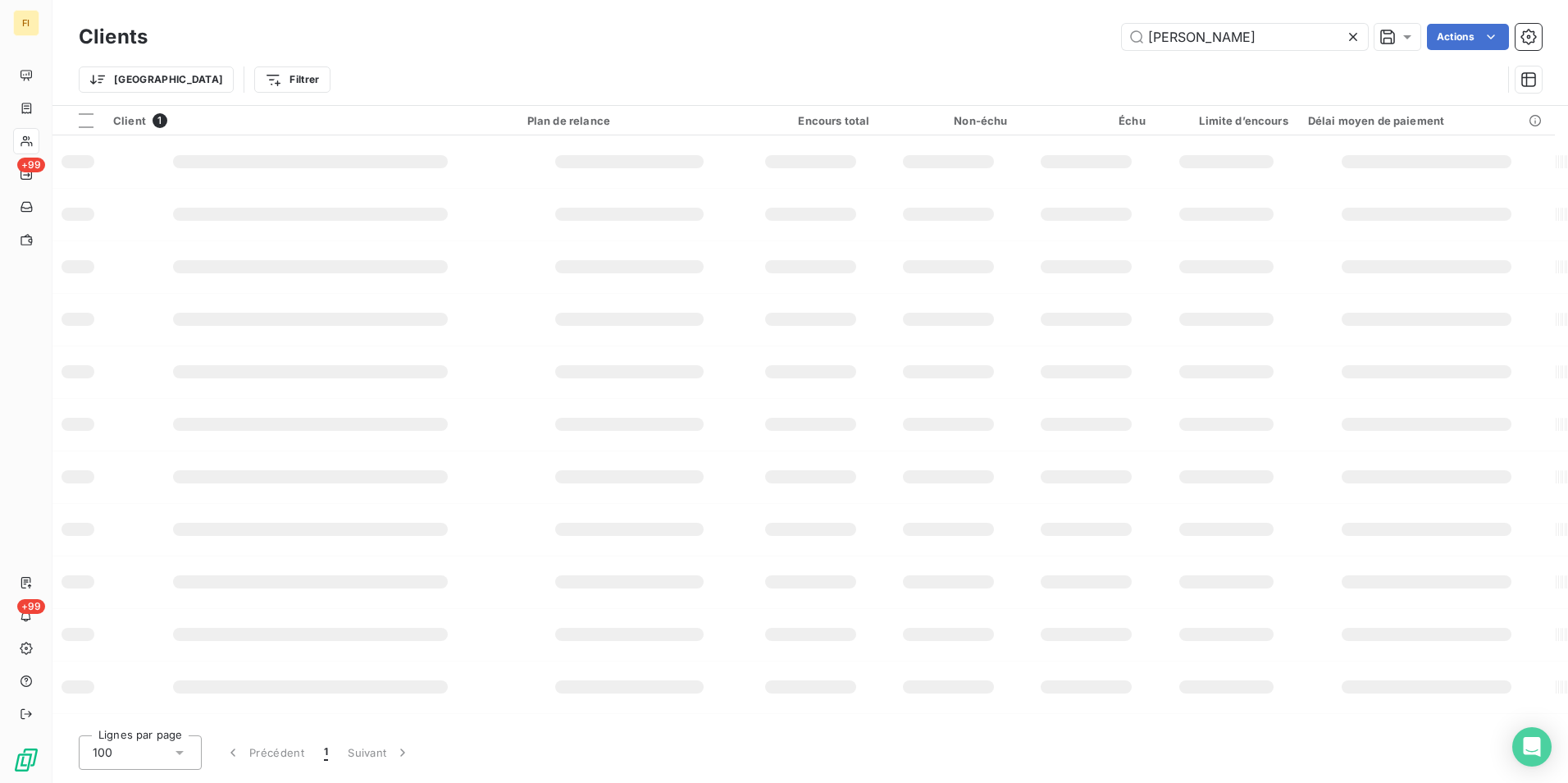
type input "[PERSON_NAME]"
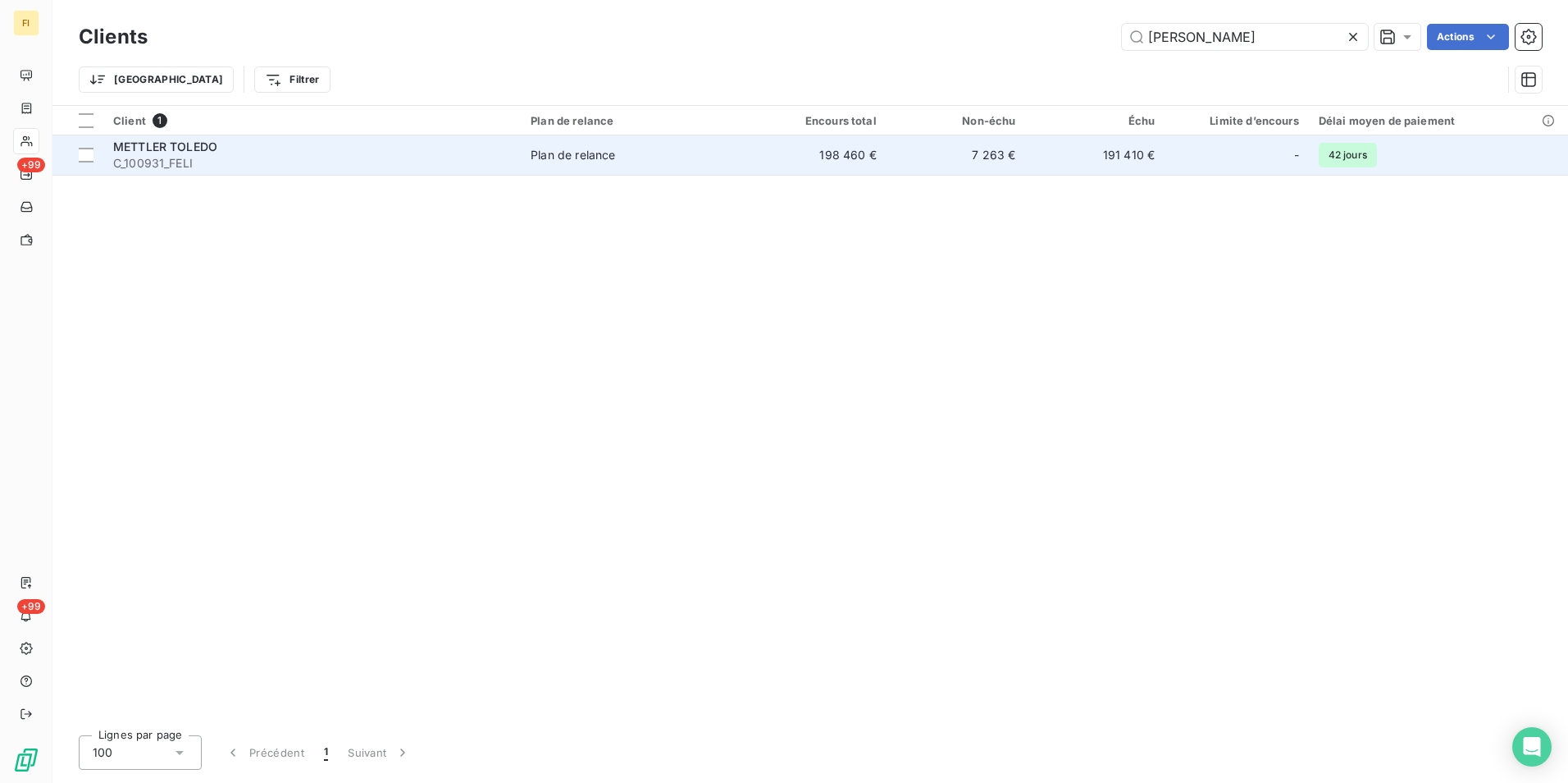
click at [644, 161] on span "Plan de relance" at bounding box center [633, 155] width 206 height 17
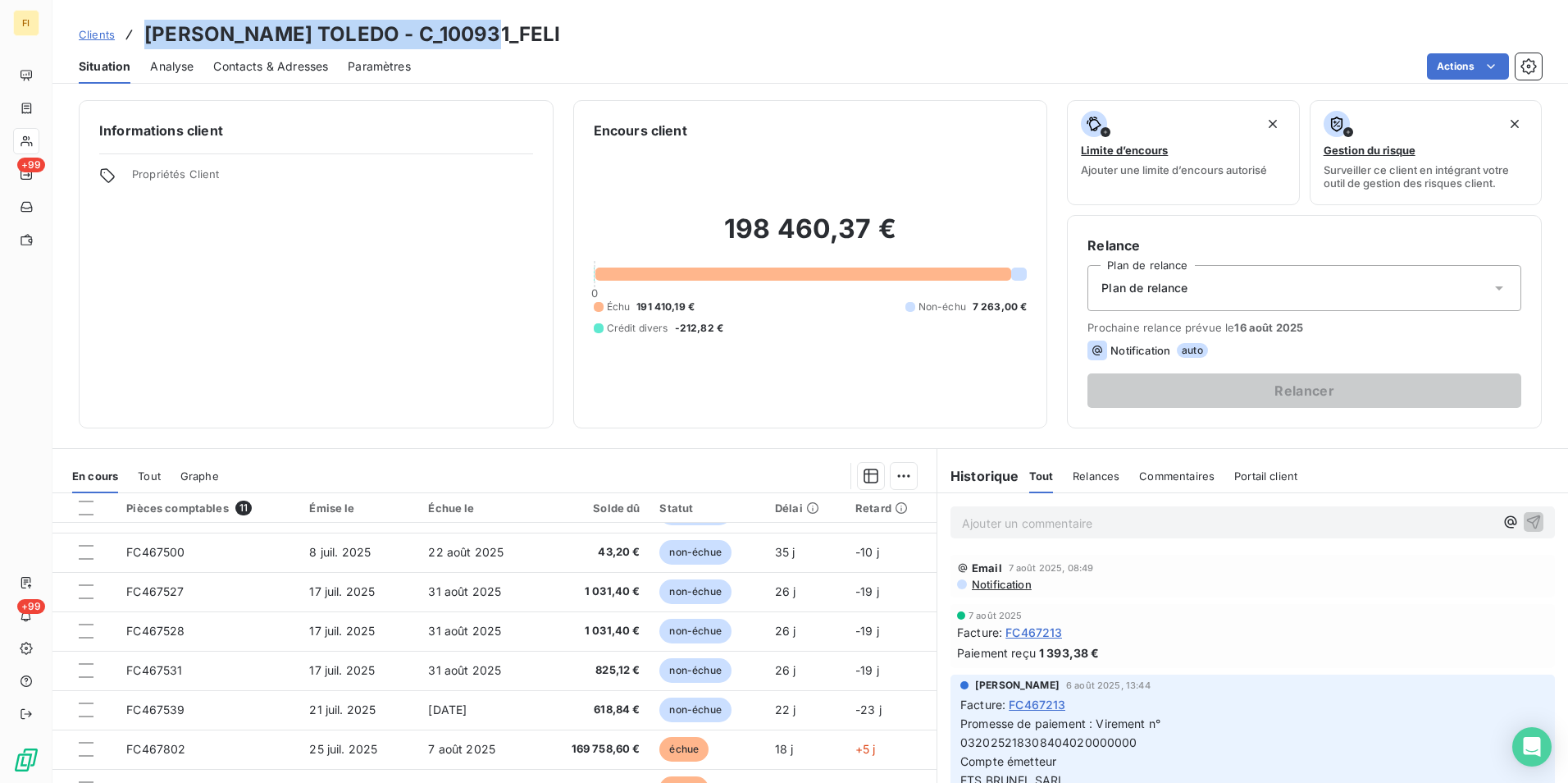
drag, startPoint x: 490, startPoint y: 31, endPoint x: 147, endPoint y: 39, distance: 343.1
click at [147, 39] on div "Clients [PERSON_NAME] TOLEDO - C_100931_FELI" at bounding box center [810, 34] width 1516 height 29
copy h3 "[PERSON_NAME] TOLEDO - C_100931_FELI"
click at [107, 33] on span "Clients" at bounding box center [96, 33] width 36 height 13
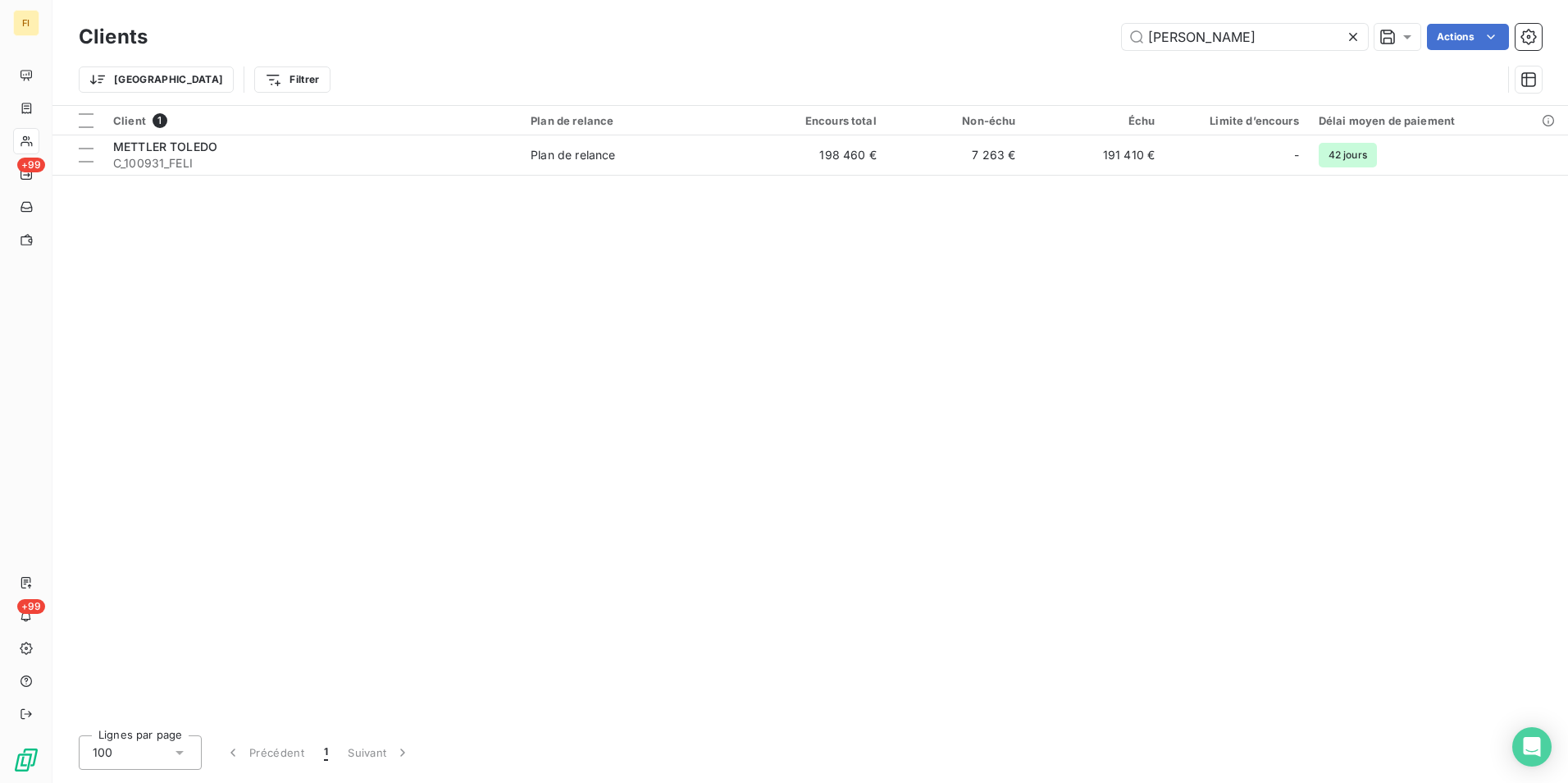
drag, startPoint x: 1214, startPoint y: 41, endPoint x: 958, endPoint y: 51, distance: 256.2
click at [971, 48] on div "[PERSON_NAME] Actions" at bounding box center [854, 36] width 1375 height 27
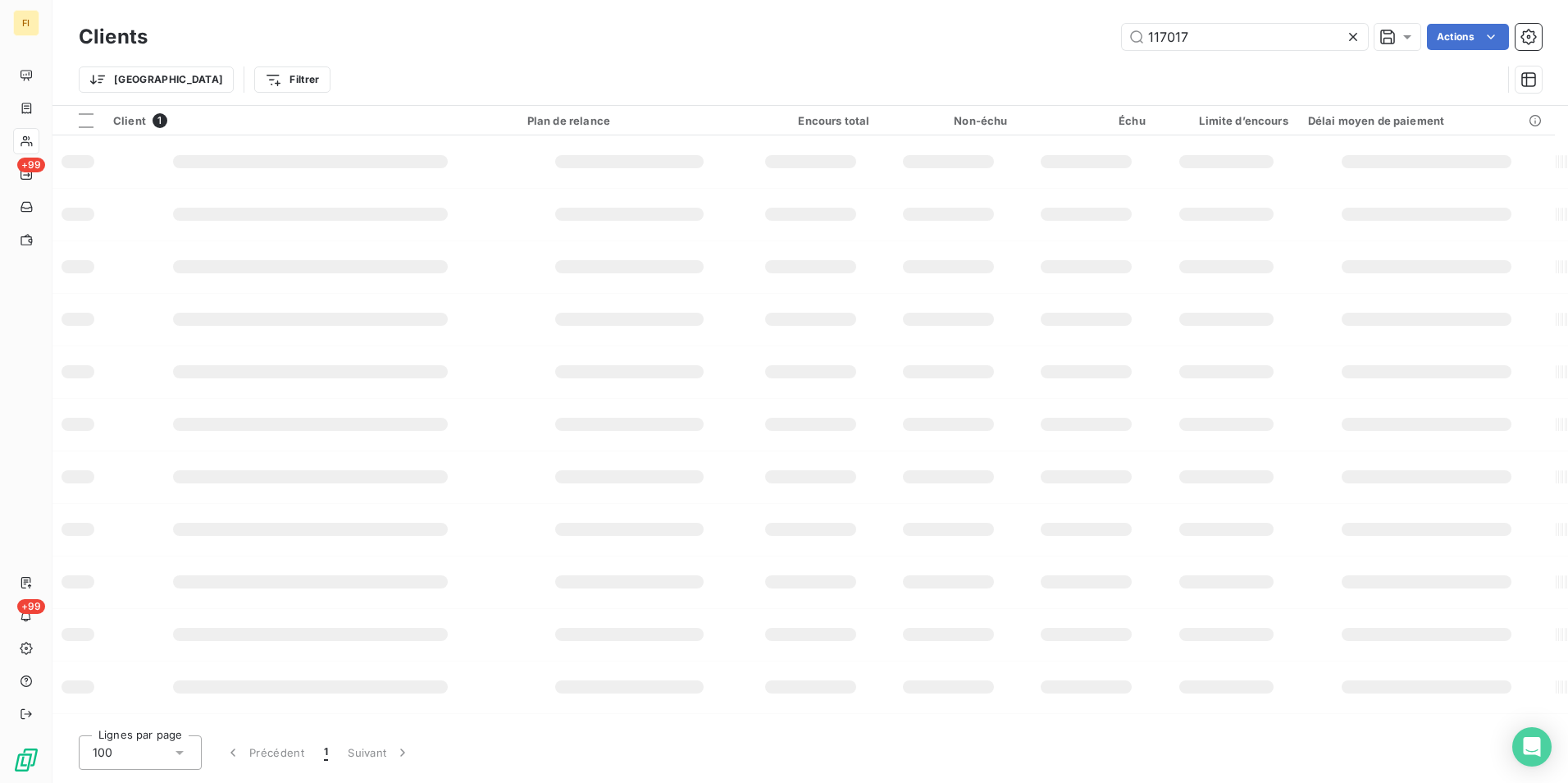
type input "117017"
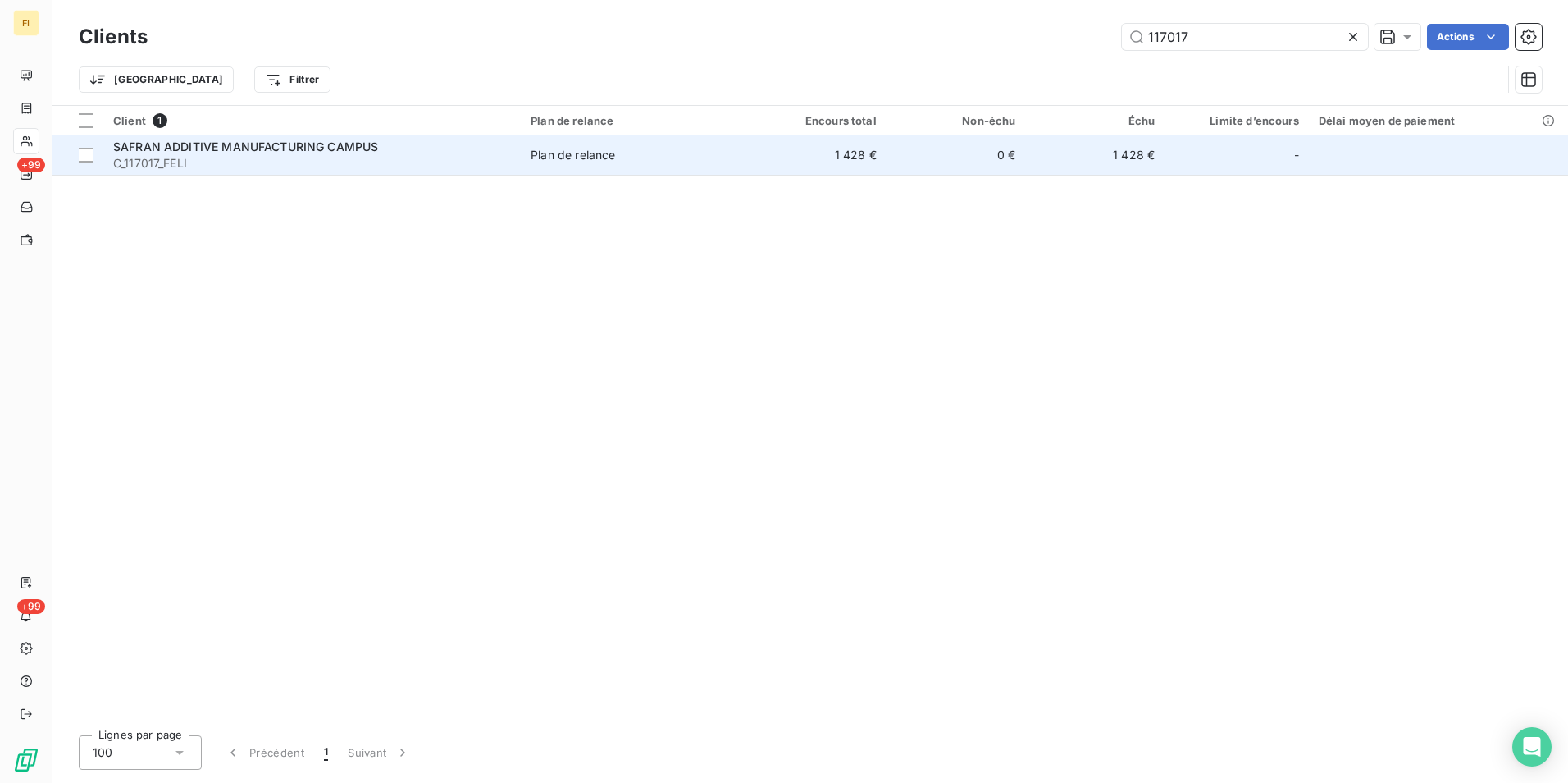
click at [923, 167] on td "0 €" at bounding box center [956, 155] width 139 height 39
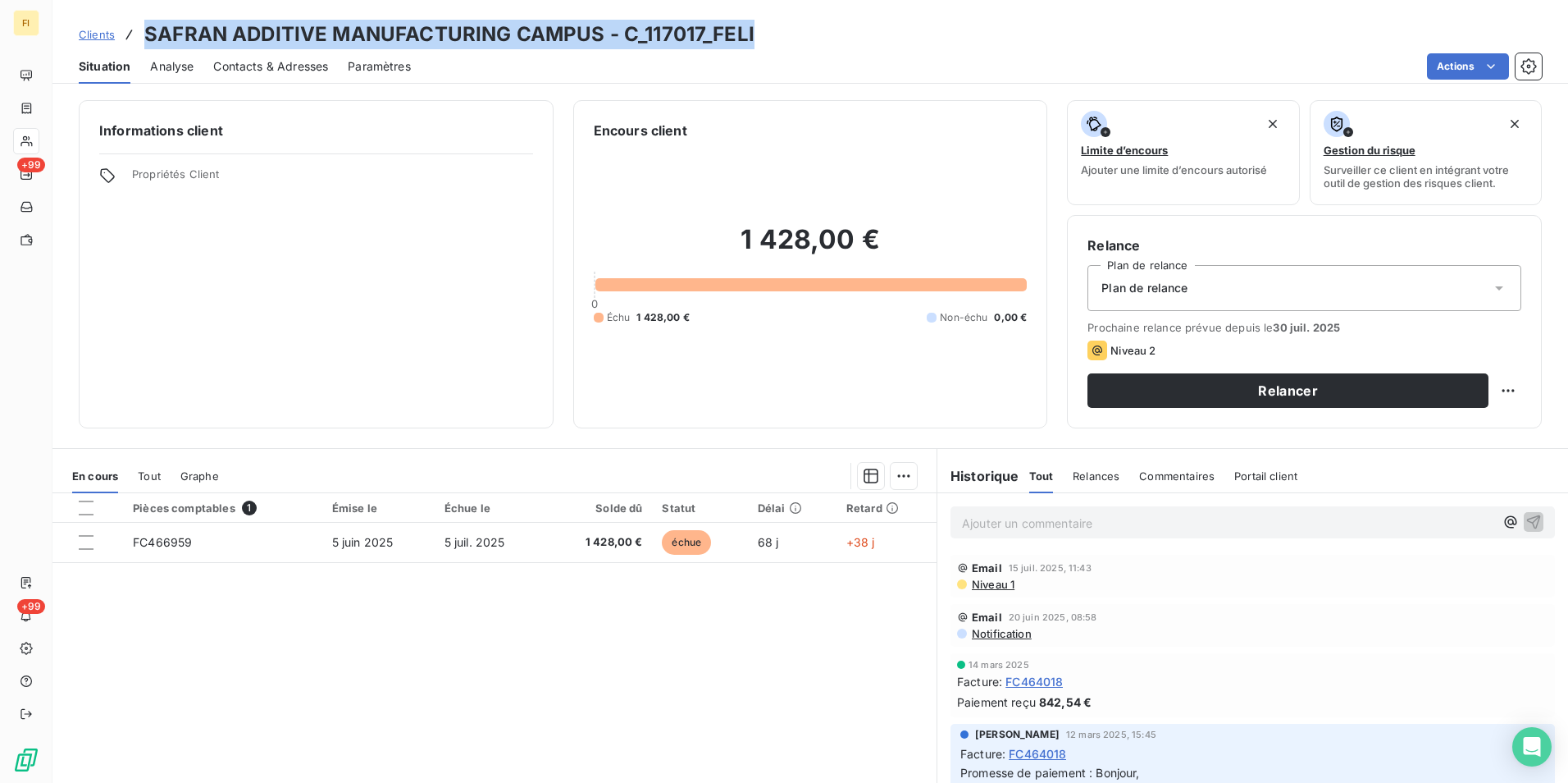
drag, startPoint x: 772, startPoint y: 30, endPoint x: 147, endPoint y: 23, distance: 625.0
click at [147, 23] on div "Clients SAFRAN ADDITIVE MANUFACTURING CAMPUS - C_117017_FELI" at bounding box center [810, 34] width 1516 height 29
copy h3 "SAFRAN ADDITIVE MANUFACTURING CAMPUS - C_117017_FELI"
